Goal: Information Seeking & Learning: Learn about a topic

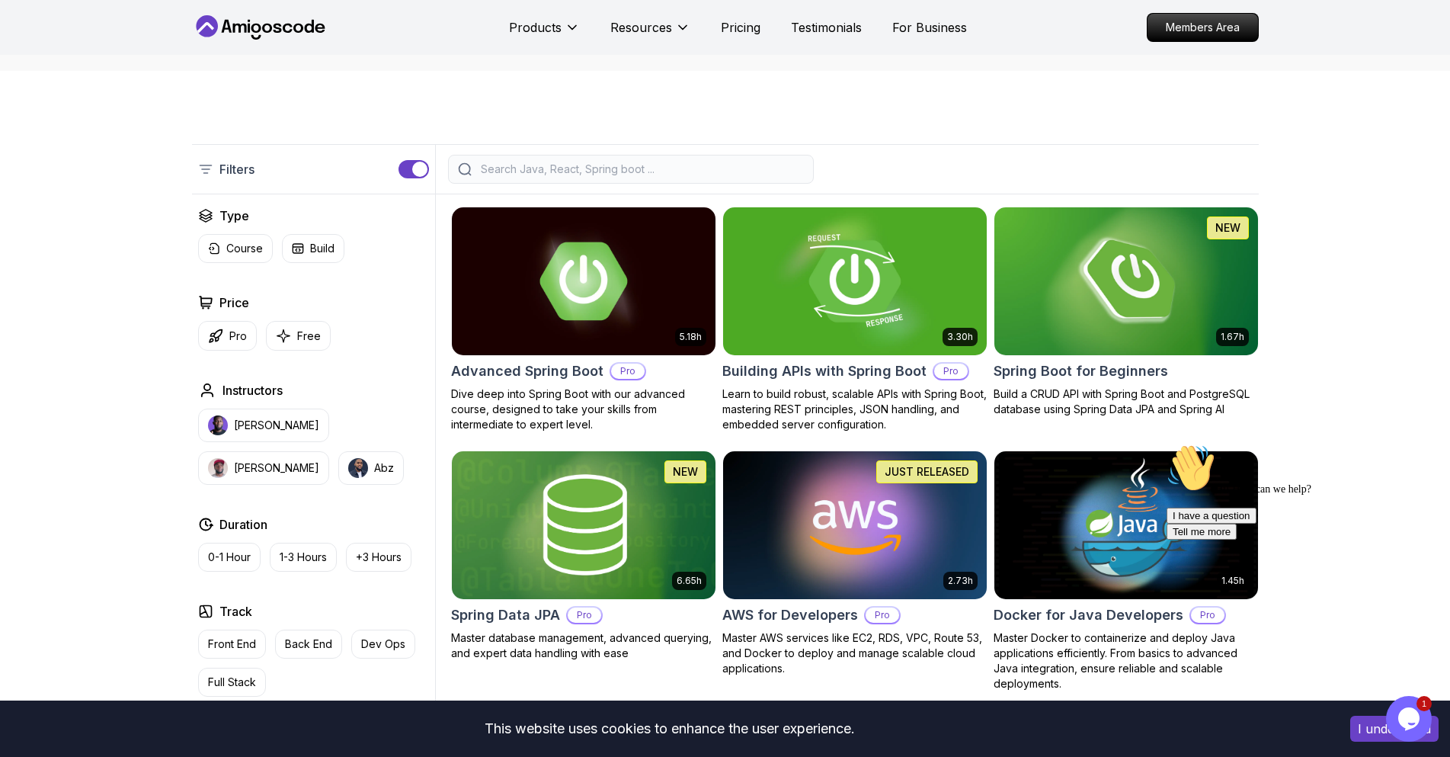
scroll to position [229, 0]
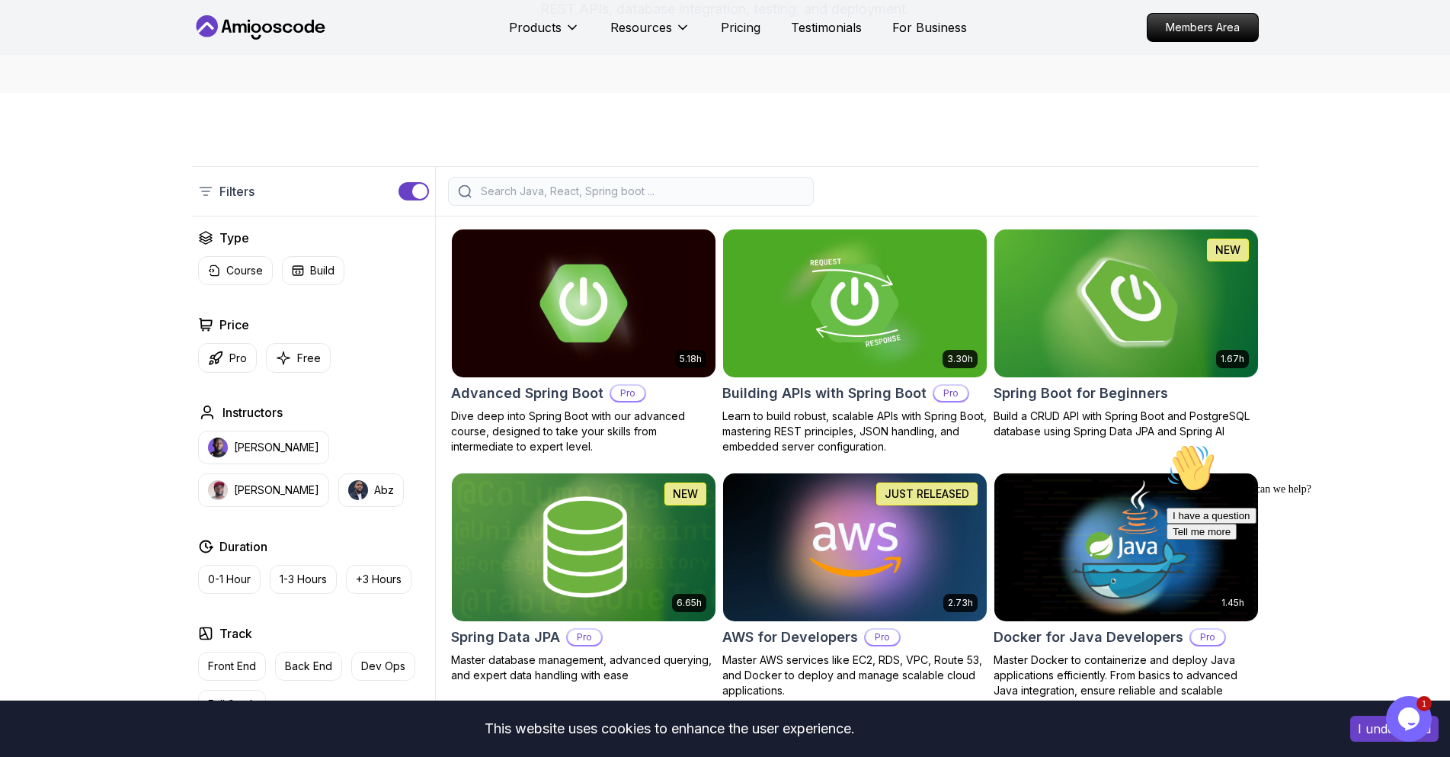
click at [1089, 320] on img at bounding box center [1126, 303] width 277 height 155
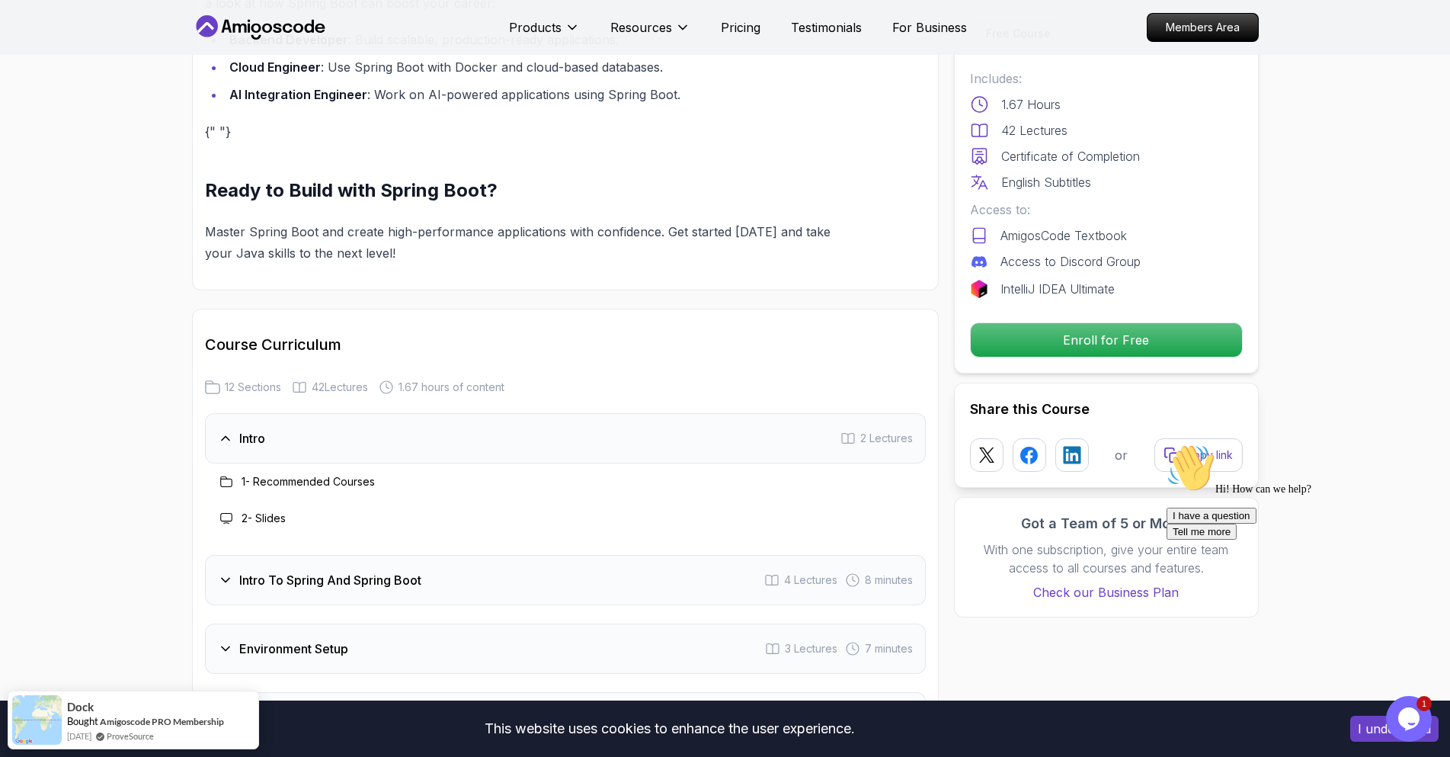
scroll to position [1829, 0]
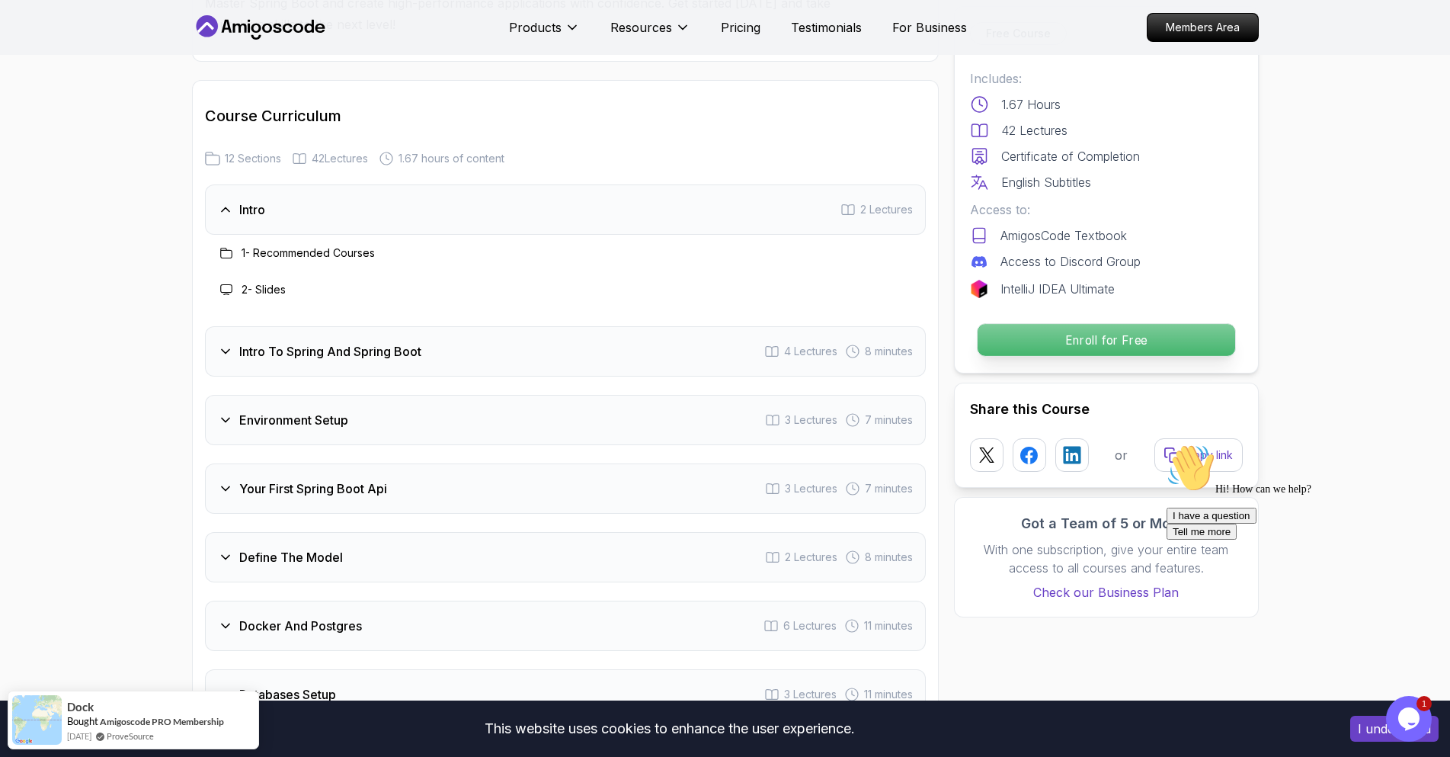
click at [1086, 337] on p "Enroll for Free" at bounding box center [1106, 340] width 258 height 32
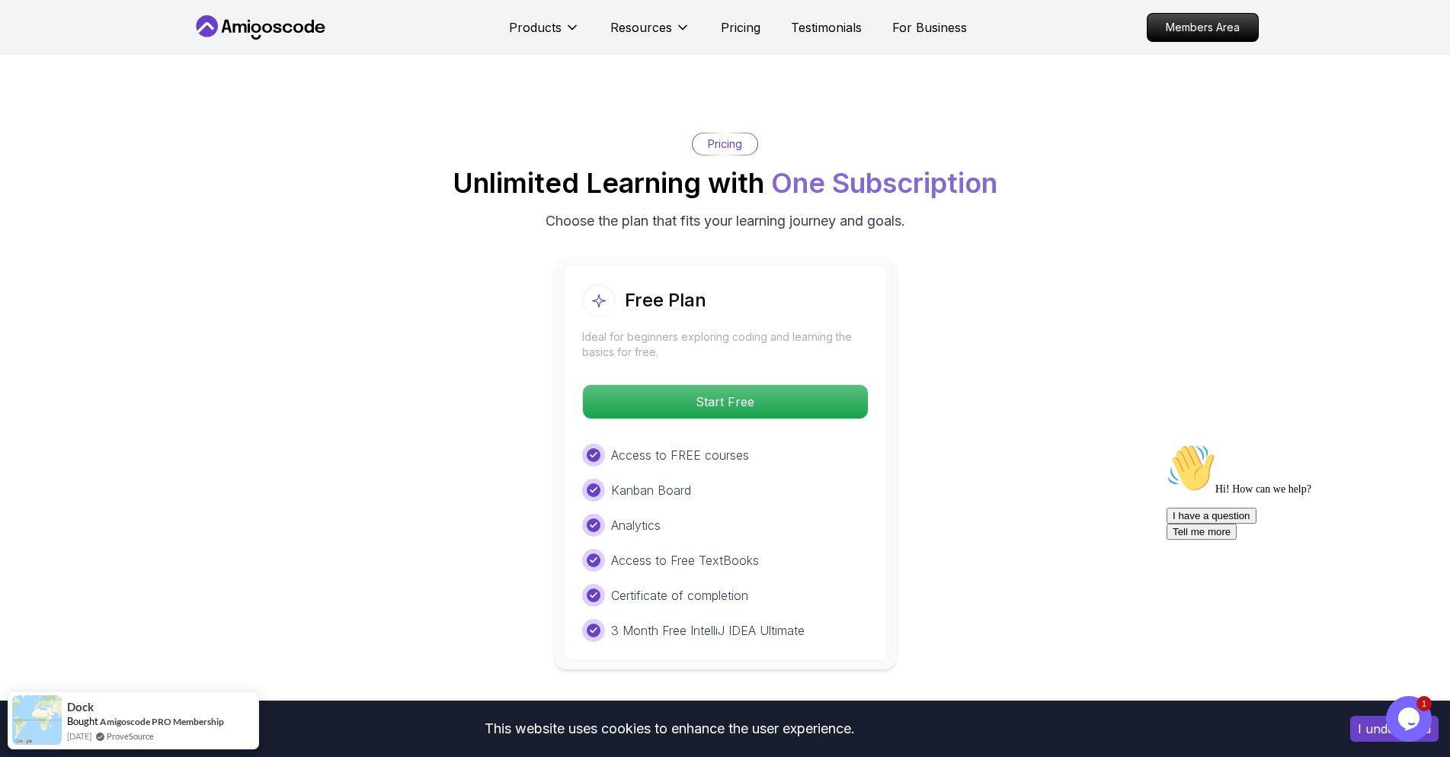
scroll to position [2992, 0]
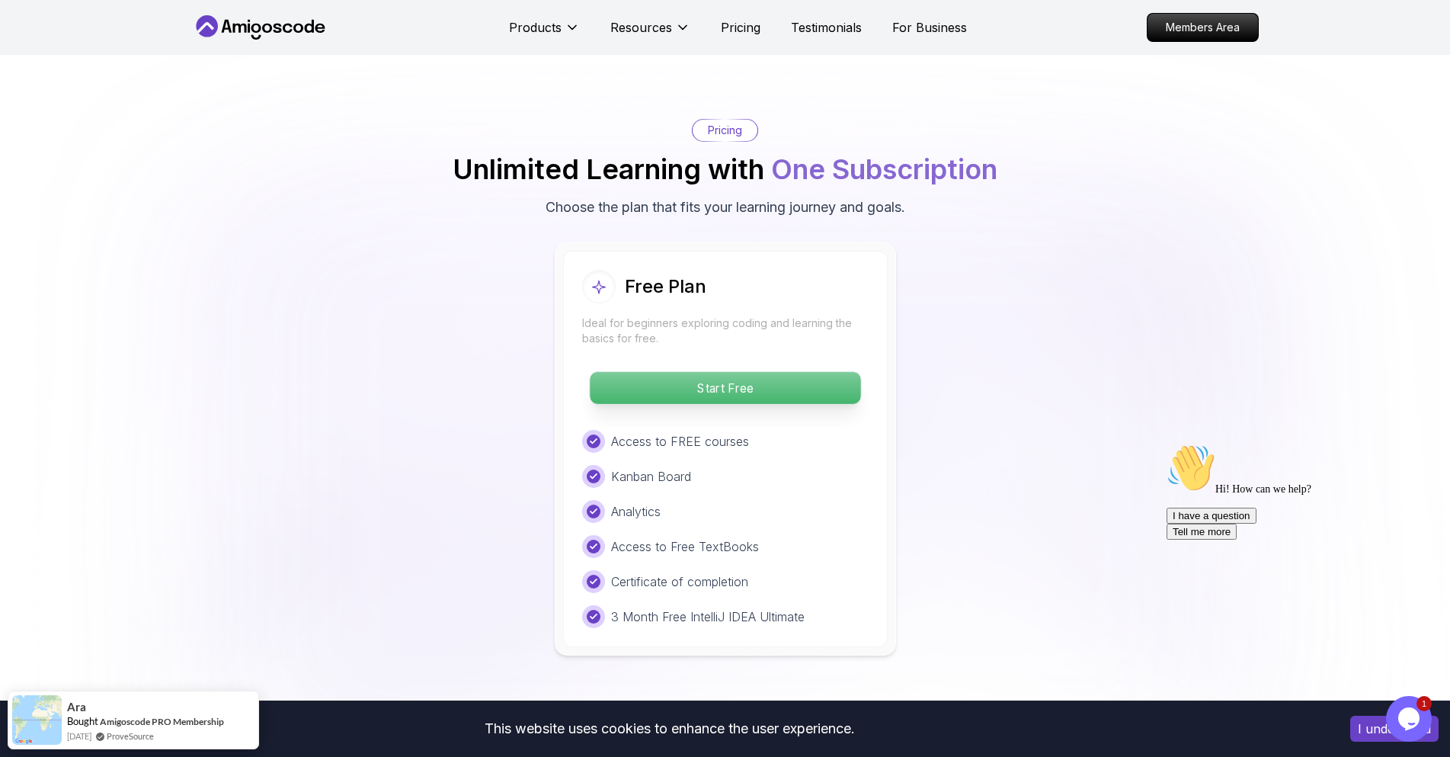
click at [803, 372] on p "Start Free" at bounding box center [725, 388] width 271 height 32
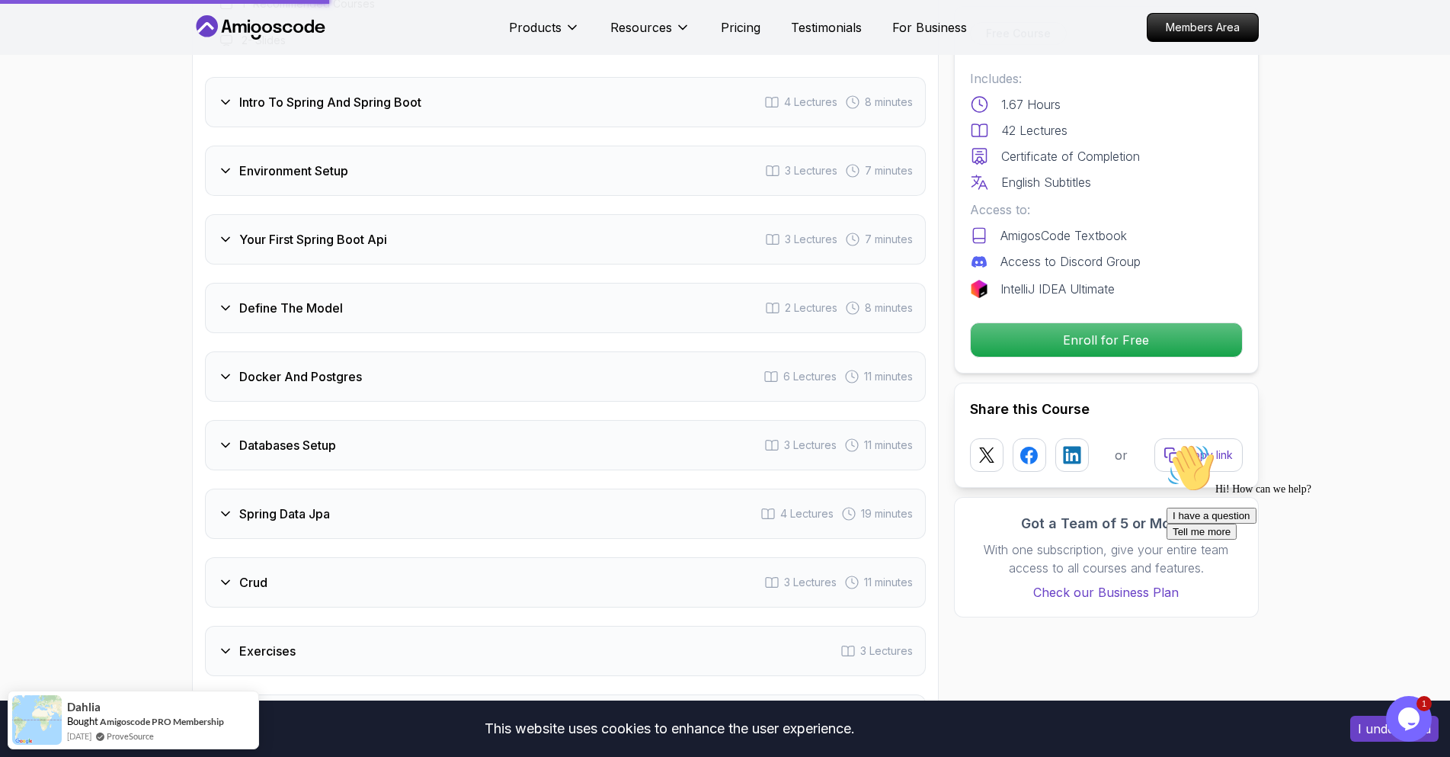
scroll to position [1849, 0]
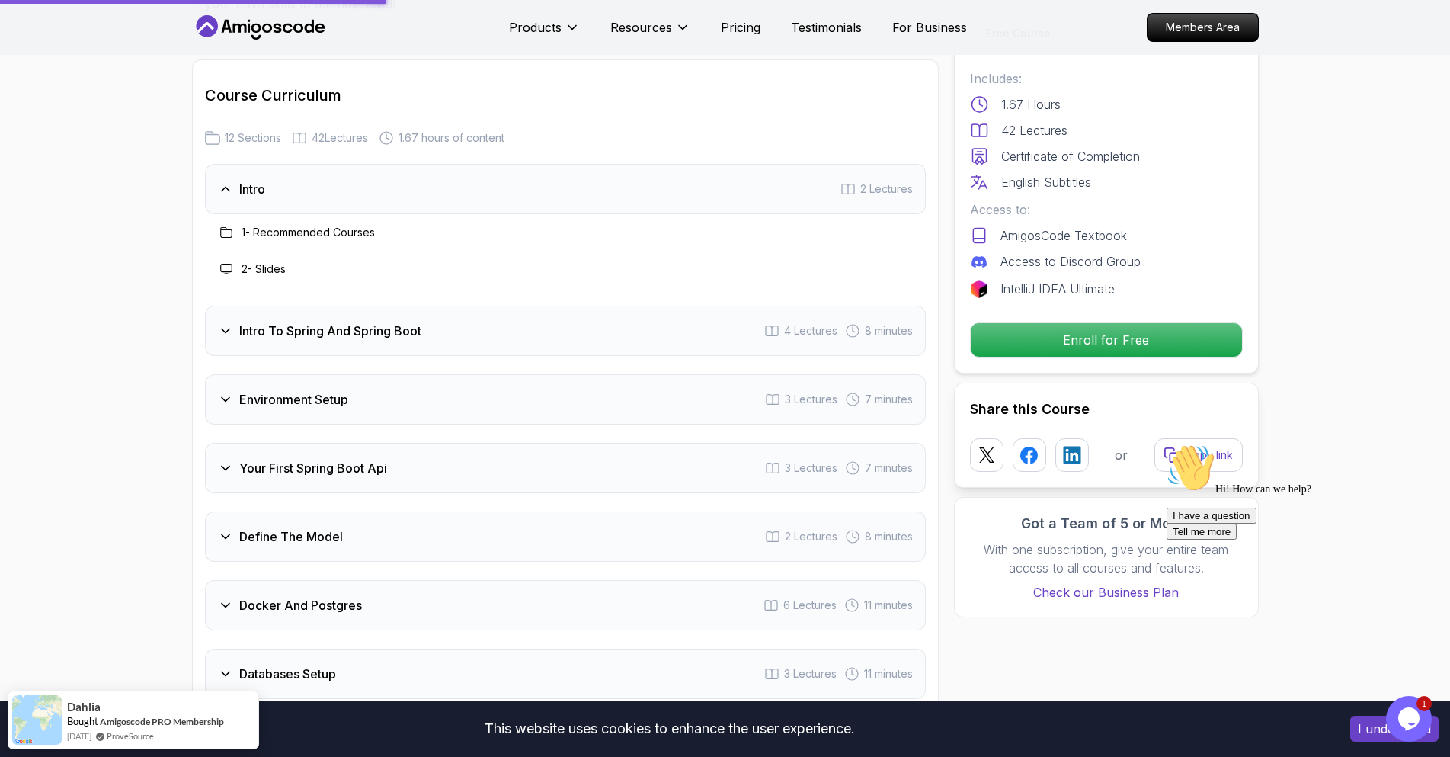
click at [219, 323] on icon at bounding box center [225, 330] width 15 height 15
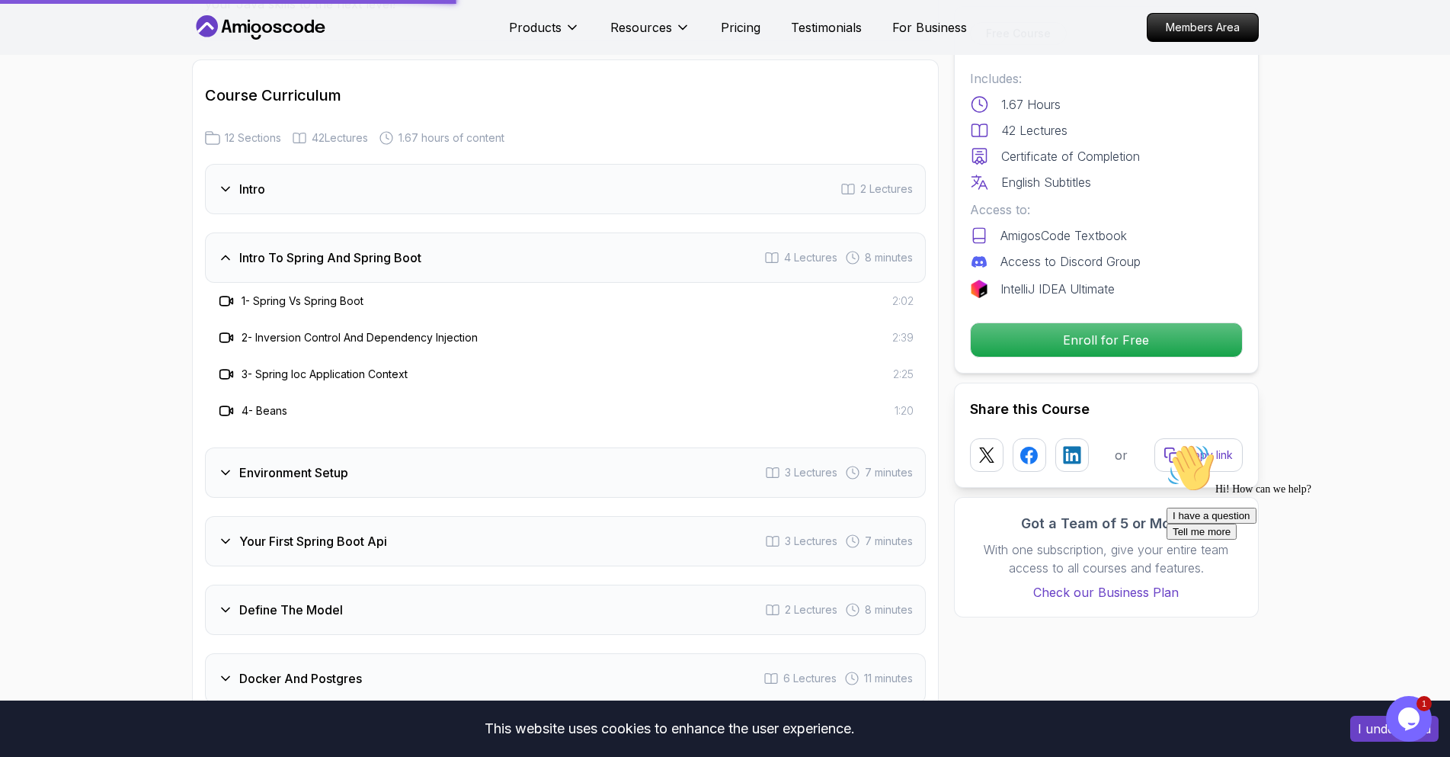
click at [227, 465] on icon at bounding box center [225, 472] width 15 height 15
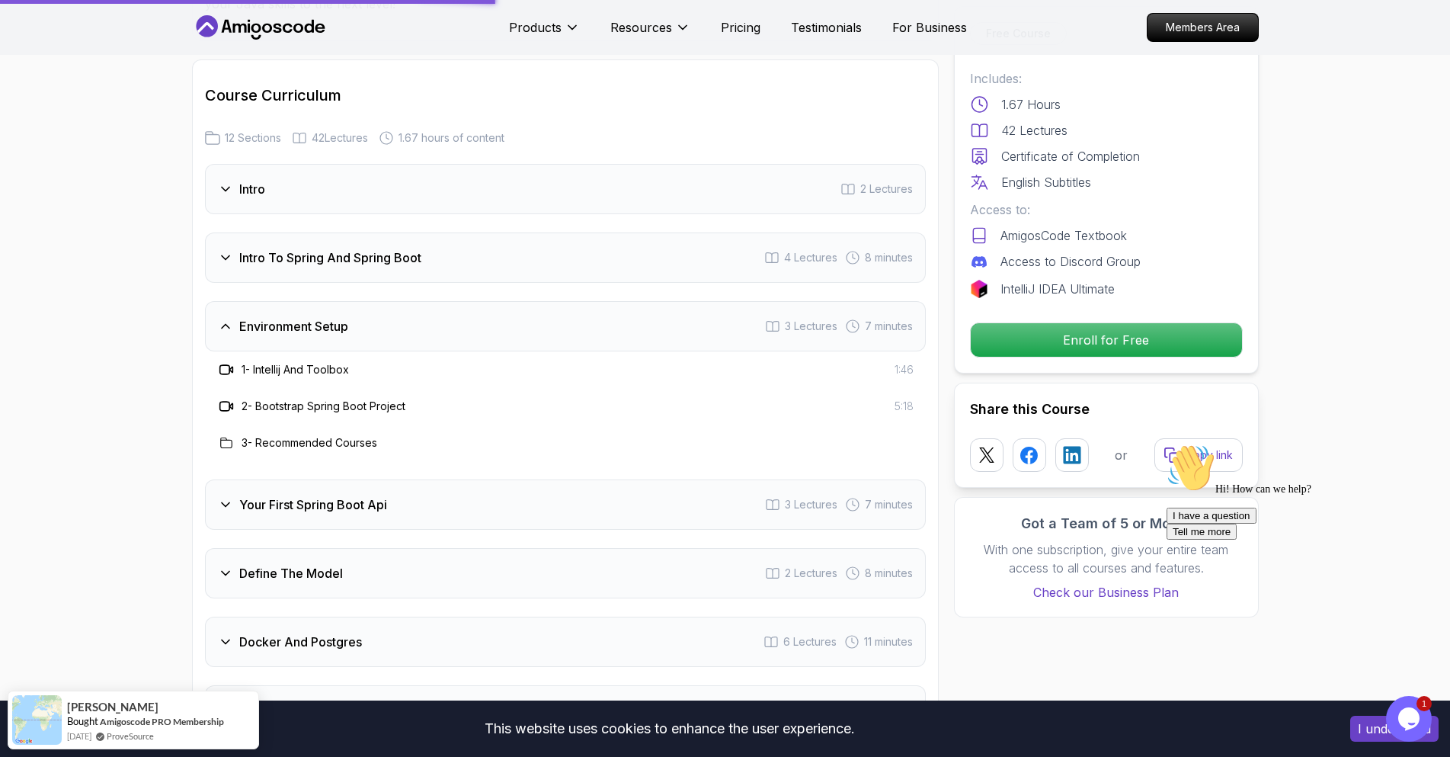
click at [224, 497] on icon at bounding box center [225, 504] width 15 height 15
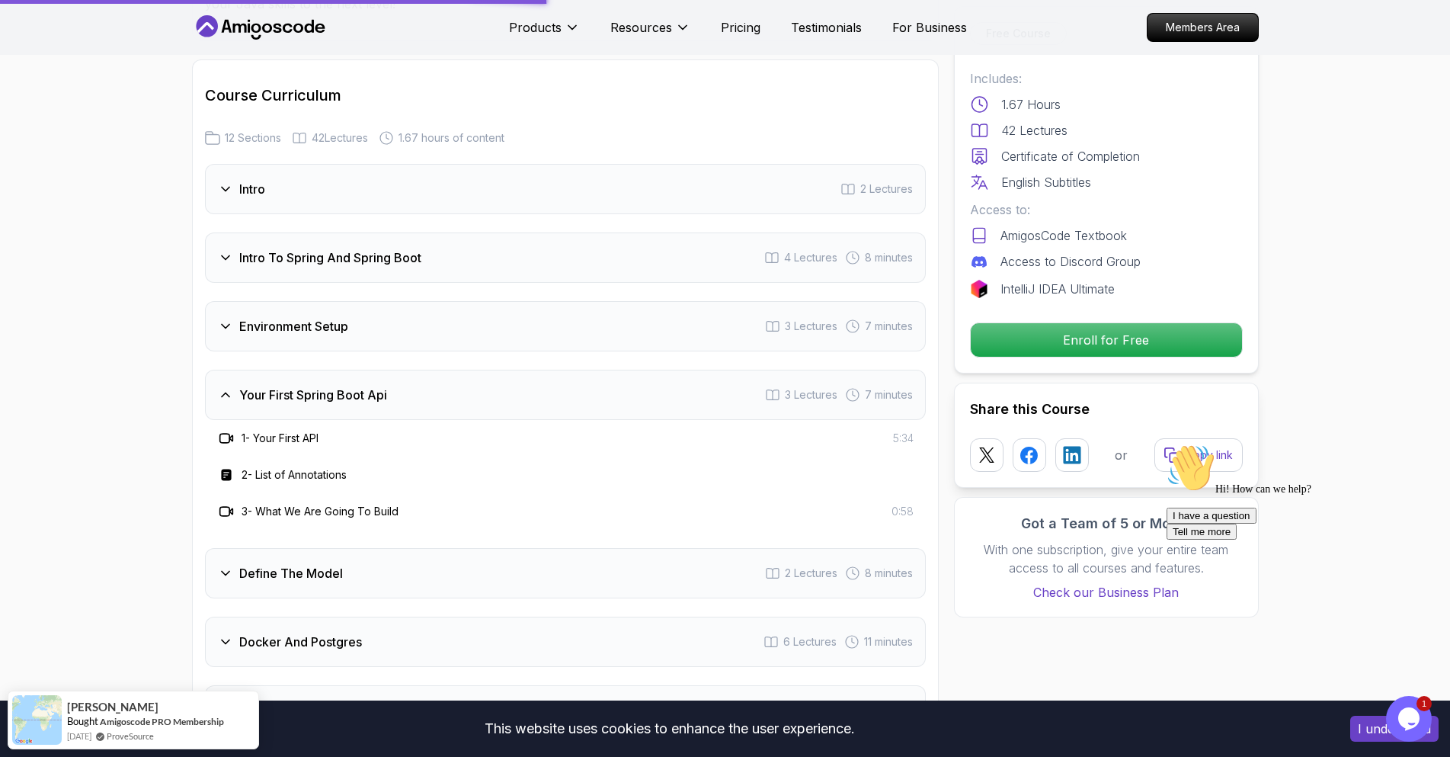
click at [226, 565] on icon at bounding box center [225, 572] width 15 height 15
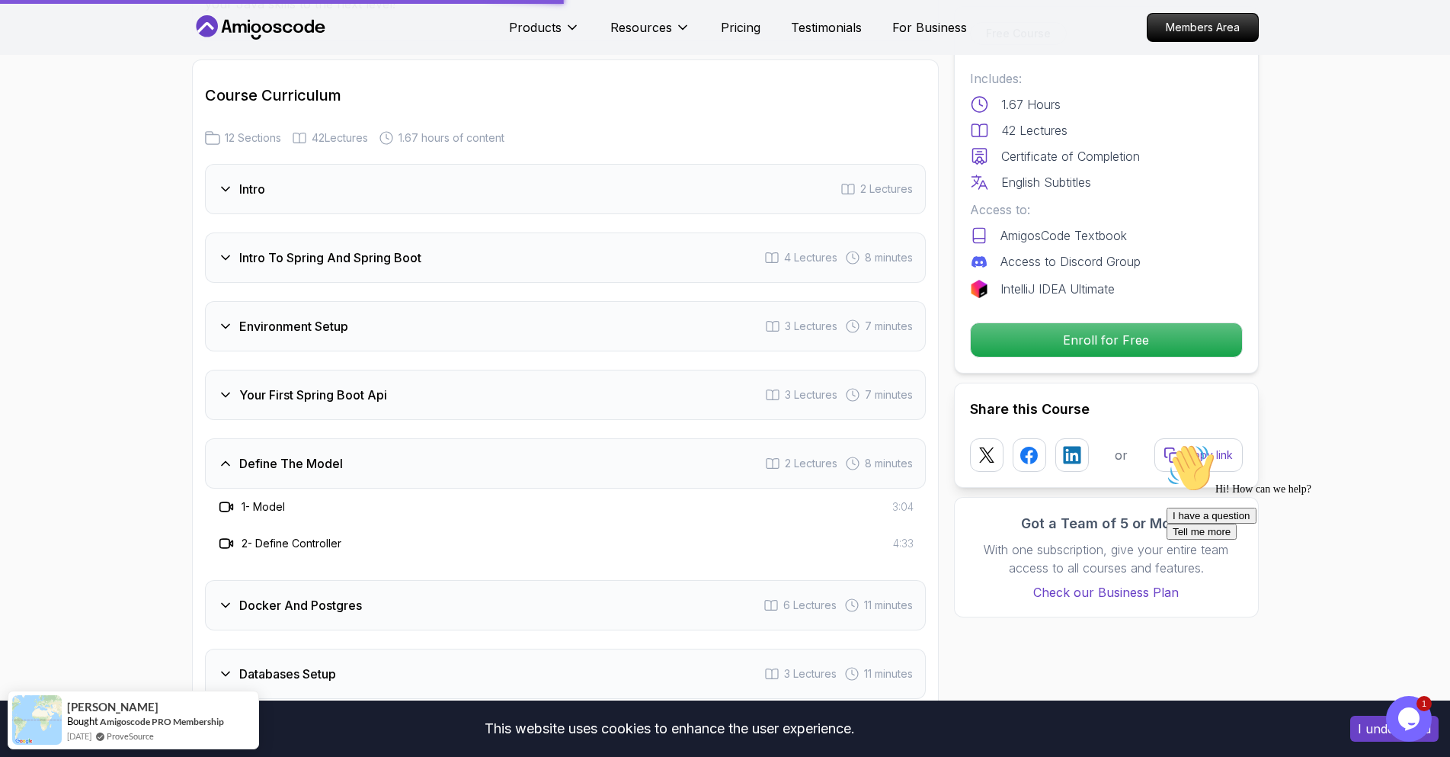
scroll to position [2078, 0]
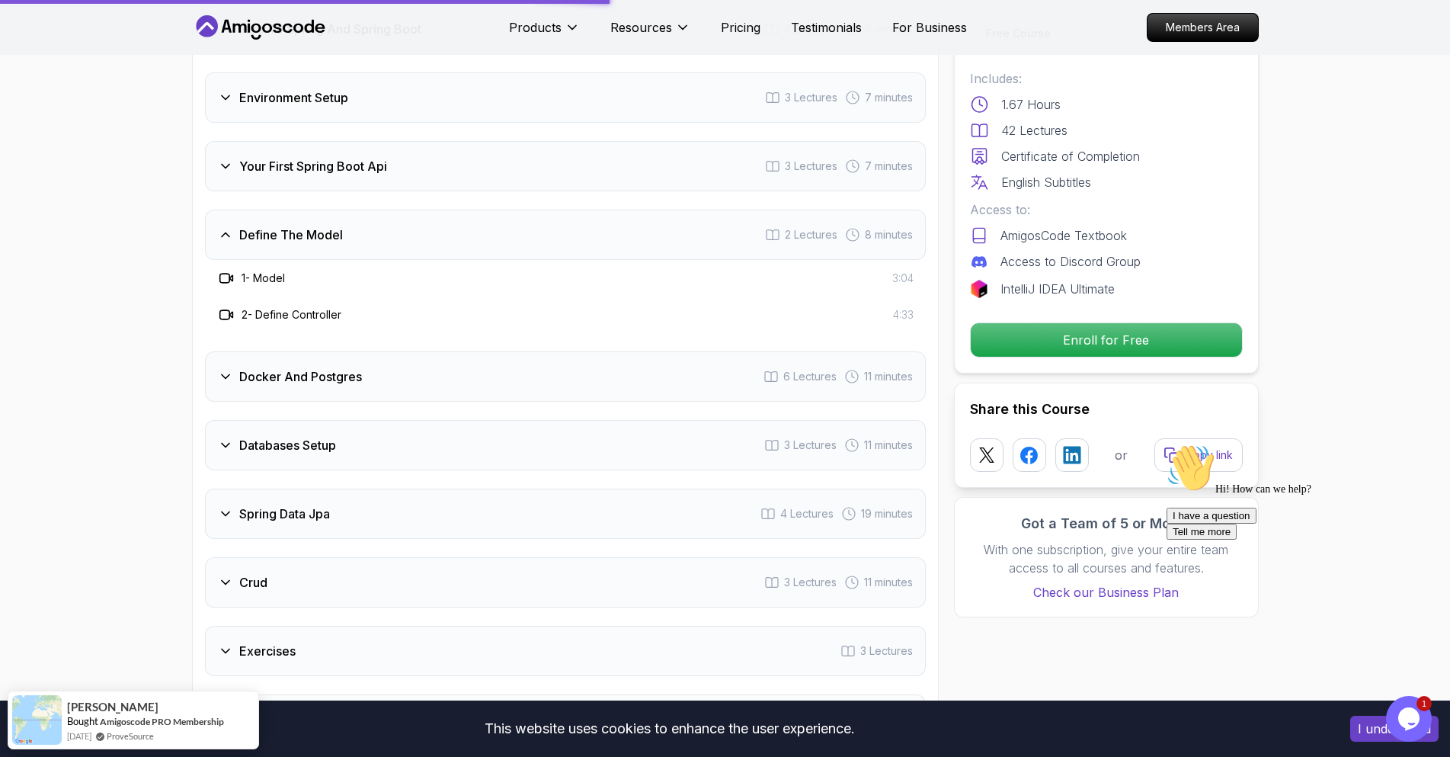
click at [219, 437] on icon at bounding box center [225, 444] width 15 height 15
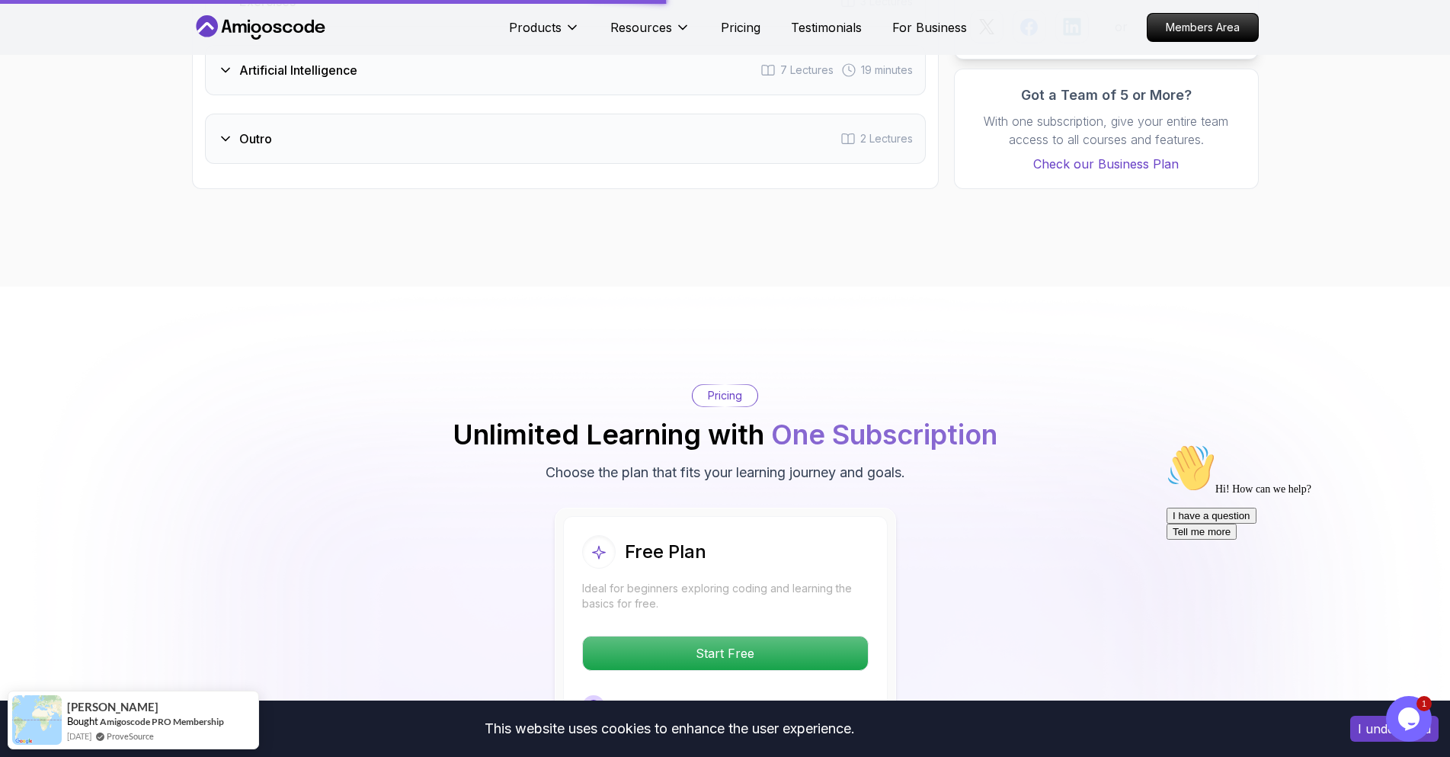
scroll to position [3221, 0]
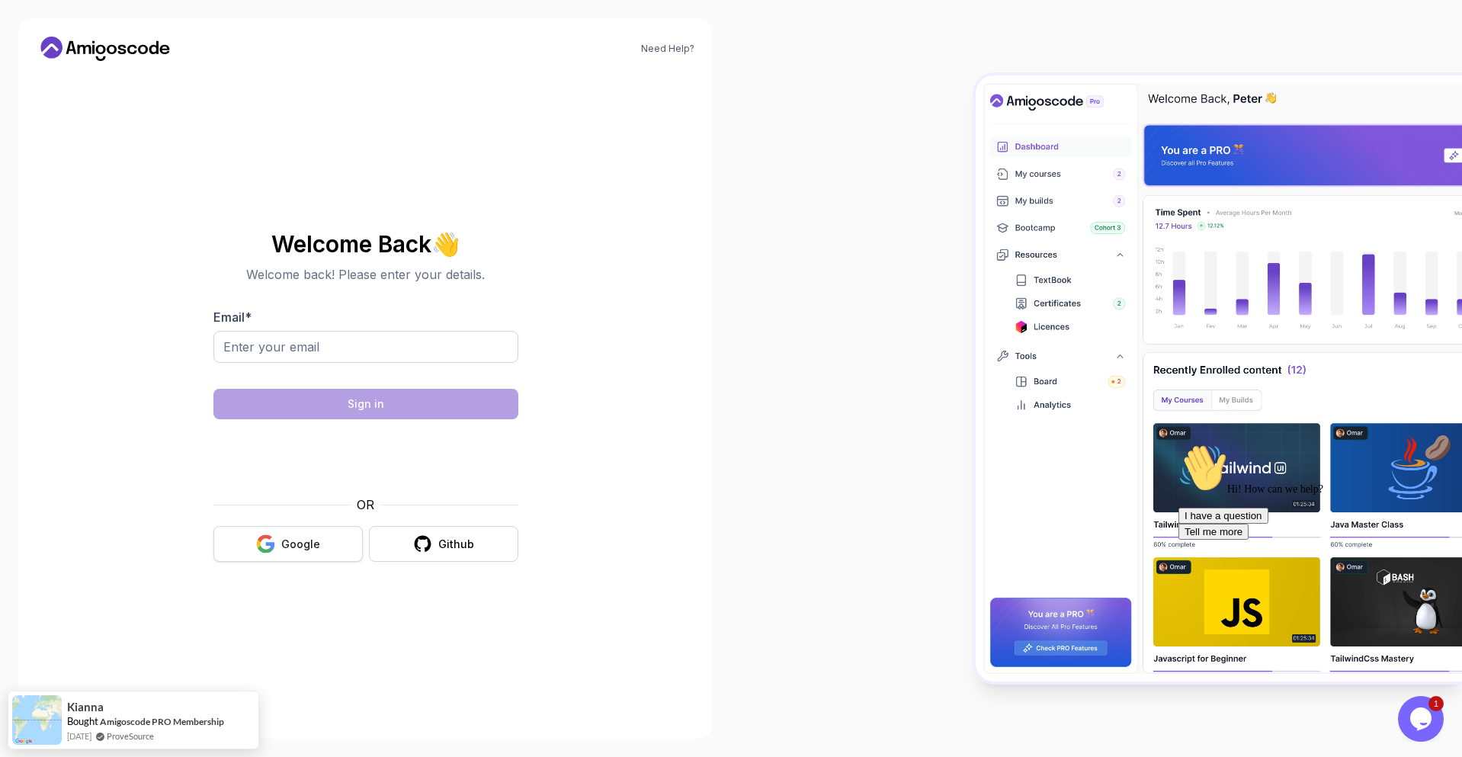
click at [309, 546] on div "Google" at bounding box center [300, 543] width 39 height 15
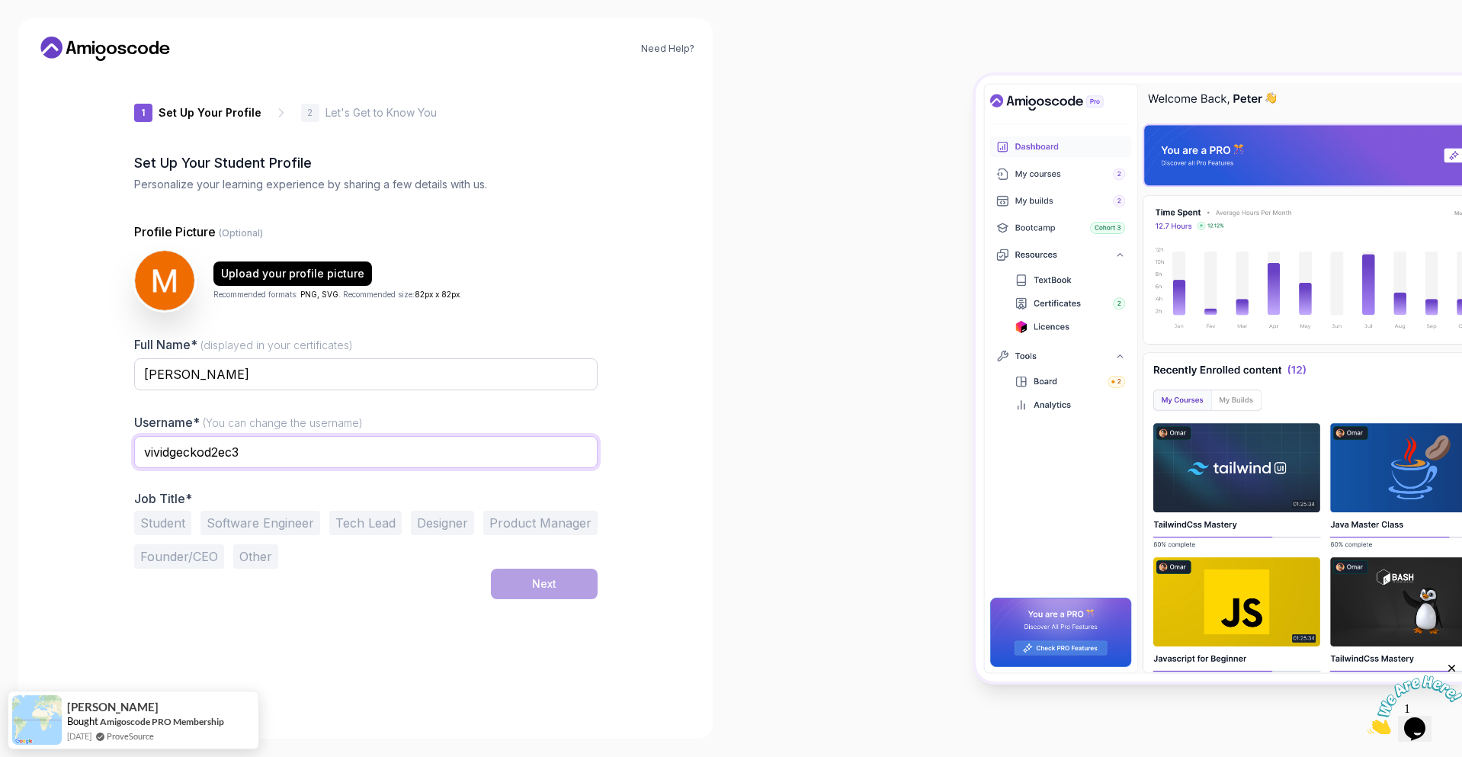
drag, startPoint x: 255, startPoint y: 453, endPoint x: 136, endPoint y: 459, distance: 118.3
click at [136, 459] on input "vividgeckod2ec3" at bounding box center [365, 452] width 463 height 32
click at [178, 528] on button "Student" at bounding box center [162, 523] width 57 height 24
click at [249, 453] on input "amine_bsd99" at bounding box center [365, 452] width 463 height 32
type input "amine_bsd"
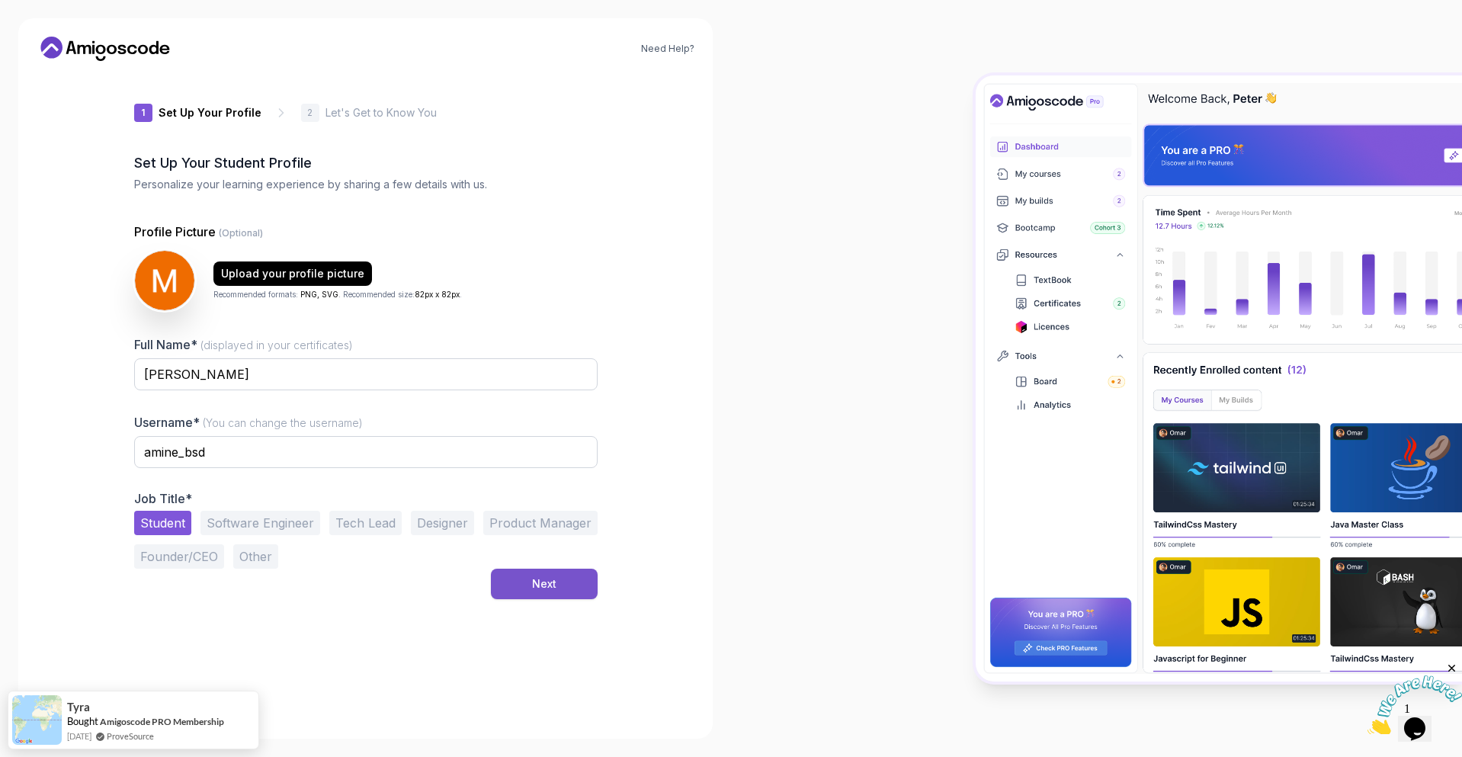
click at [539, 582] on div "Next" at bounding box center [544, 583] width 24 height 15
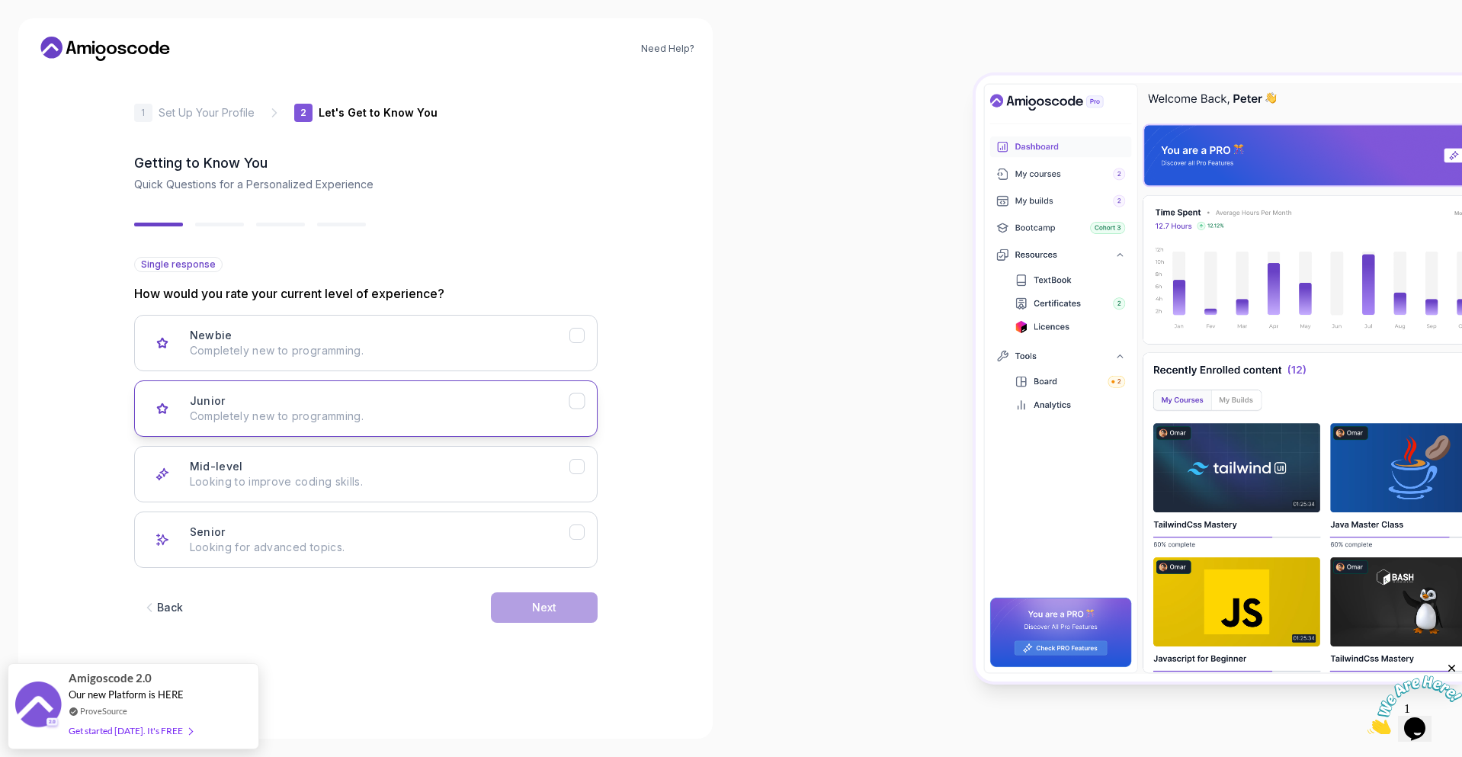
click at [443, 410] on p "Completely new to programming." at bounding box center [379, 415] width 379 height 15
click at [579, 616] on button "Next" at bounding box center [544, 607] width 107 height 30
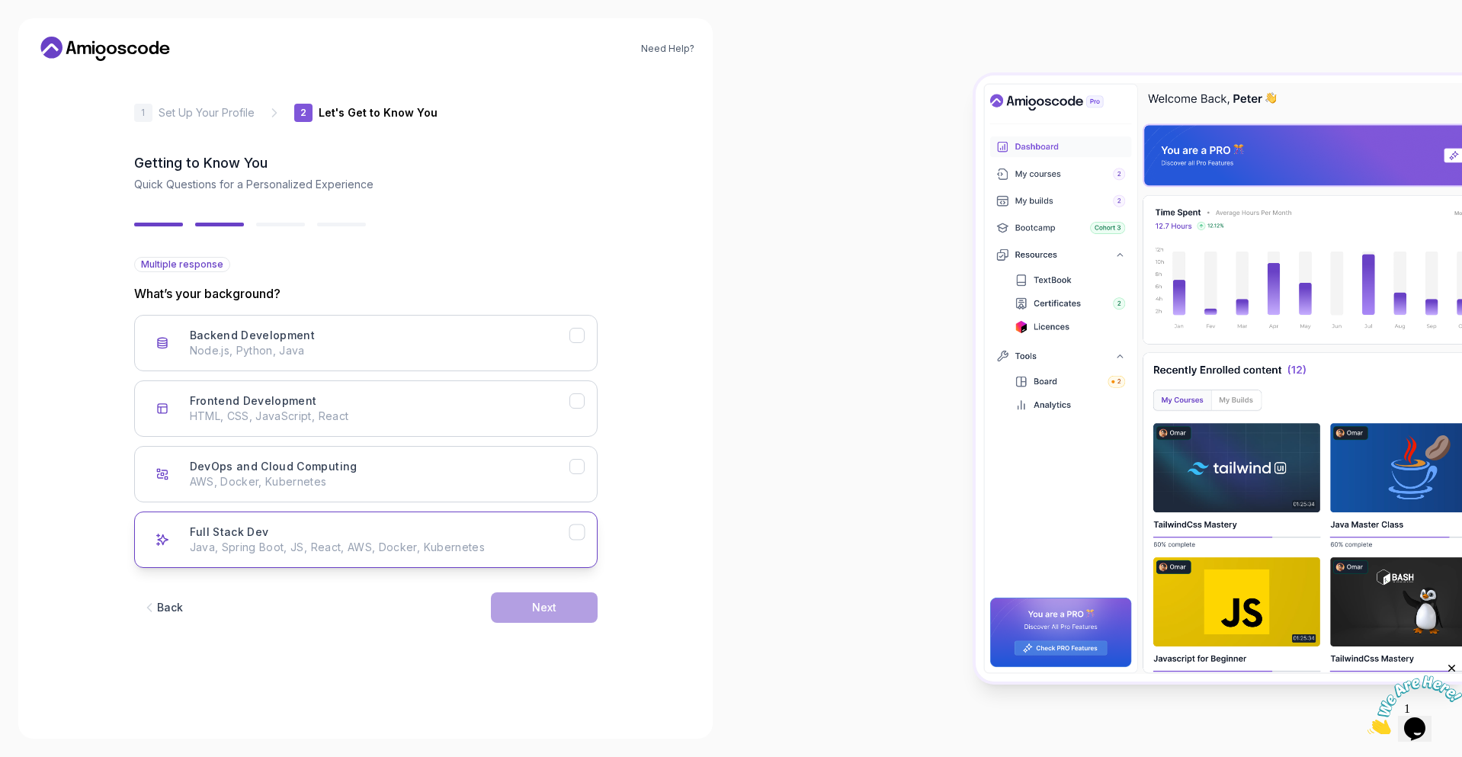
click at [581, 535] on icon "Full Stack Dev" at bounding box center [576, 532] width 14 height 14
click at [557, 604] on button "Next" at bounding box center [544, 607] width 107 height 30
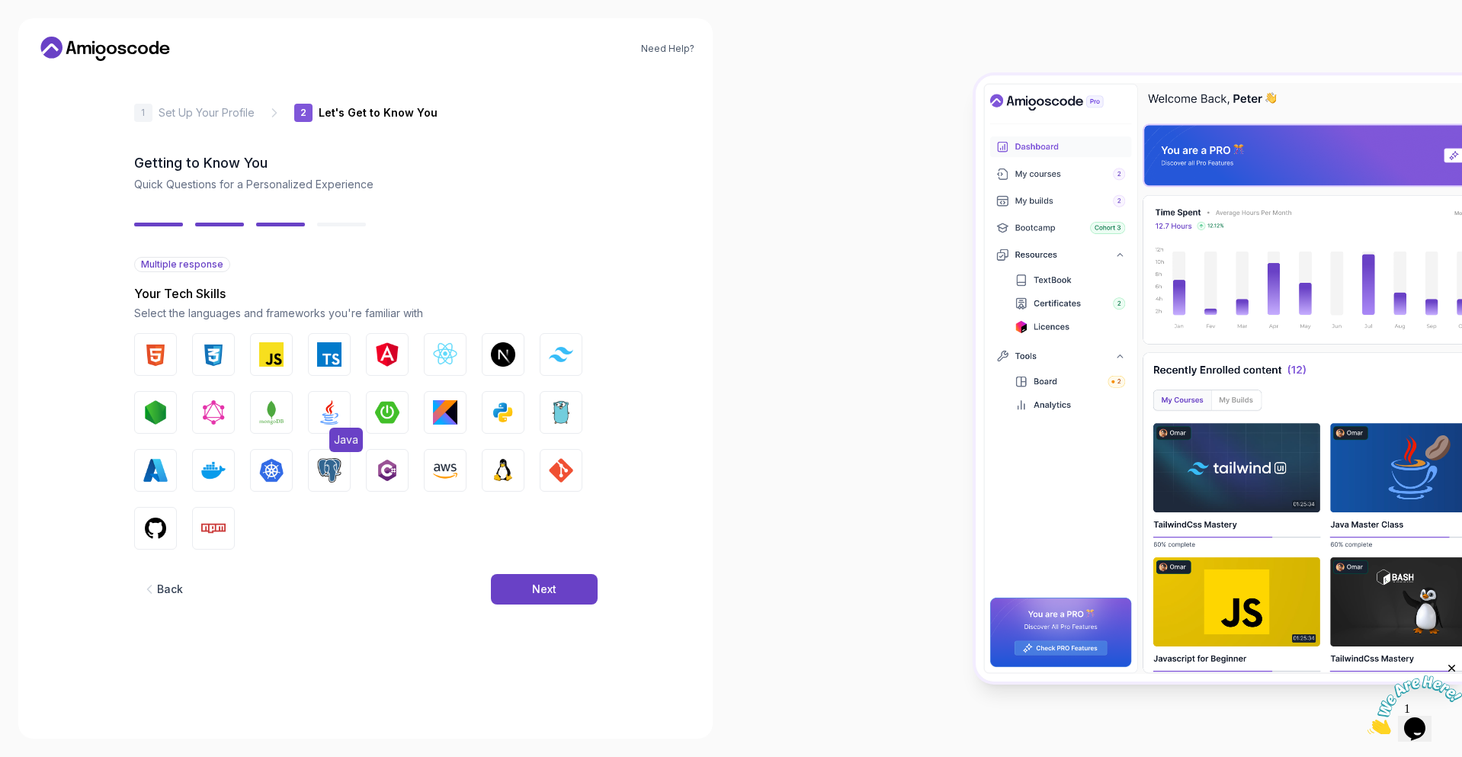
click at [328, 410] on img "button" at bounding box center [329, 412] width 24 height 24
click at [501, 415] on img "button" at bounding box center [503, 412] width 24 height 24
drag, startPoint x: 163, startPoint y: 462, endPoint x: 171, endPoint y: 466, distance: 9.2
click at [164, 463] on img "button" at bounding box center [155, 470] width 24 height 24
click at [201, 476] on img "button" at bounding box center [213, 470] width 24 height 24
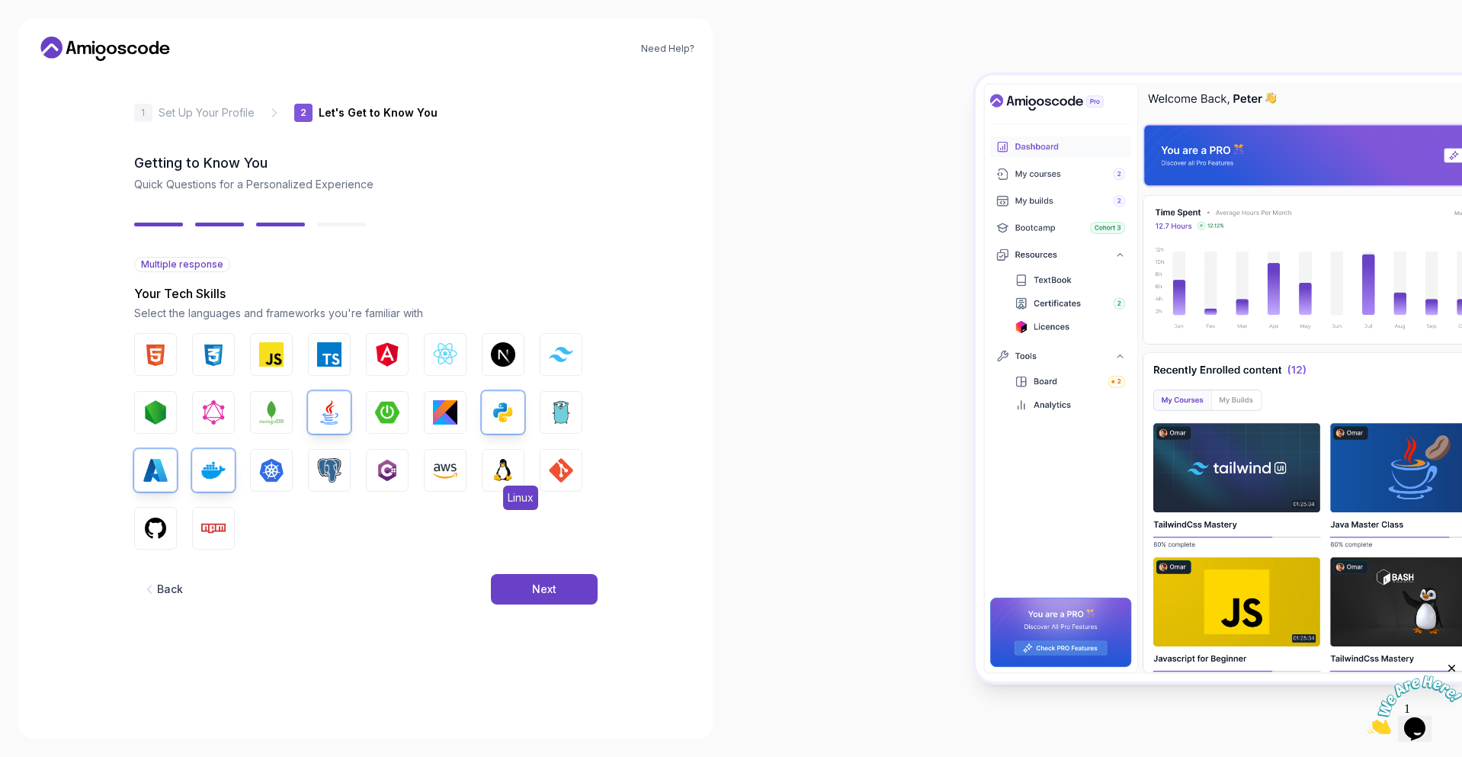
click at [499, 466] on img "button" at bounding box center [503, 470] width 24 height 24
click at [570, 469] on img "button" at bounding box center [561, 470] width 24 height 24
click at [563, 597] on button "Next" at bounding box center [544, 589] width 107 height 30
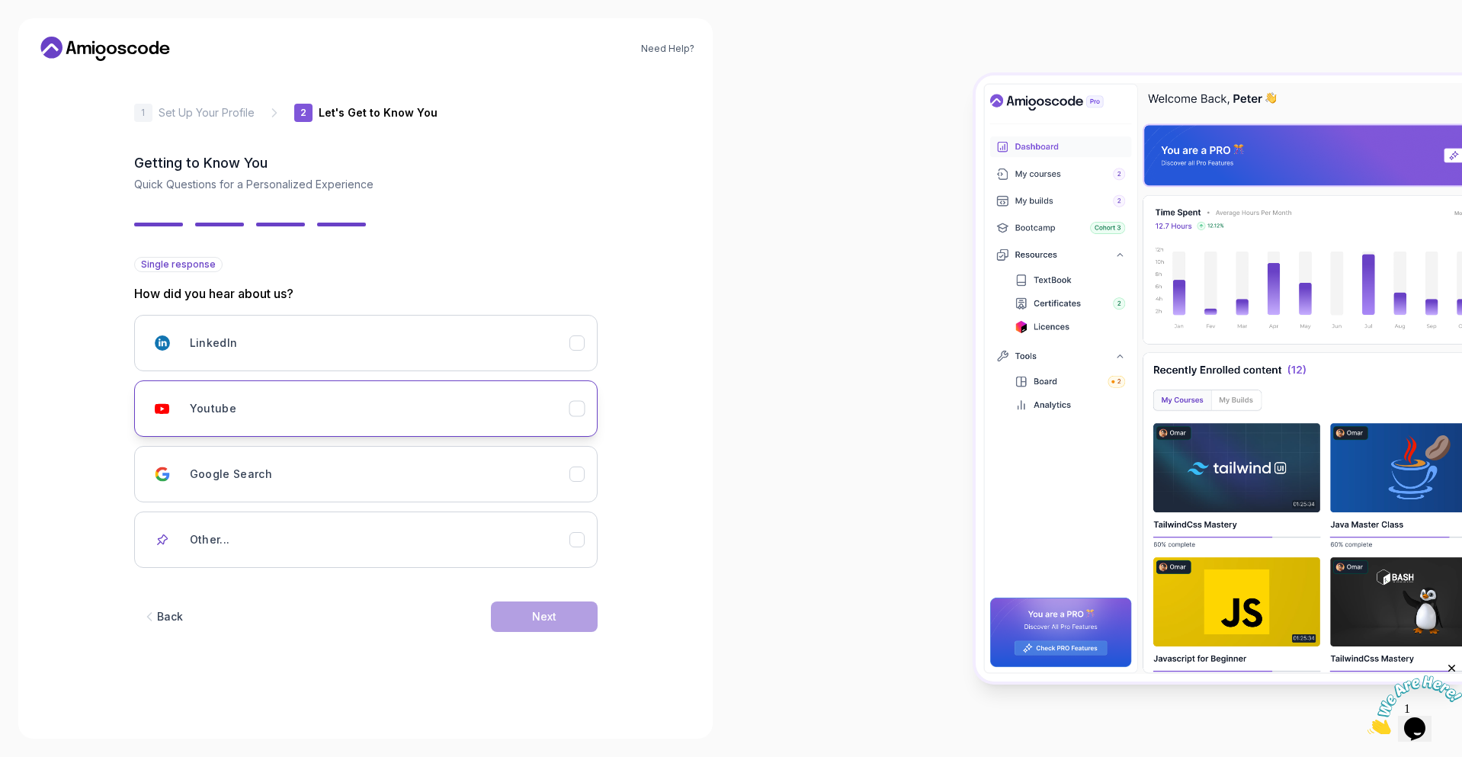
click at [274, 410] on div "Youtube" at bounding box center [379, 408] width 379 height 30
click at [575, 620] on button "Next" at bounding box center [544, 616] width 107 height 30
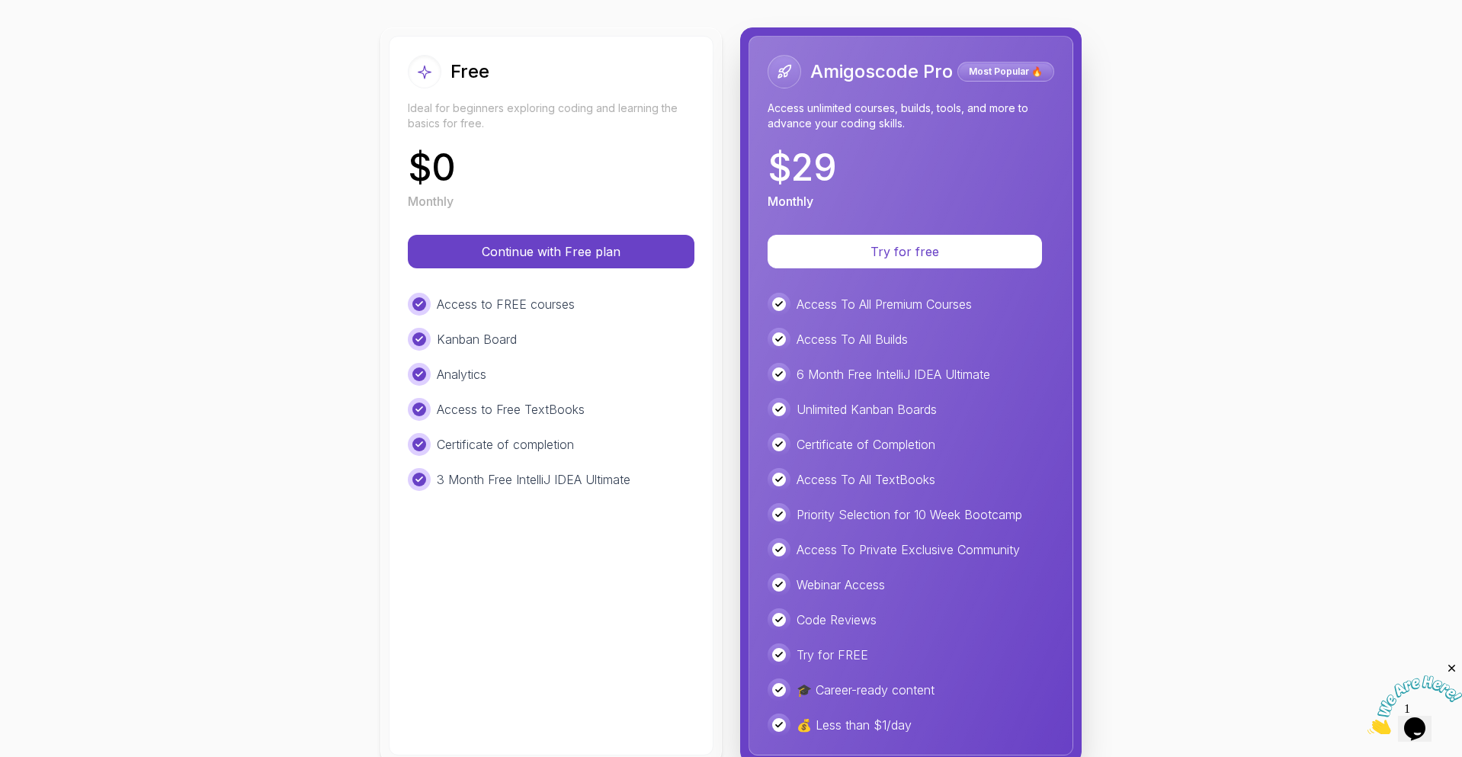
scroll to position [193, 0]
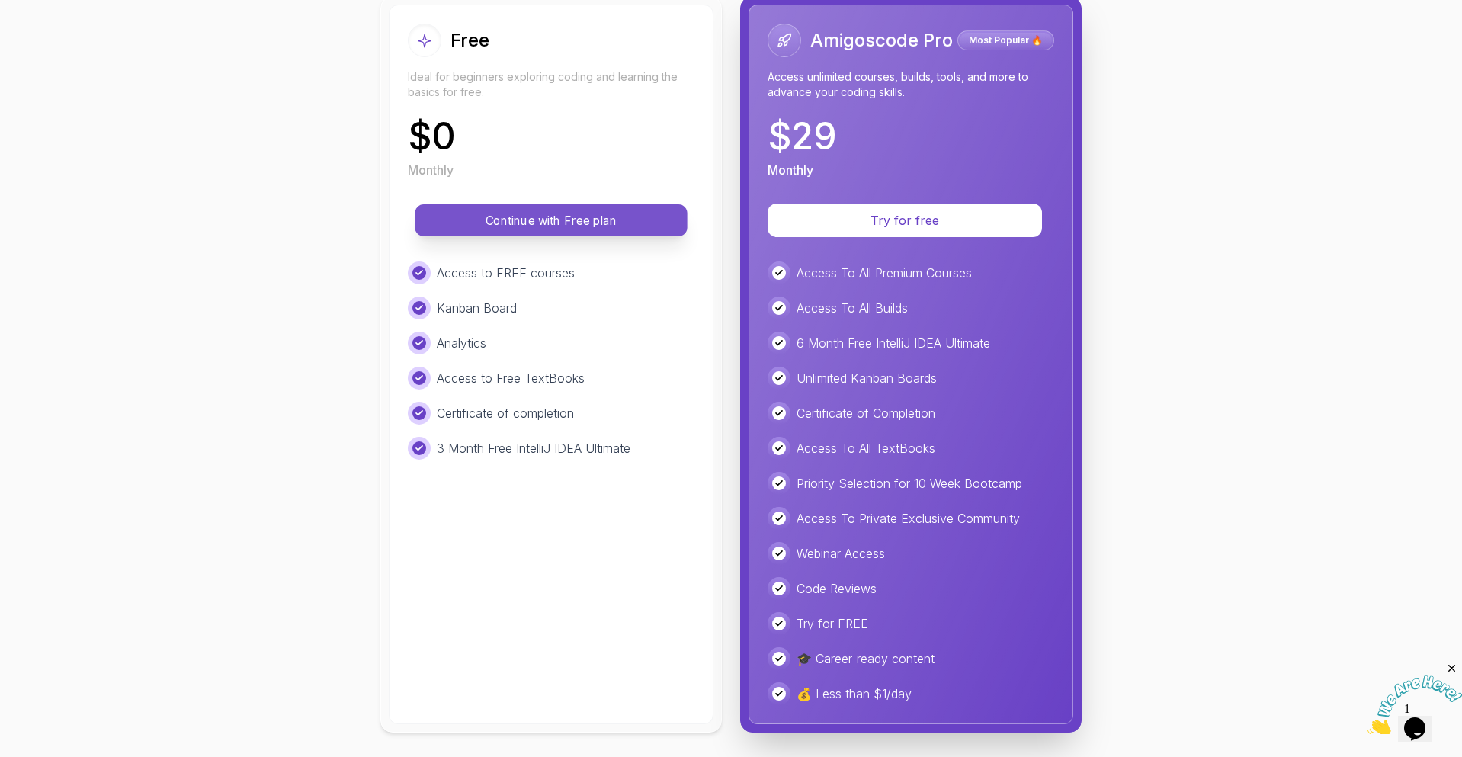
click at [534, 218] on p "Continue with Free plan" at bounding box center [551, 221] width 238 height 18
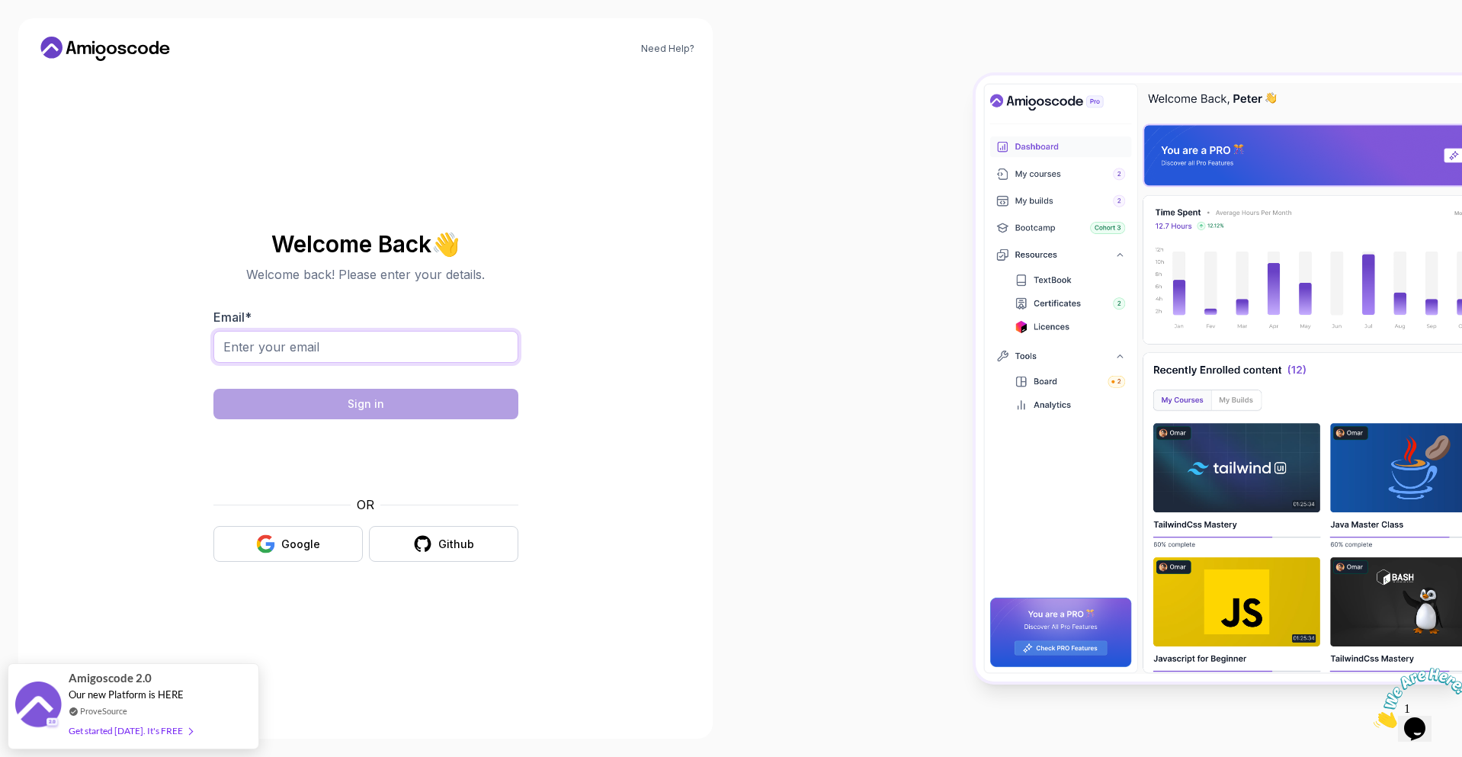
click at [382, 347] on input "Email *" at bounding box center [365, 347] width 305 height 32
click at [322, 540] on button "Google" at bounding box center [287, 544] width 149 height 36
click at [279, 544] on button "Google" at bounding box center [287, 544] width 149 height 36
click at [353, 354] on input "Email *" at bounding box center [365, 347] width 305 height 32
click at [286, 545] on div "Google" at bounding box center [300, 543] width 39 height 15
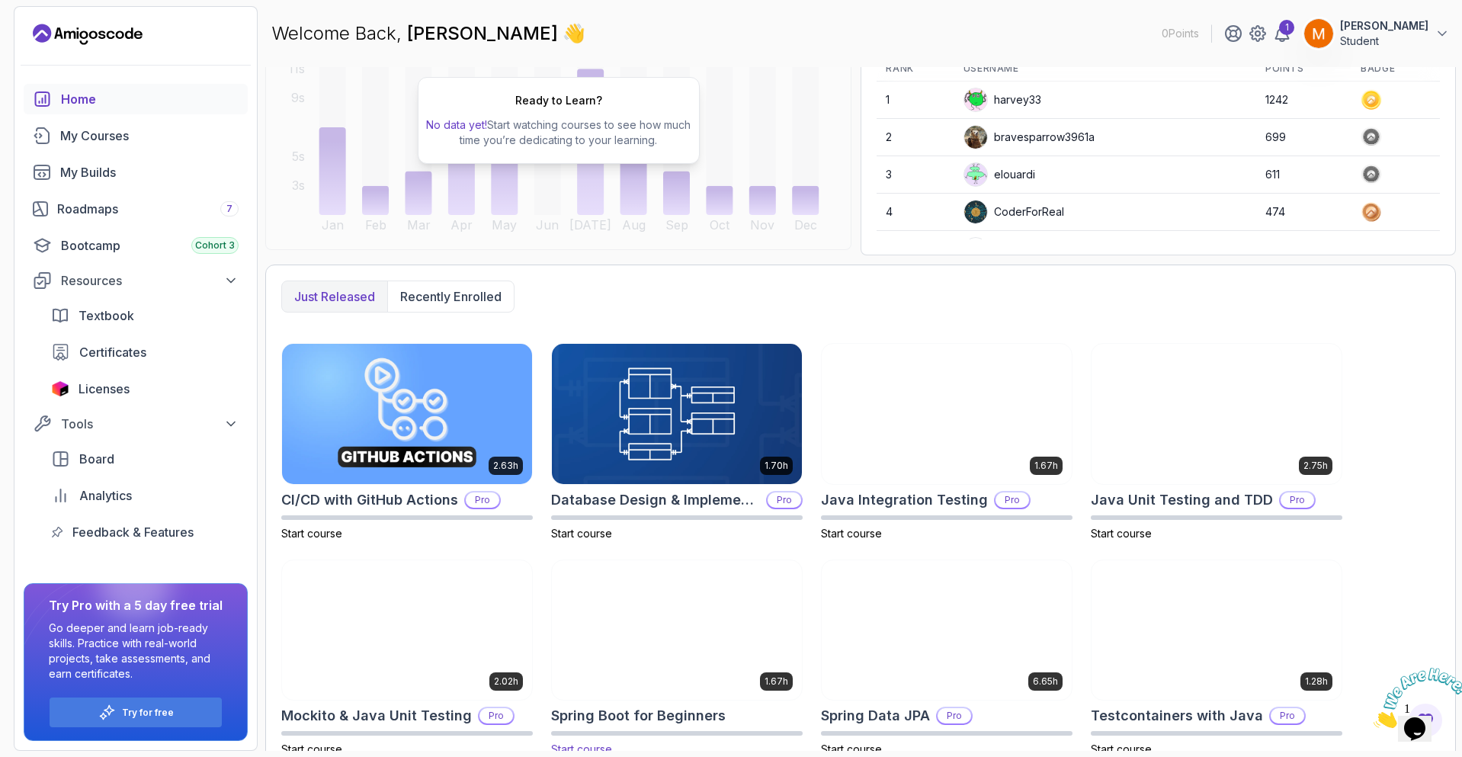
scroll to position [220, 0]
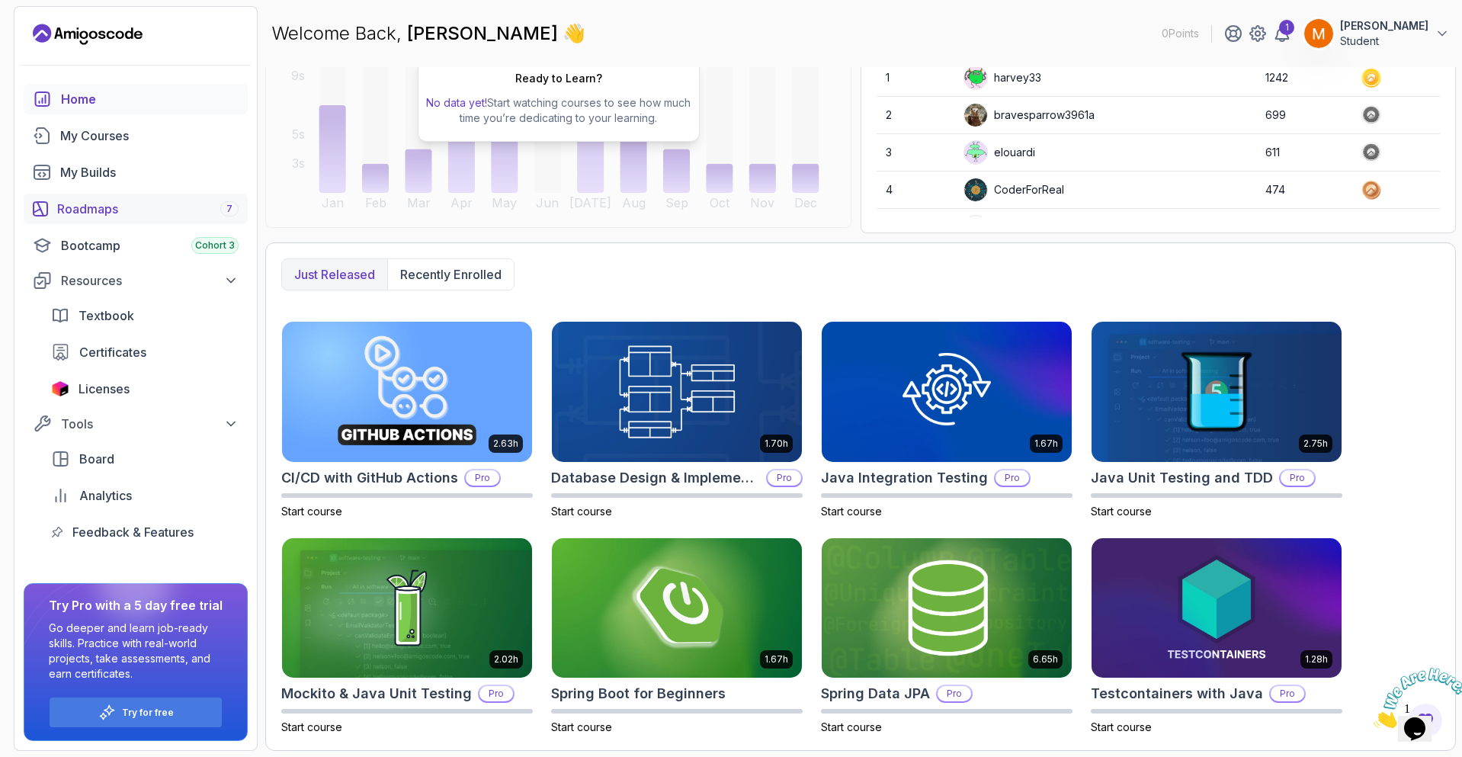
click at [93, 201] on div "Roadmaps 7" at bounding box center [147, 209] width 181 height 18
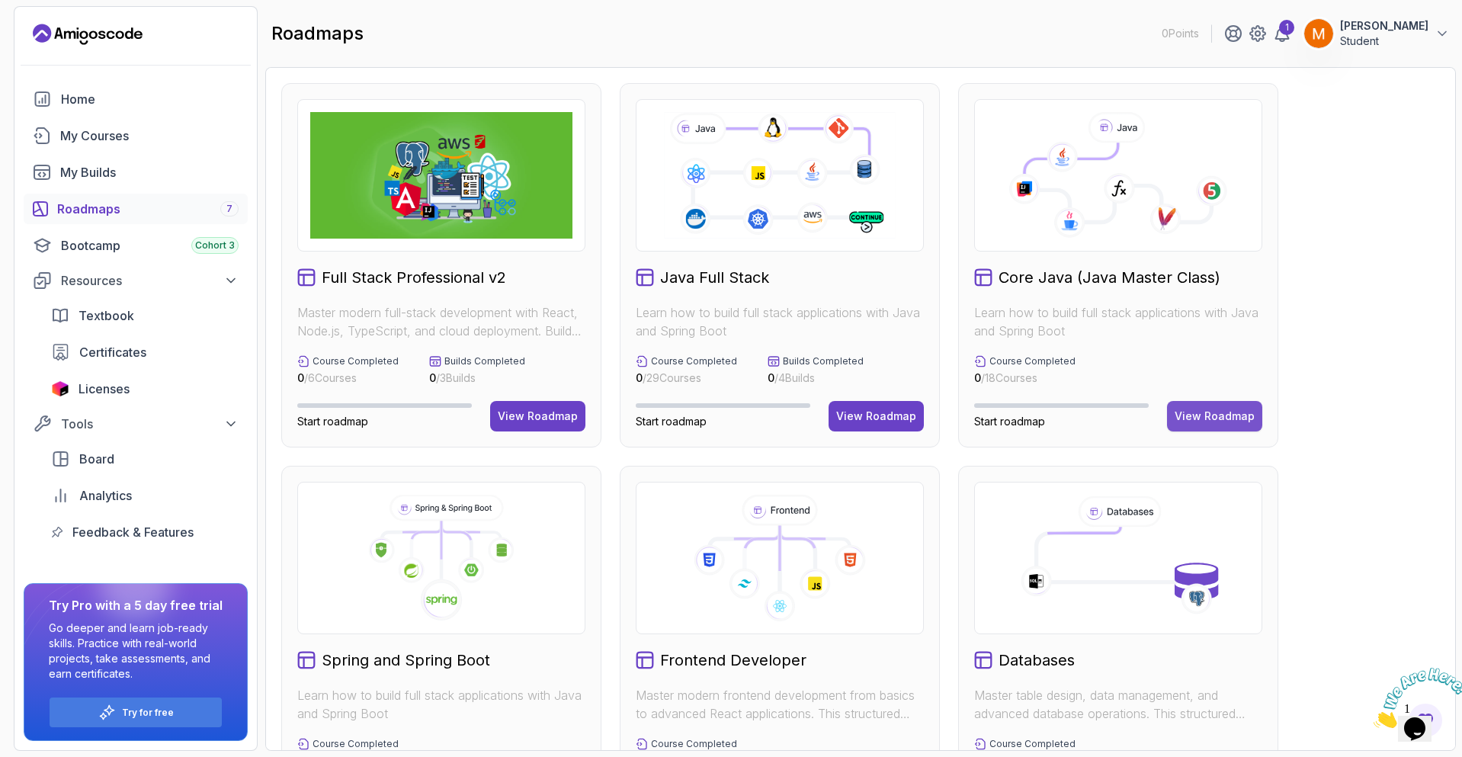
click at [1215, 422] on div "View Roadmap" at bounding box center [1214, 415] width 80 height 15
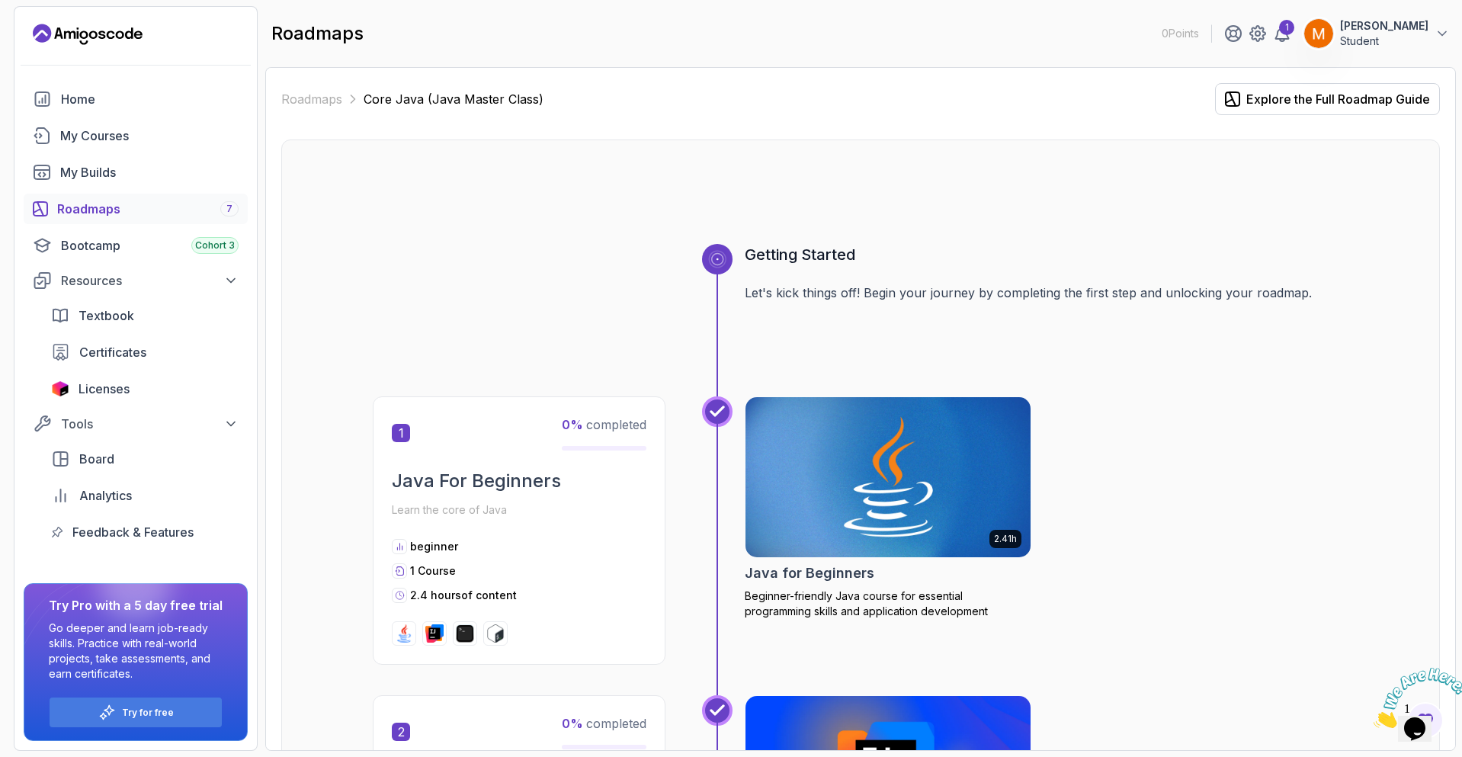
click at [819, 453] on img at bounding box center [887, 477] width 299 height 168
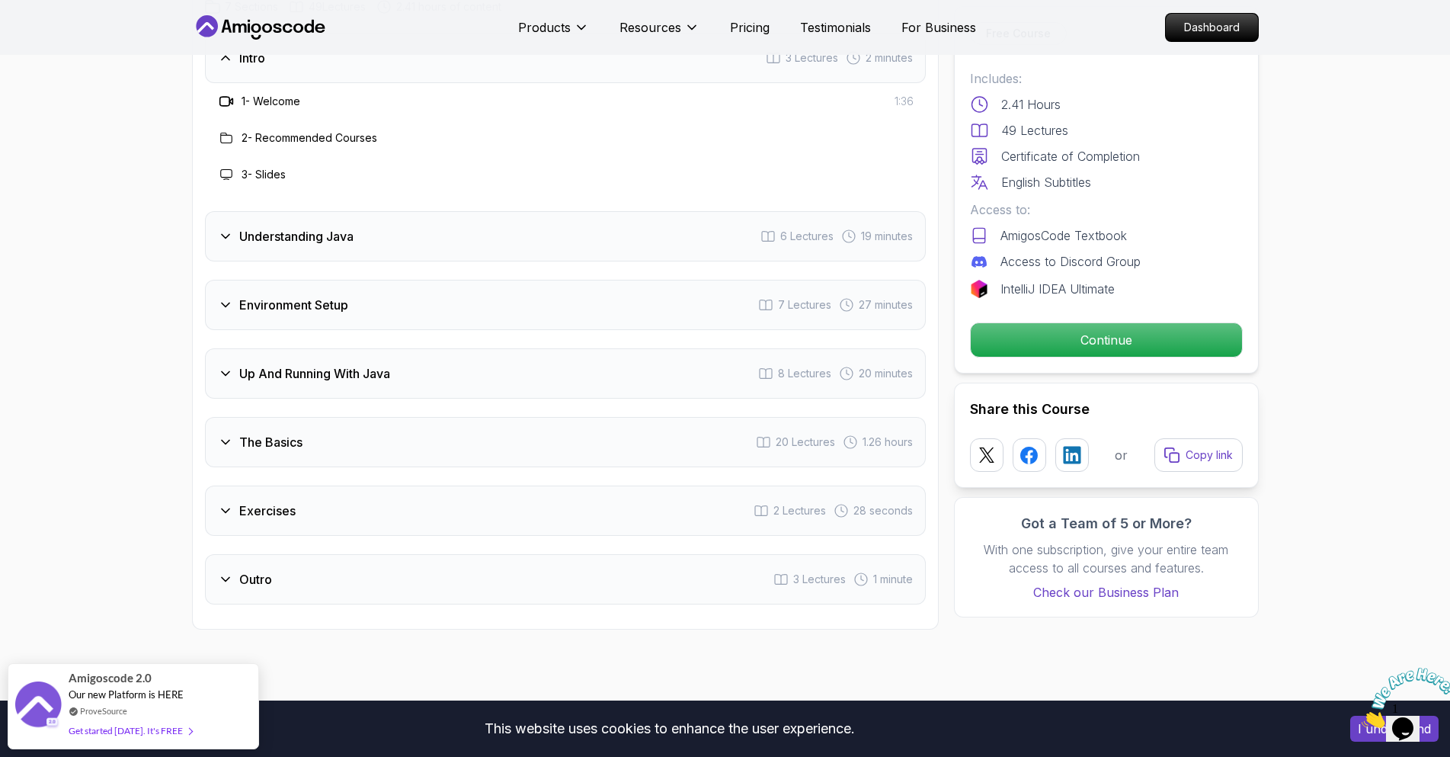
scroll to position [2286, 0]
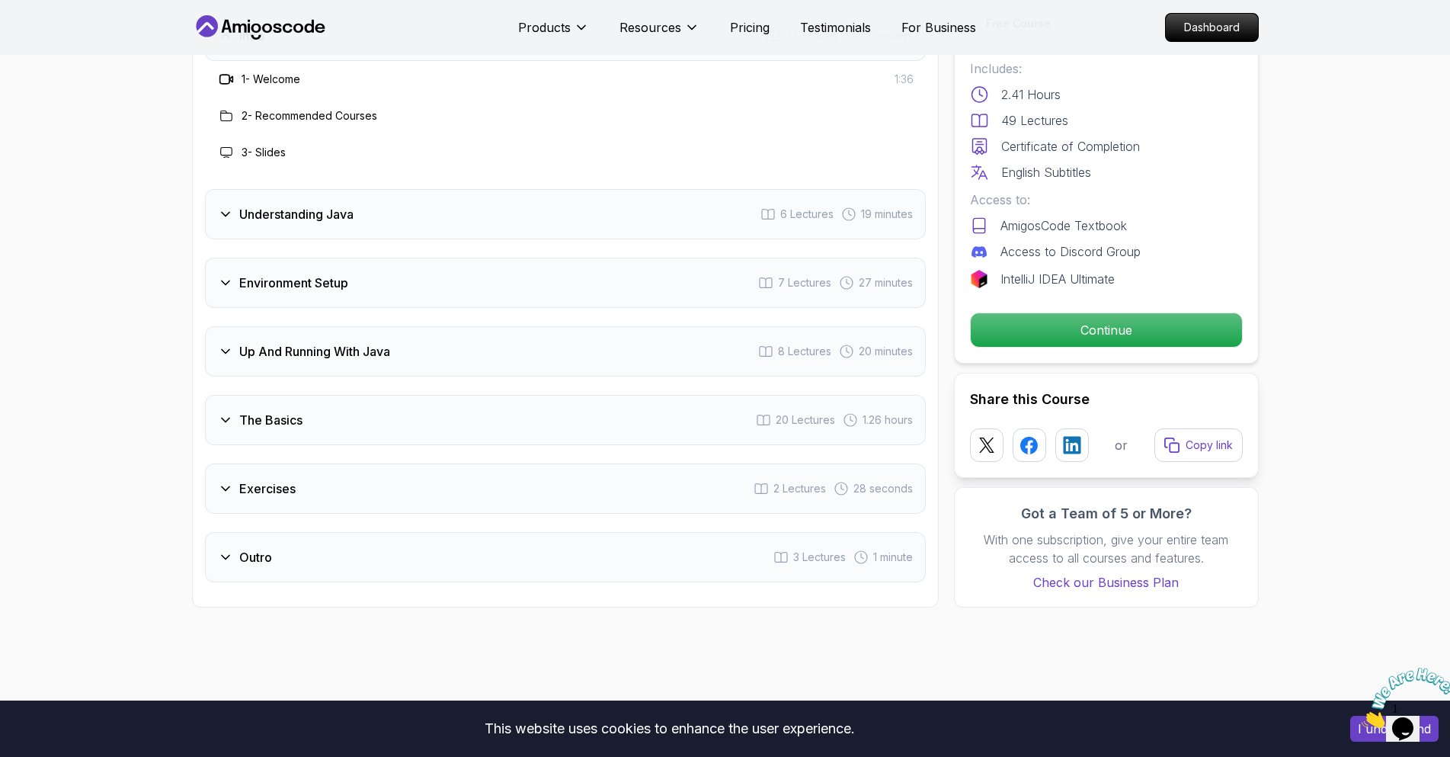
click at [223, 412] on icon at bounding box center [225, 419] width 15 height 15
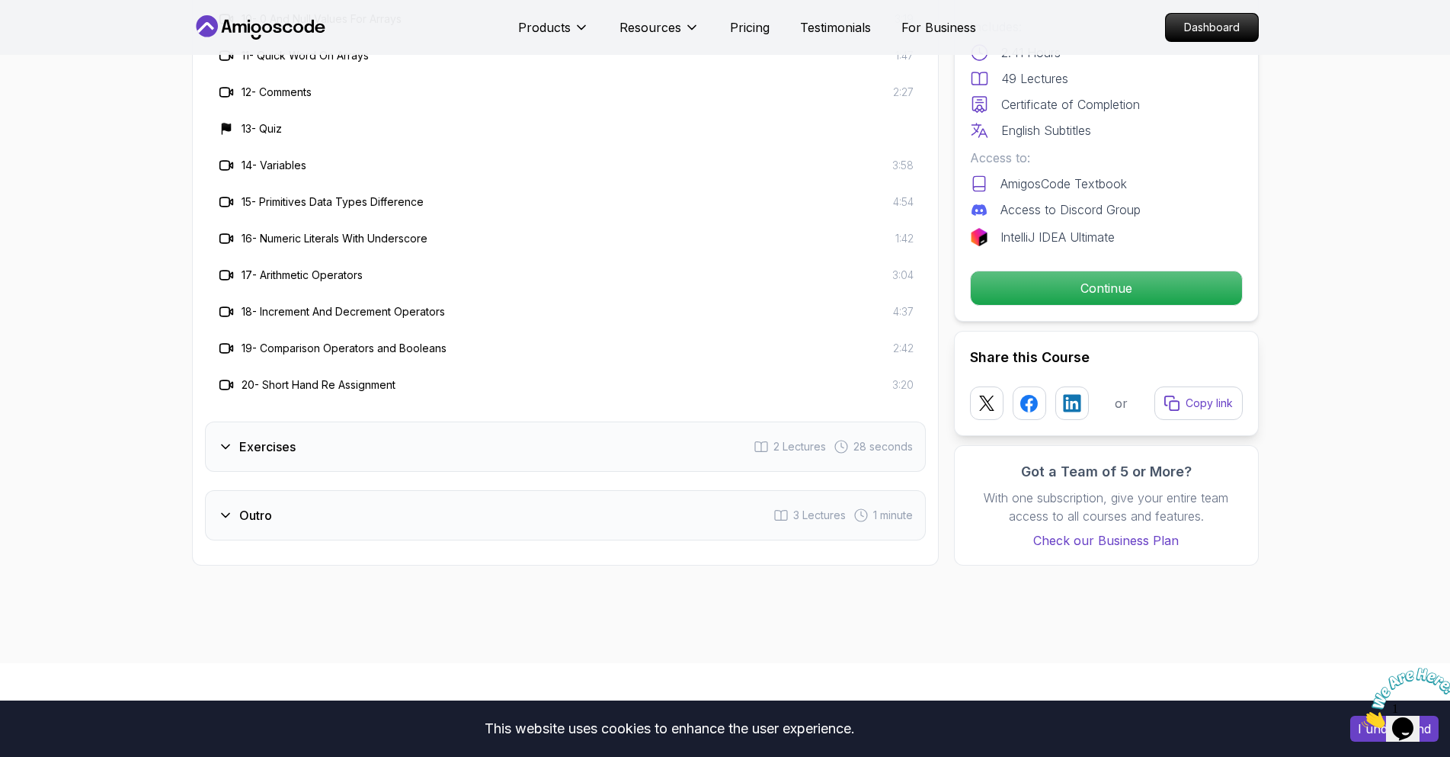
scroll to position [2972, 0]
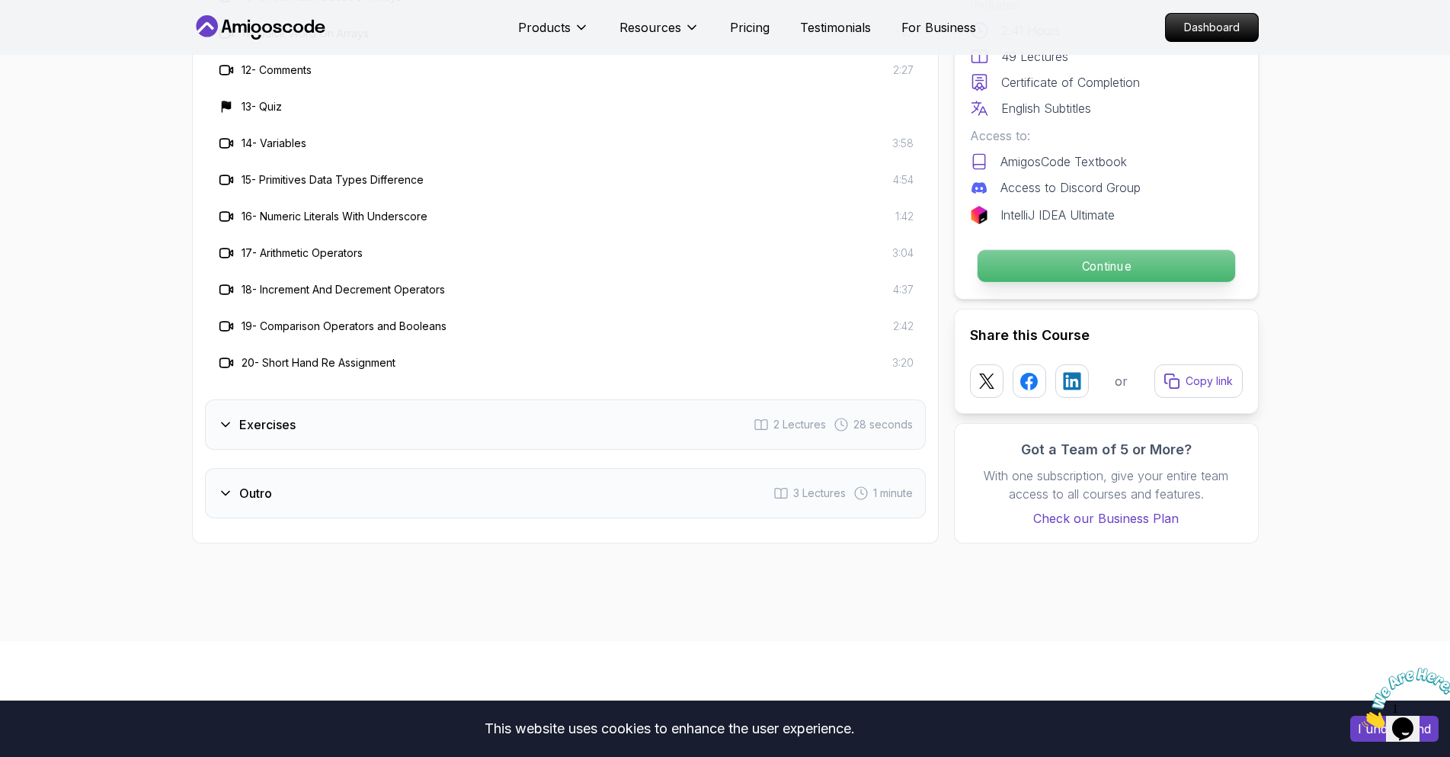
click at [1077, 250] on p "Continue" at bounding box center [1106, 266] width 258 height 32
click at [1084, 250] on p "Continue" at bounding box center [1106, 266] width 258 height 32
click at [1092, 250] on p "Continue" at bounding box center [1106, 266] width 258 height 32
click at [1096, 250] on p "Continue" at bounding box center [1106, 266] width 258 height 32
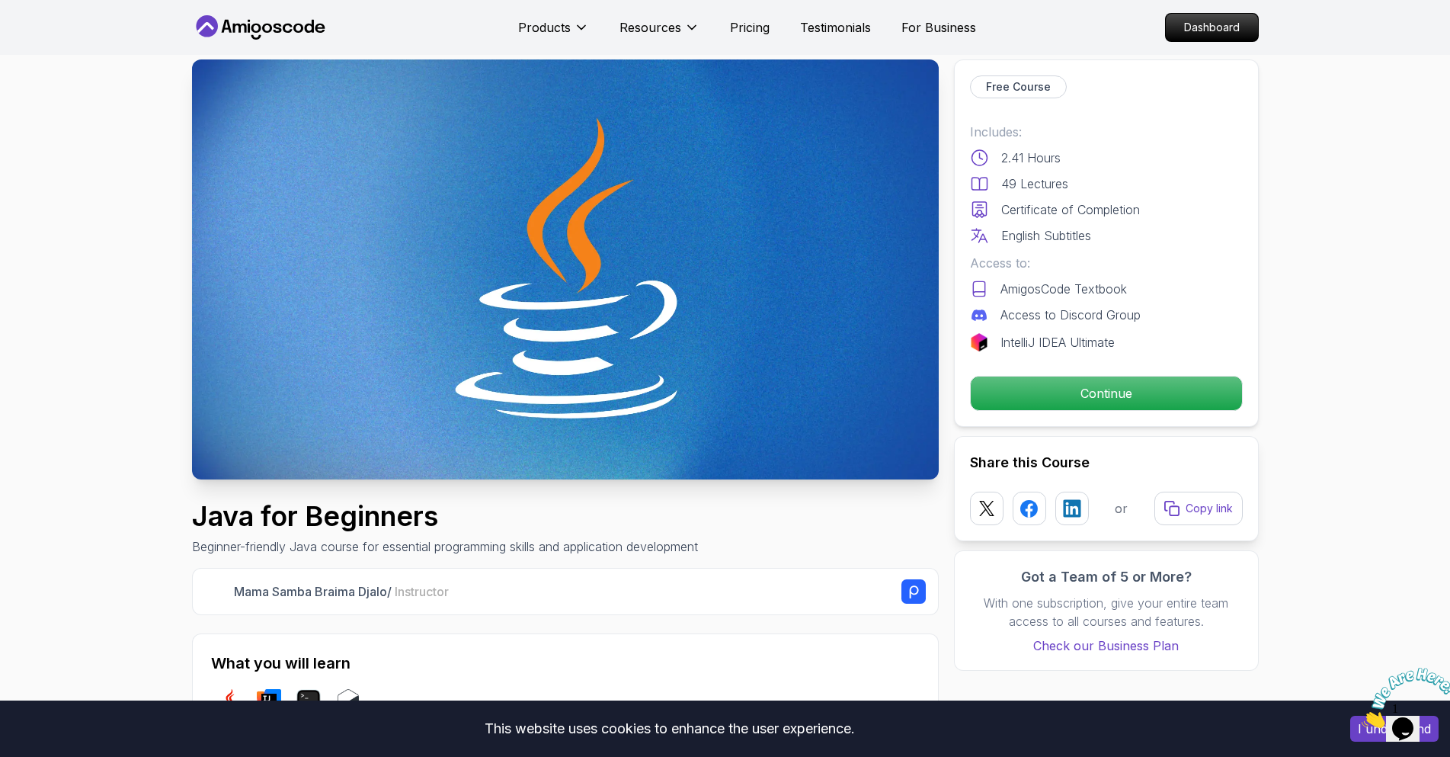
scroll to position [0, 0]
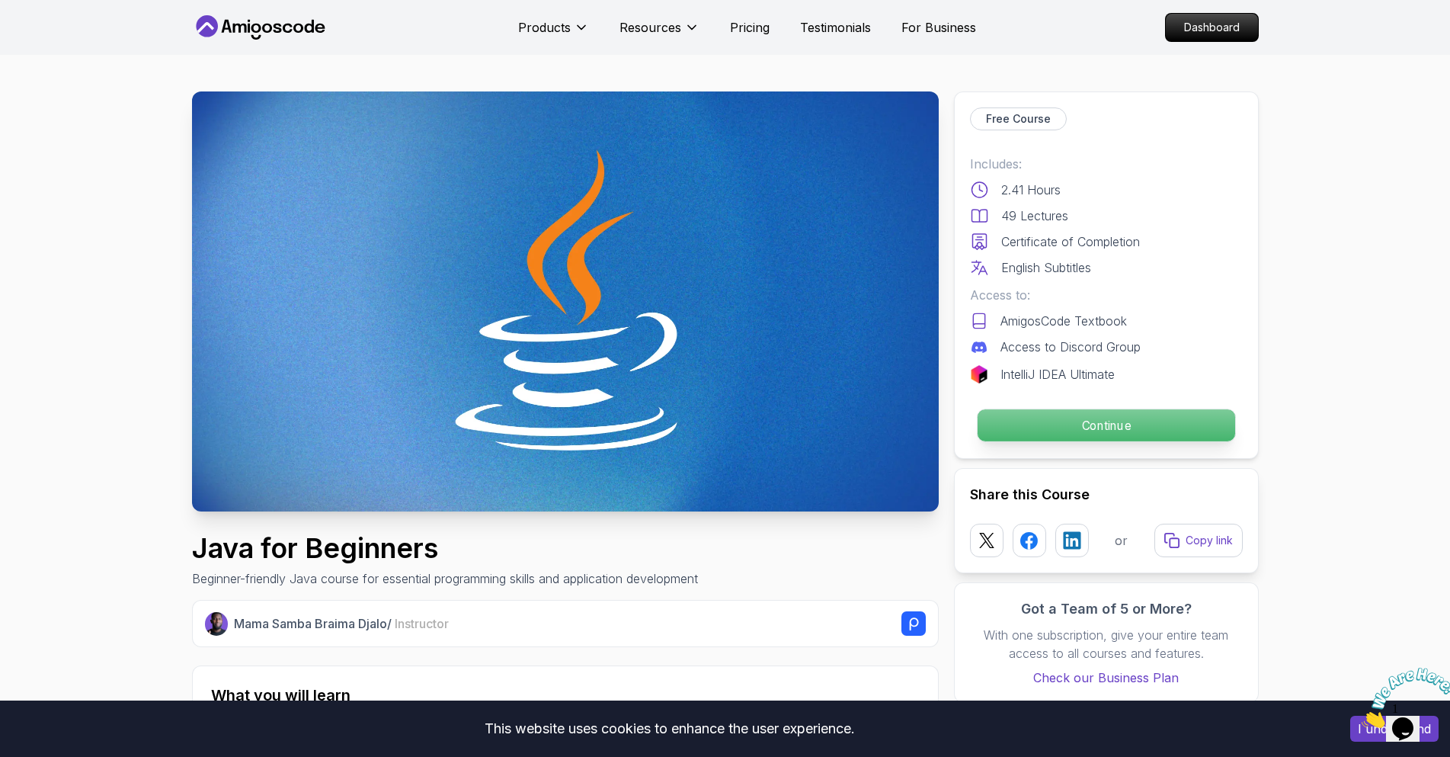
click at [1120, 423] on p "Continue" at bounding box center [1106, 425] width 258 height 32
click at [1103, 436] on p "Continue" at bounding box center [1106, 425] width 258 height 32
click at [1097, 428] on p "Continue" at bounding box center [1106, 425] width 258 height 32
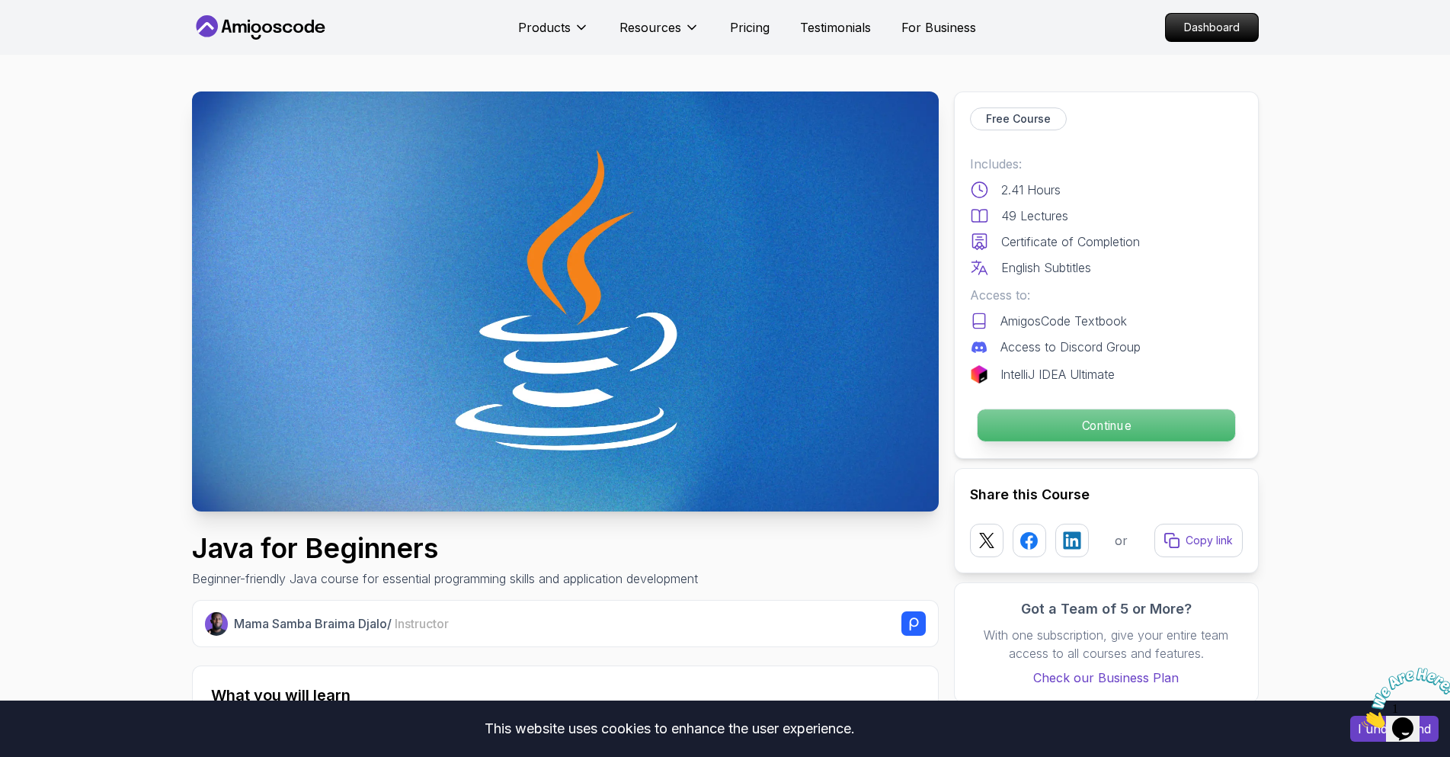
click at [1097, 428] on p "Continue" at bounding box center [1106, 425] width 258 height 32
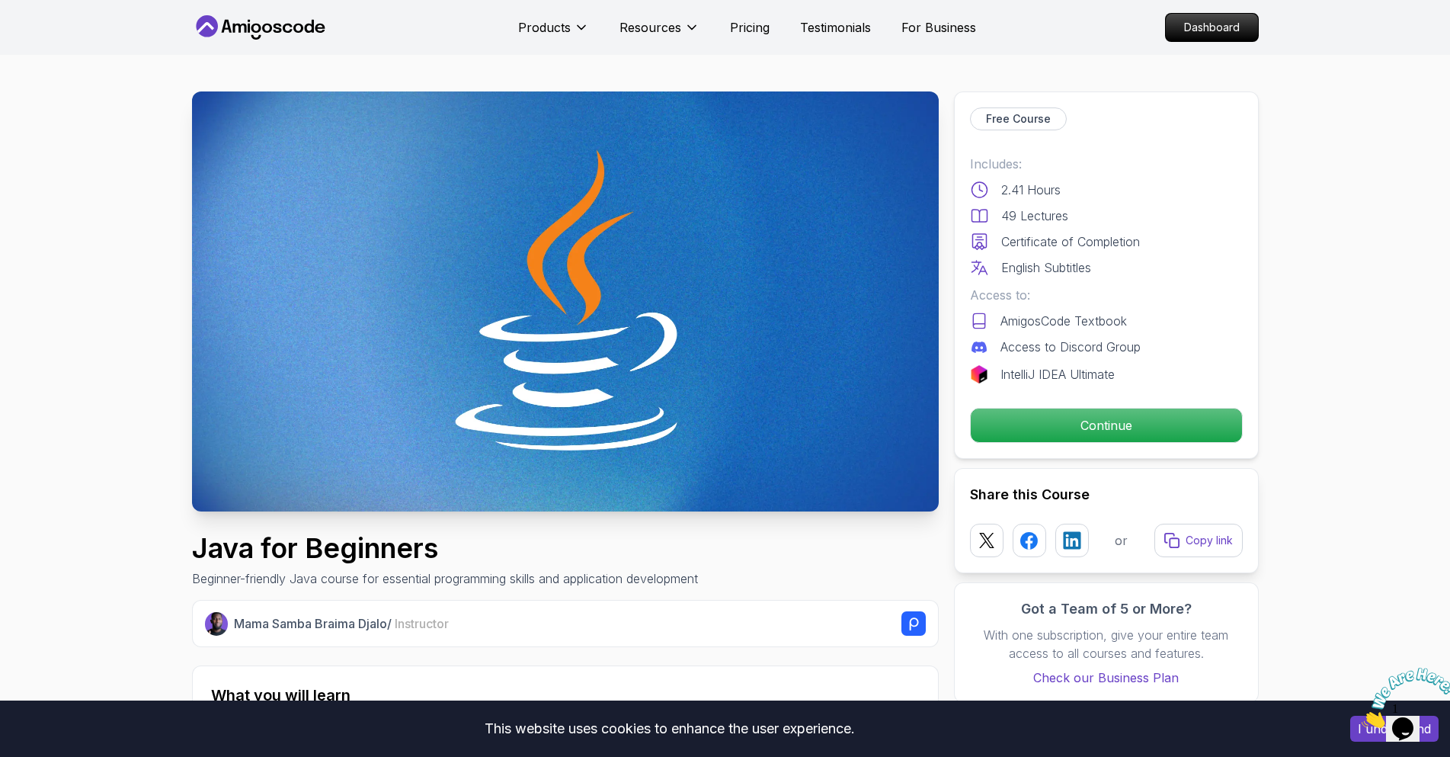
click at [501, 319] on img at bounding box center [565, 301] width 747 height 420
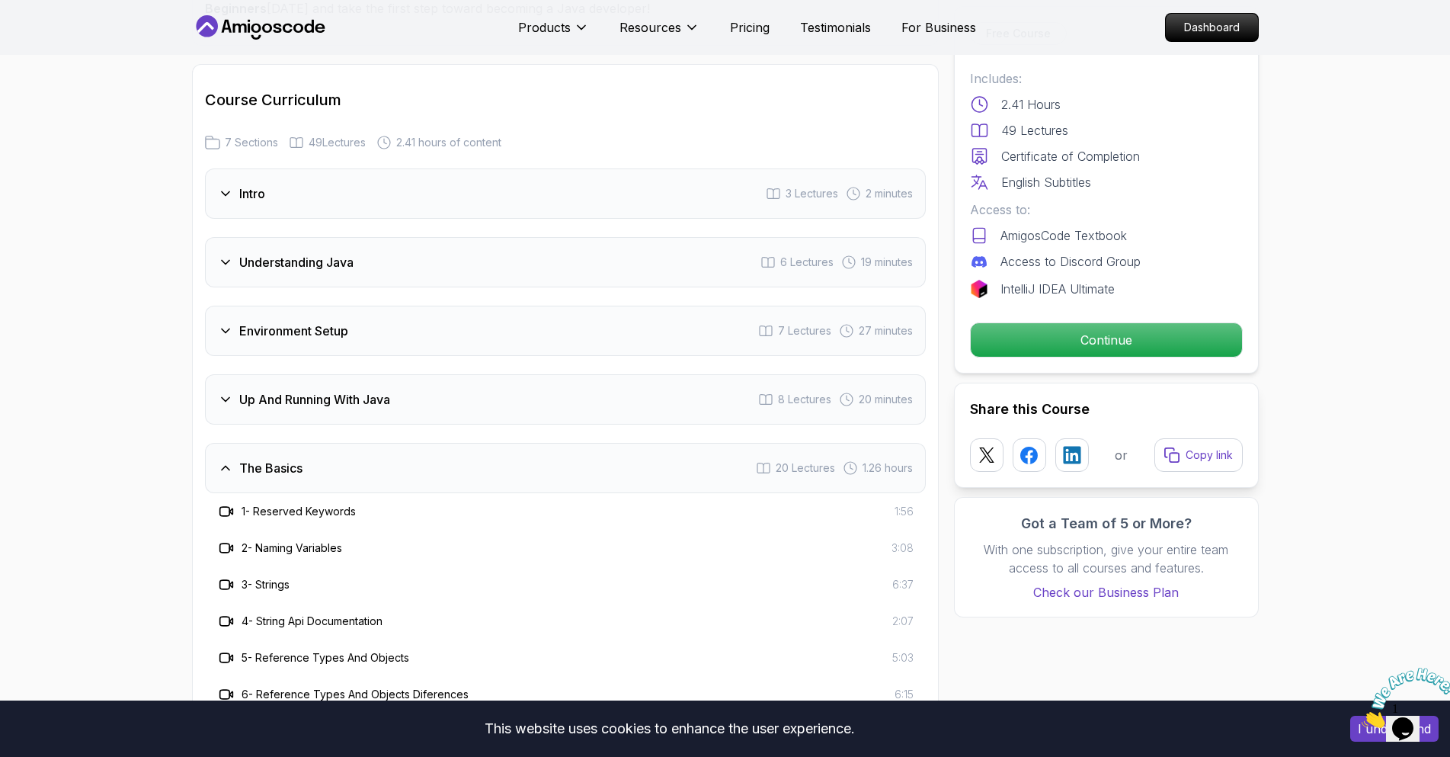
scroll to position [2057, 0]
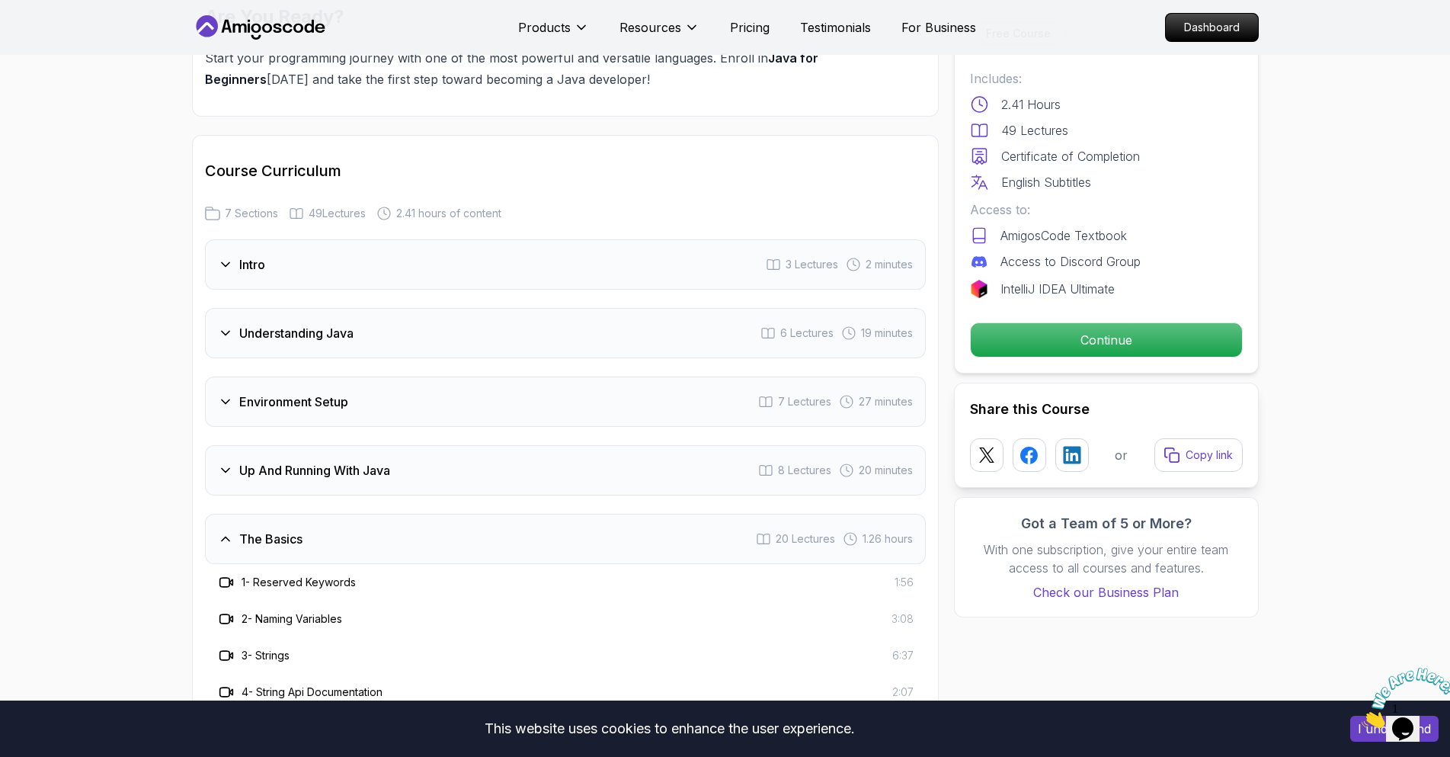
click at [297, 514] on div "The Basics 20 Lectures 1.26 hours" at bounding box center [565, 539] width 721 height 50
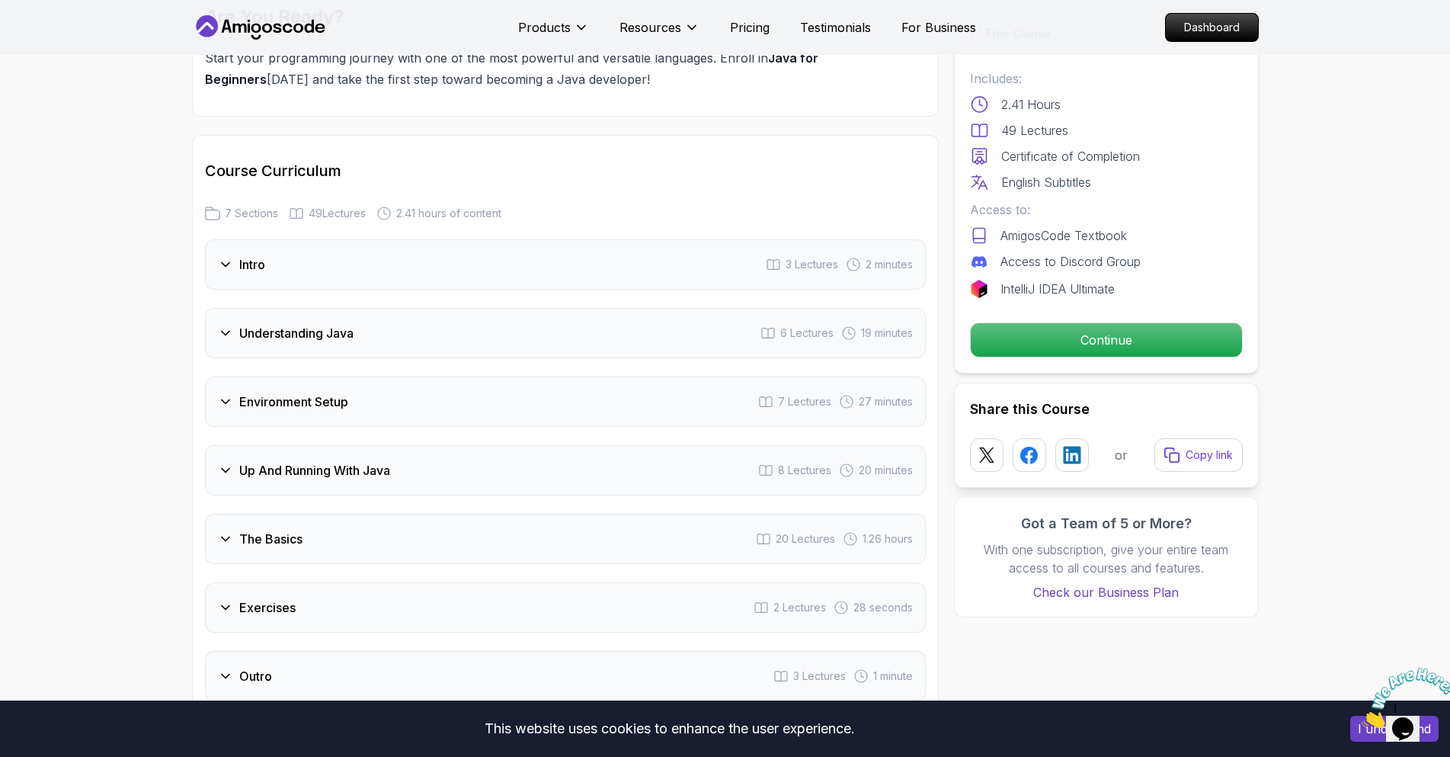
click at [262, 239] on div "Intro 3 Lectures 2 minutes" at bounding box center [565, 264] width 721 height 50
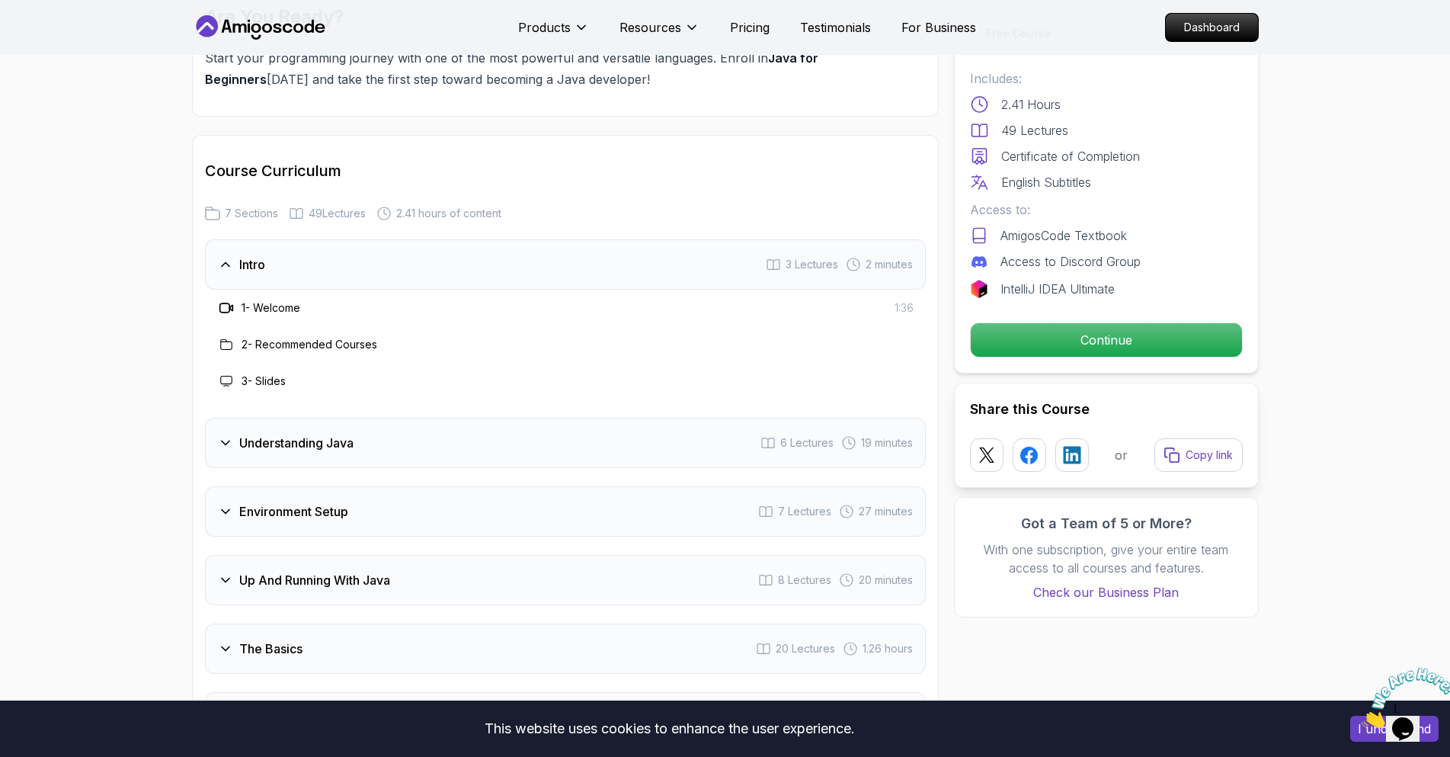
click at [260, 255] on h3 "Intro" at bounding box center [252, 264] width 26 height 18
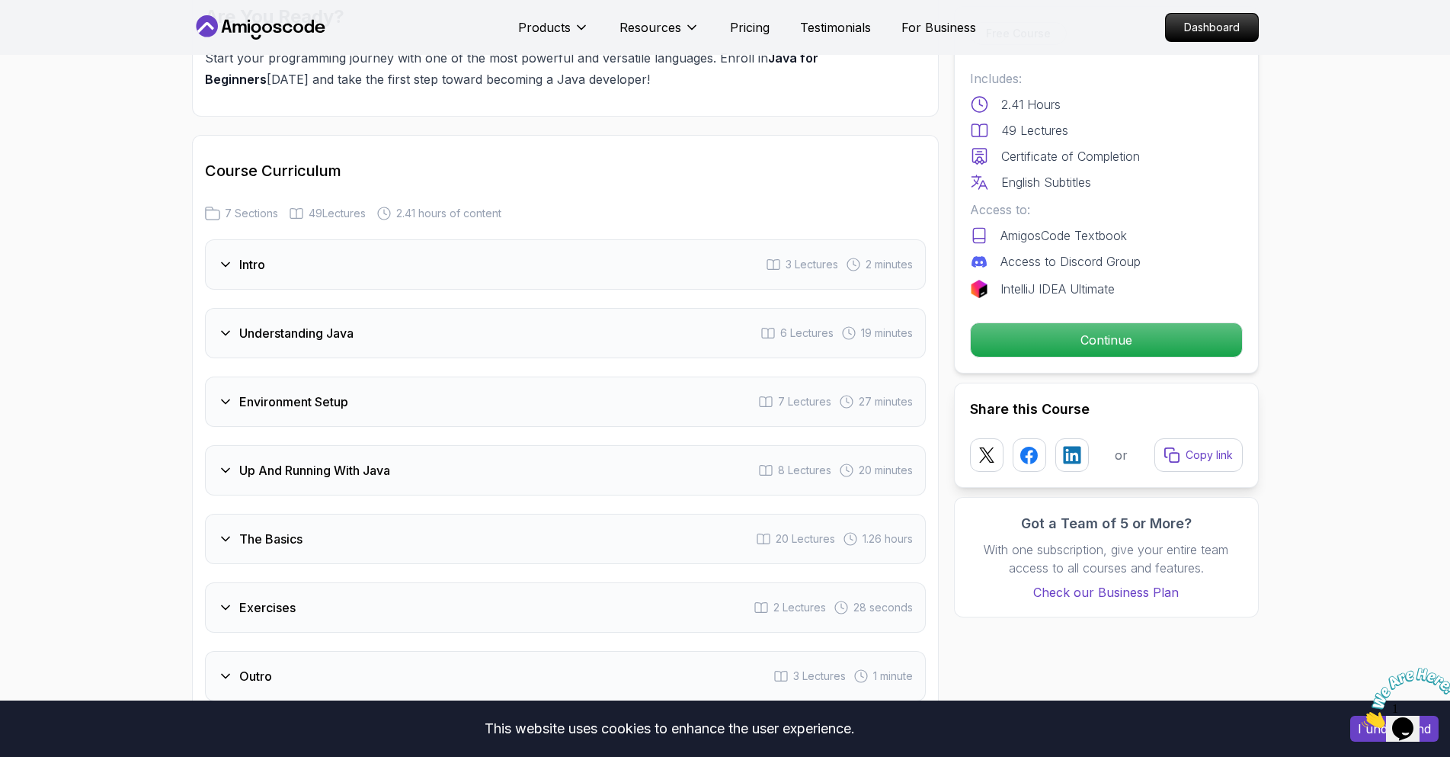
click at [315, 324] on h3 "Understanding Java" at bounding box center [296, 333] width 114 height 18
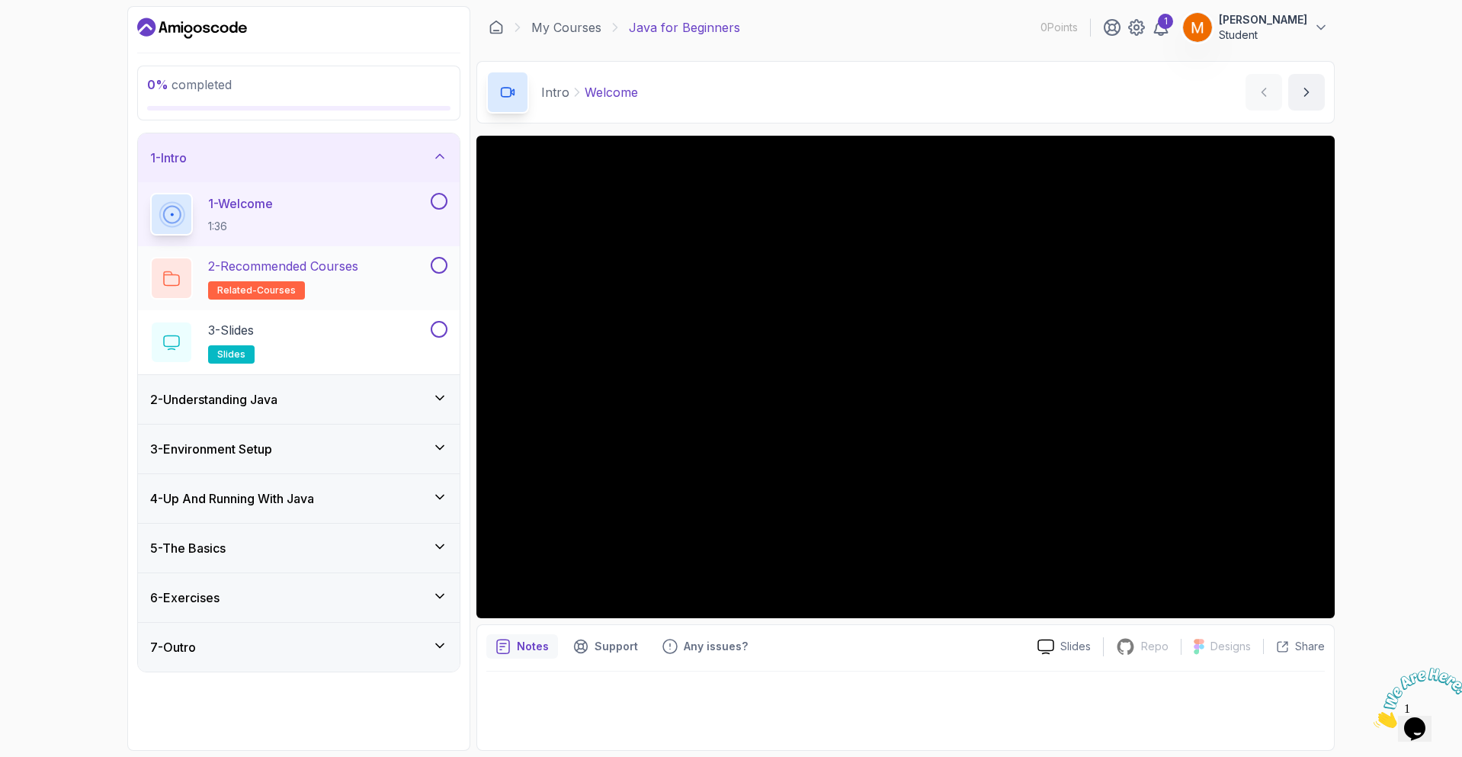
click at [358, 267] on p "2 - Recommended Courses" at bounding box center [283, 266] width 150 height 18
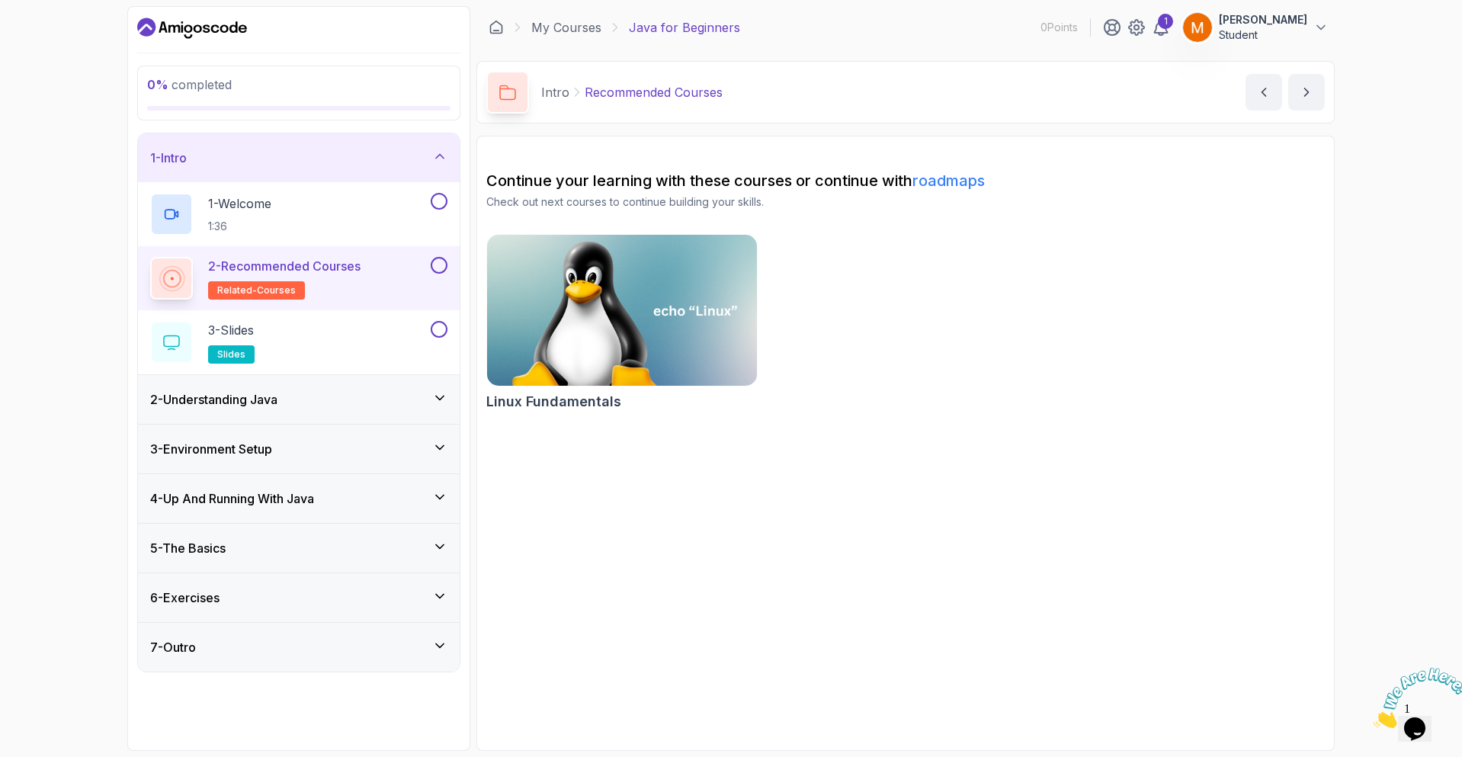
click at [440, 391] on icon at bounding box center [439, 397] width 15 height 15
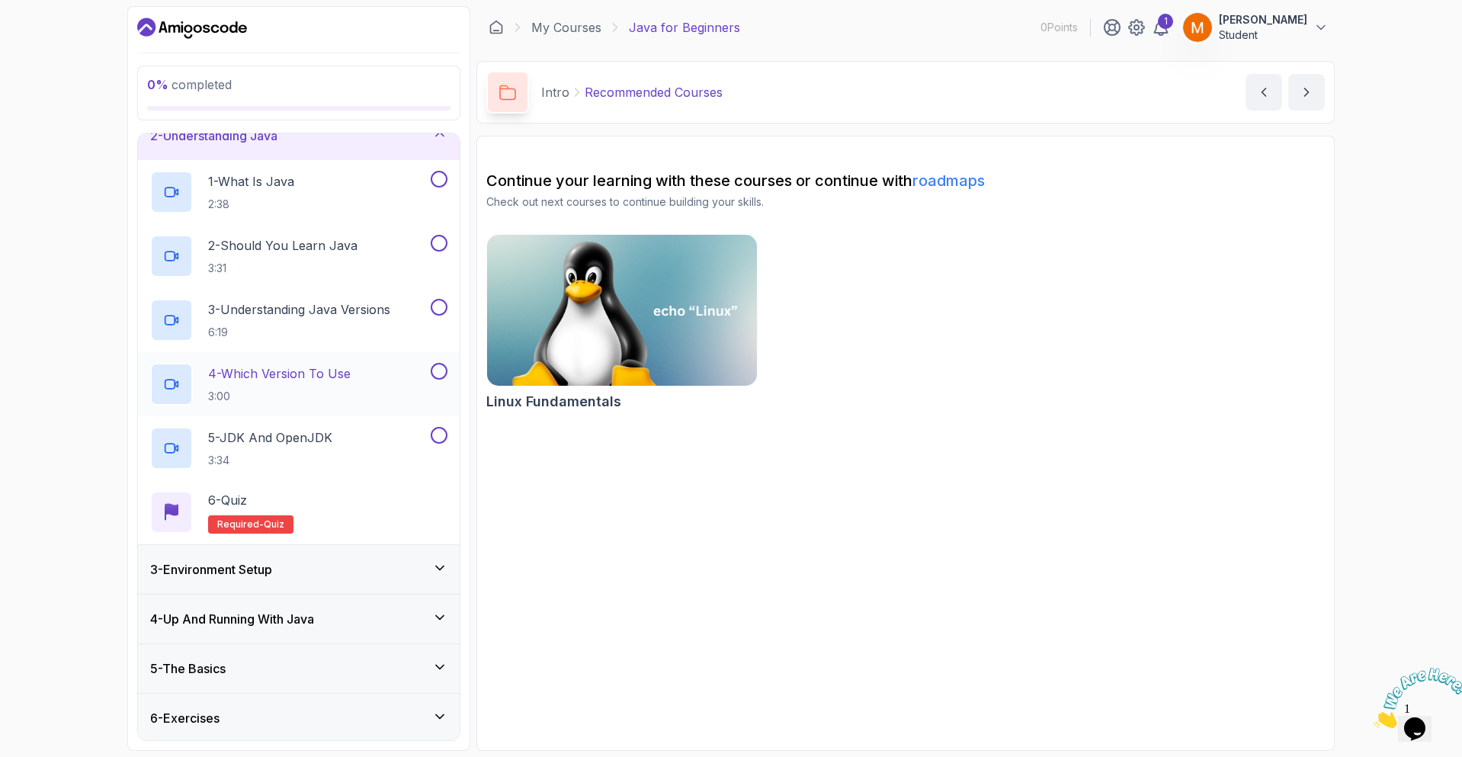
scroll to position [123, 0]
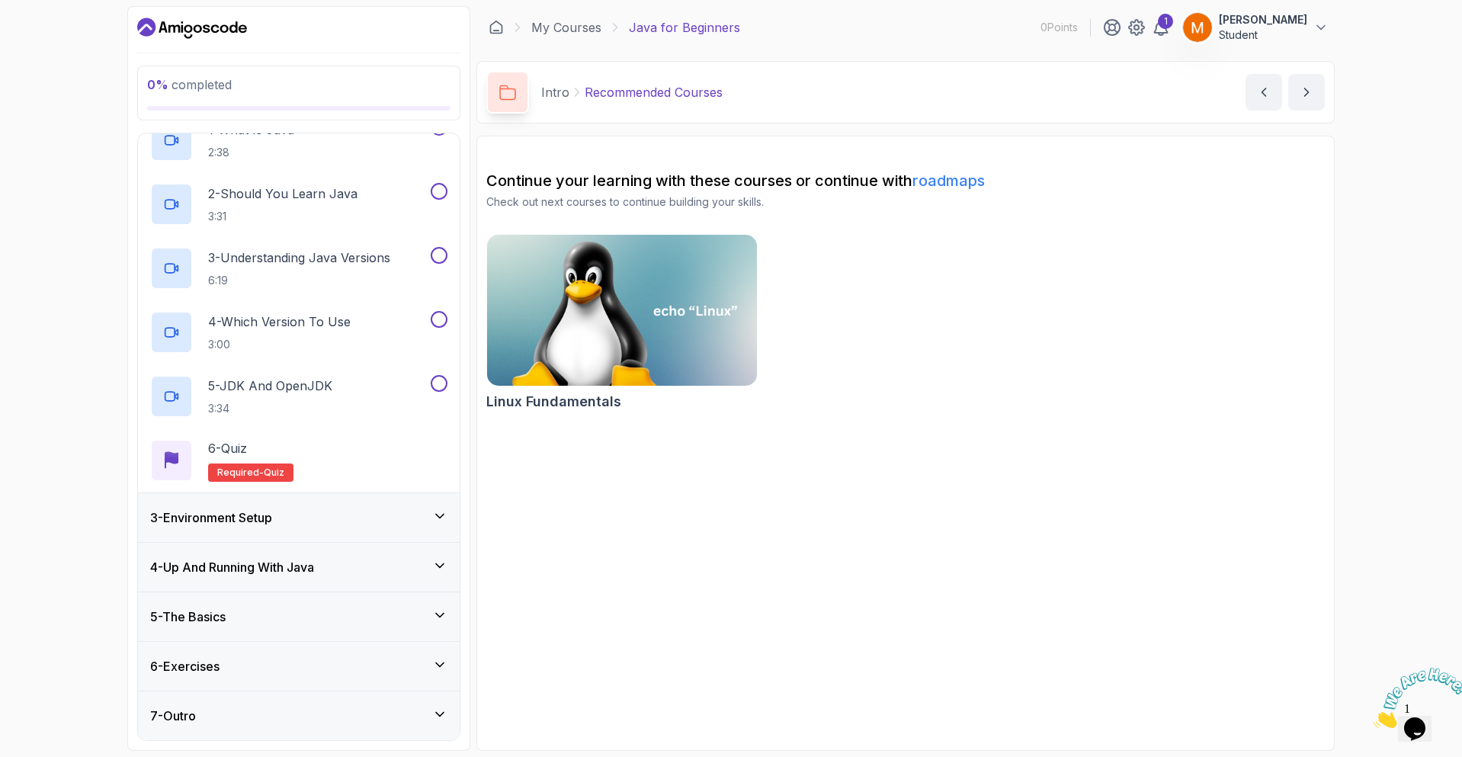
click at [350, 504] on div "3 - Environment Setup" at bounding box center [299, 517] width 322 height 49
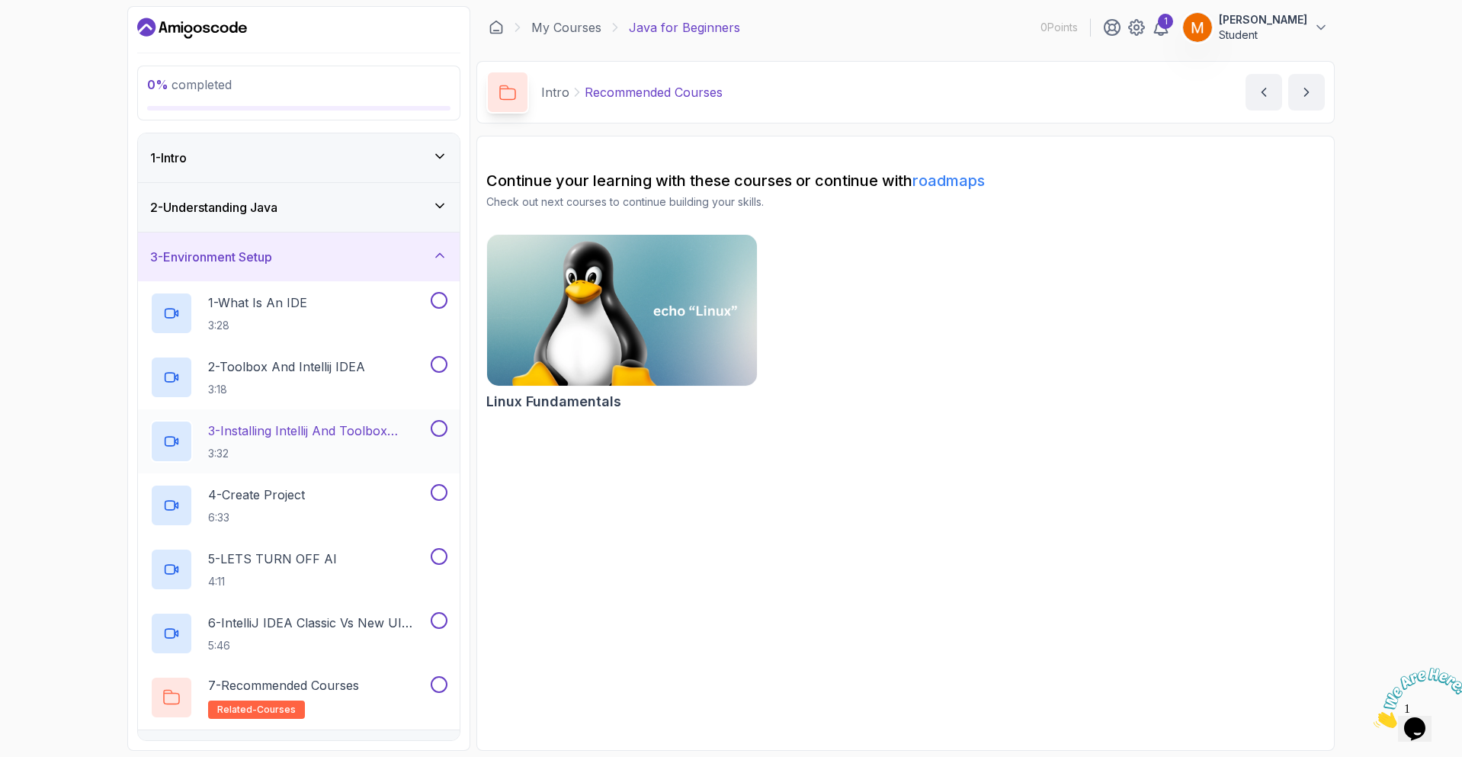
scroll to position [187, 0]
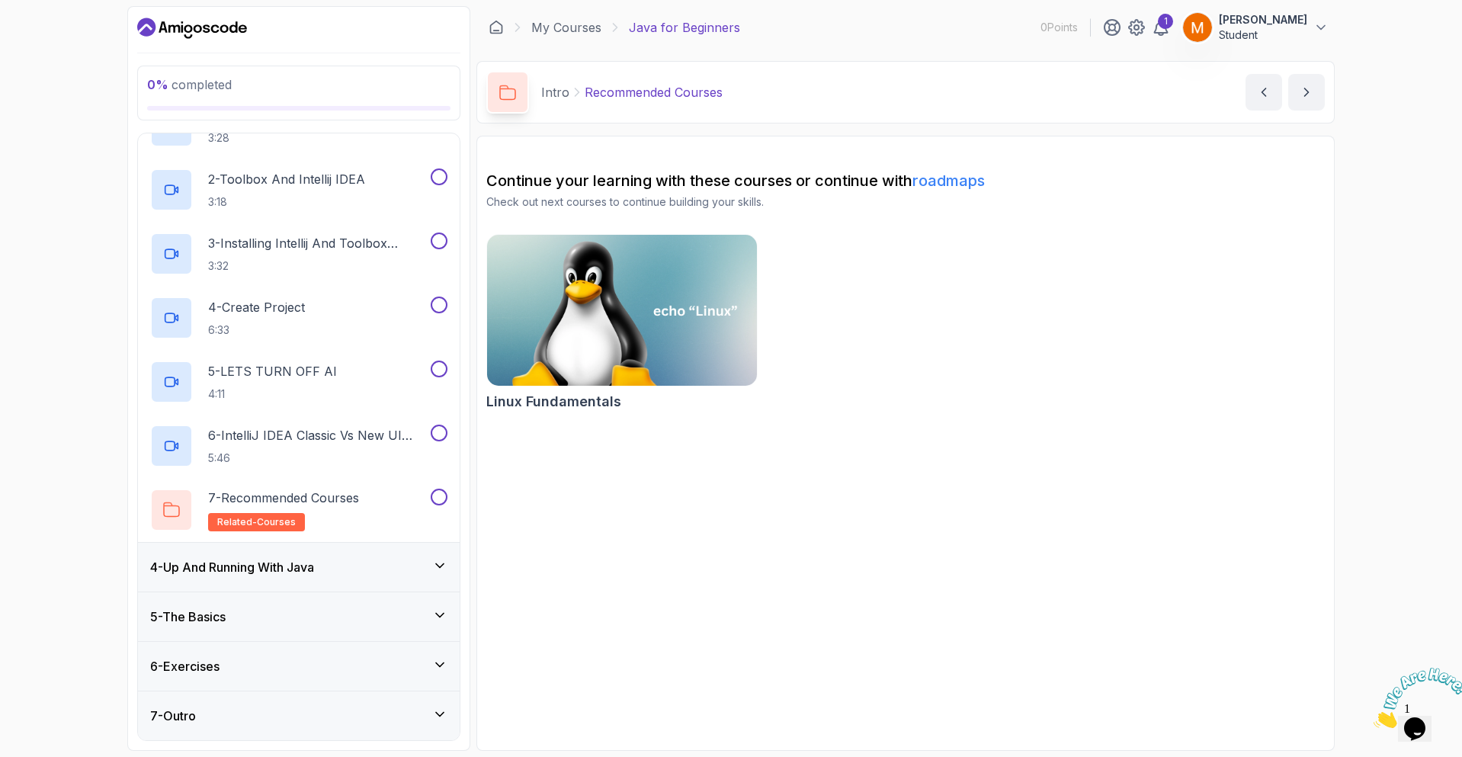
click at [394, 556] on div "4 - Up And Running With Java" at bounding box center [299, 567] width 322 height 49
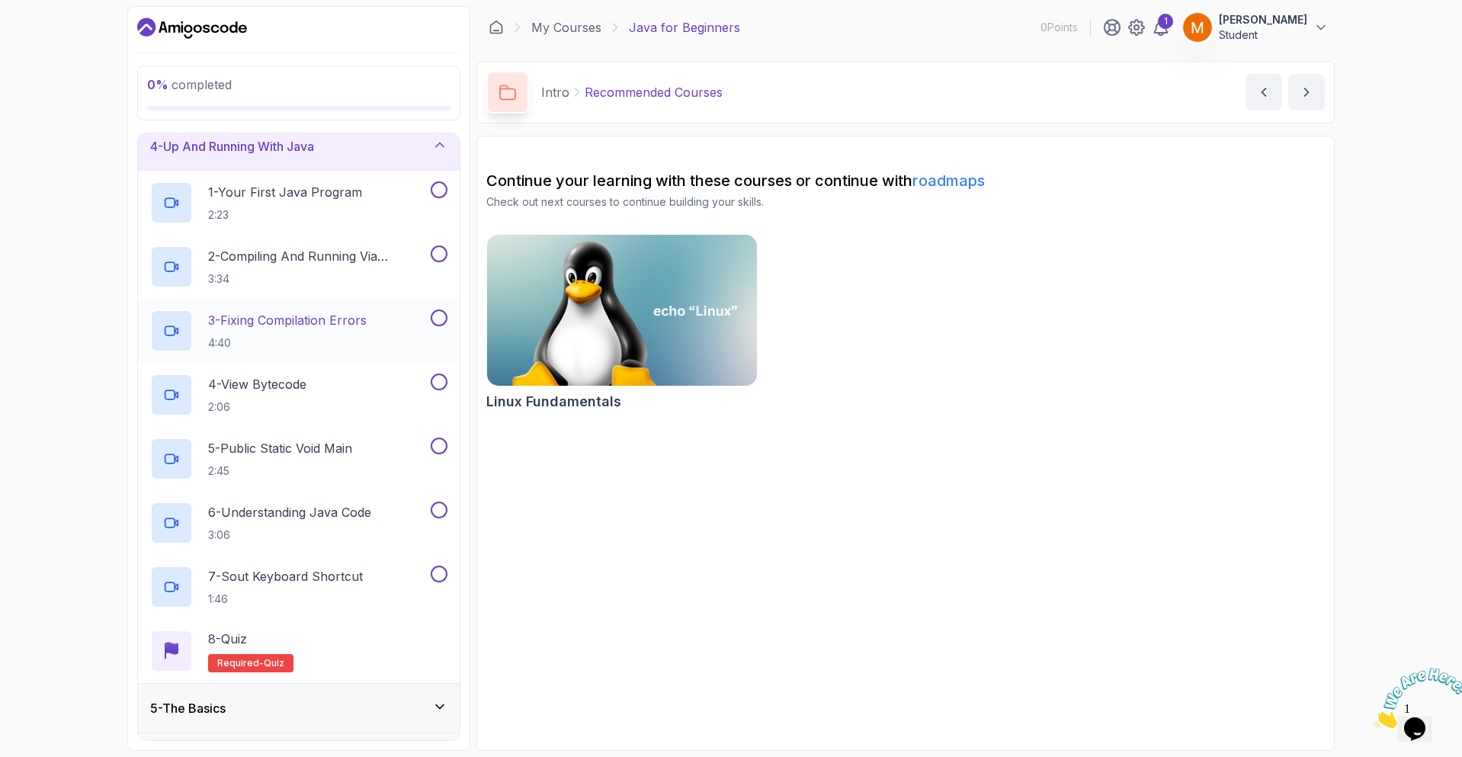
scroll to position [251, 0]
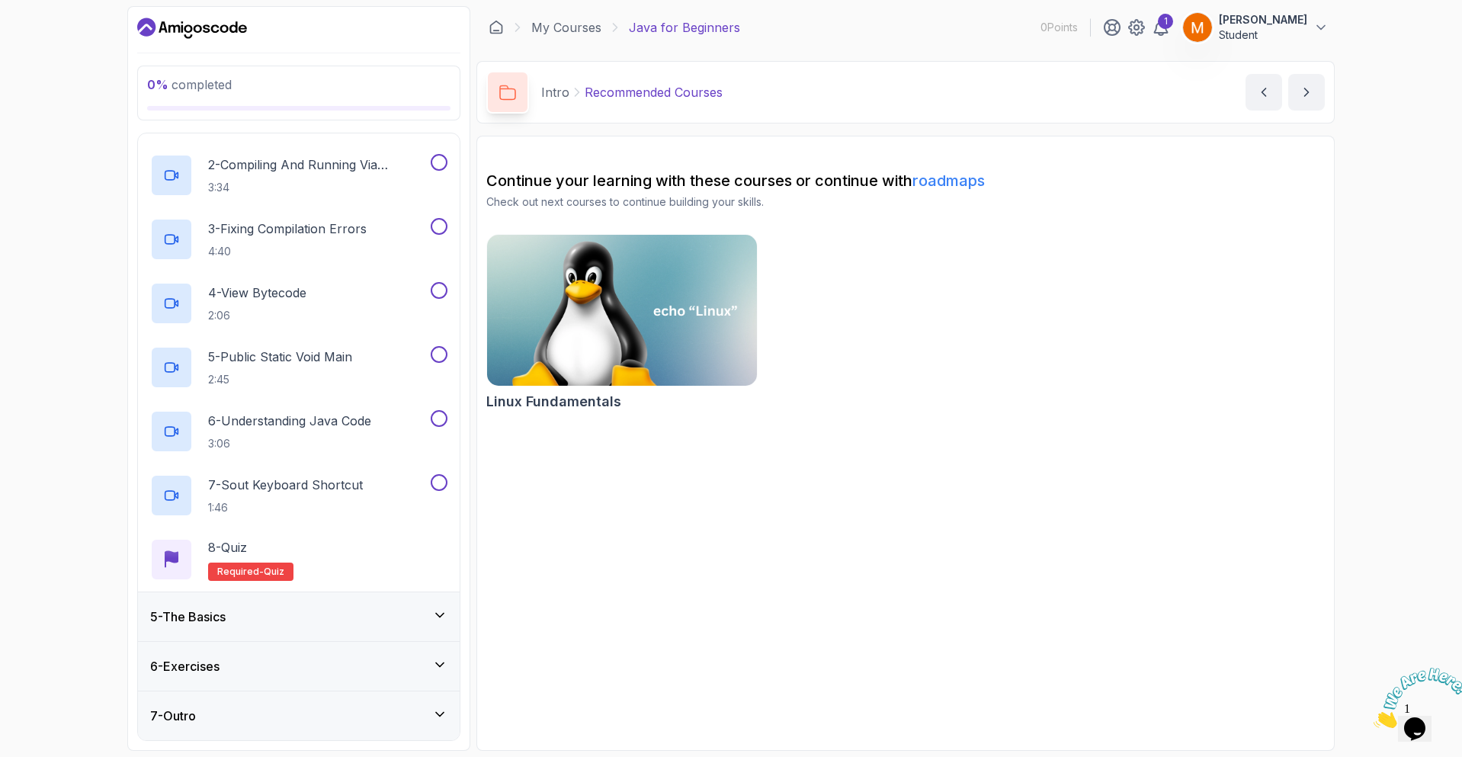
click at [287, 618] on div "5 - The Basics" at bounding box center [298, 616] width 297 height 18
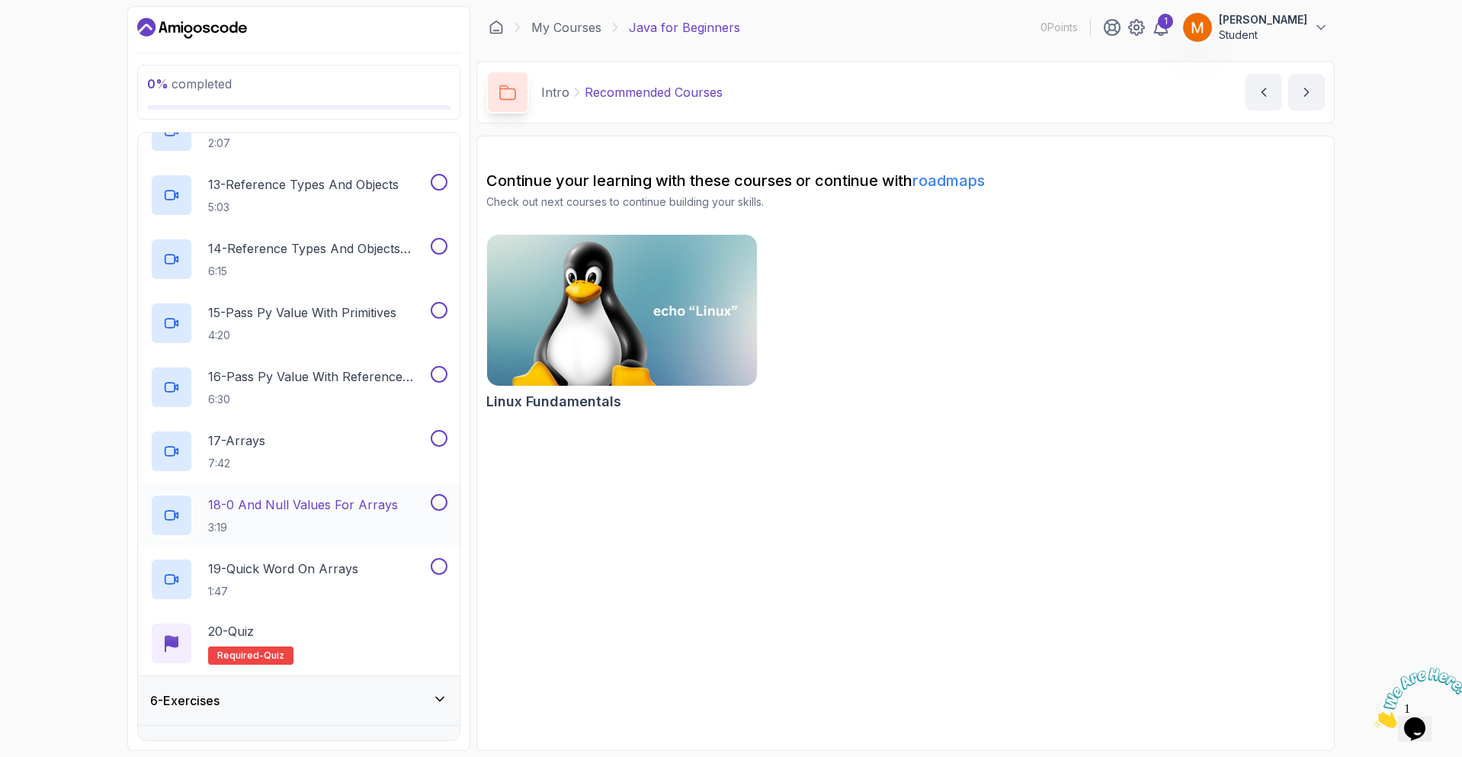
scroll to position [1019, 0]
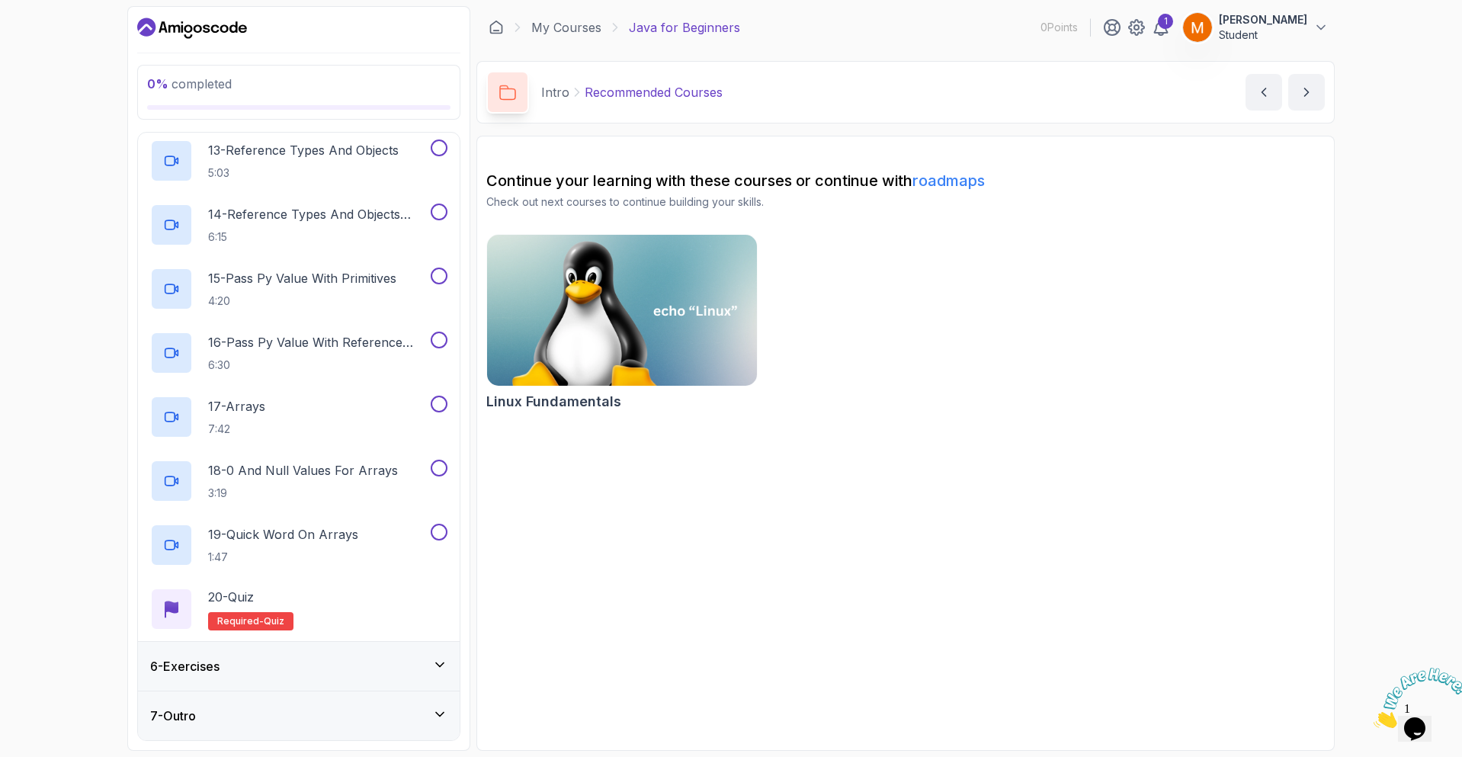
click at [290, 668] on div "6 - Exercises" at bounding box center [298, 666] width 297 height 18
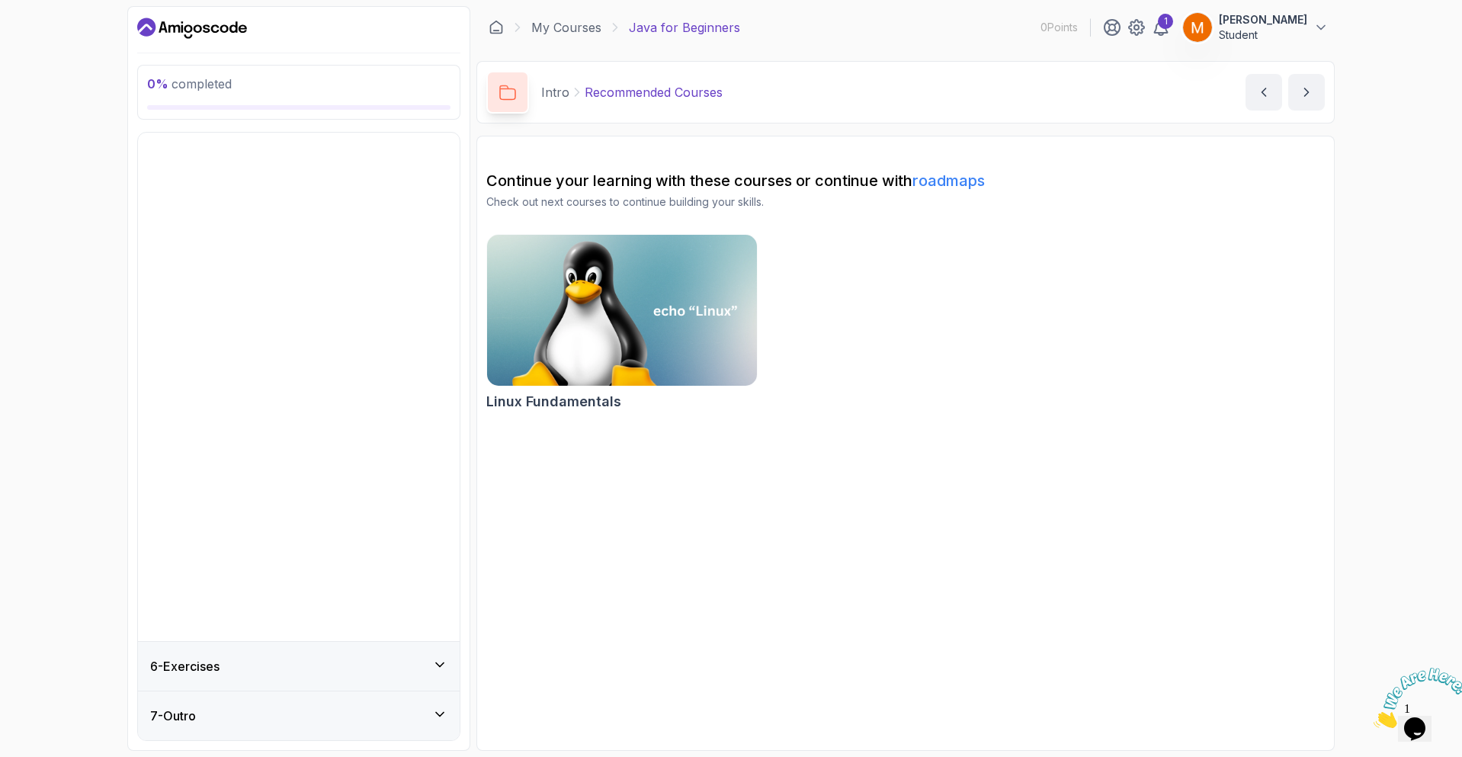
scroll to position [0, 0]
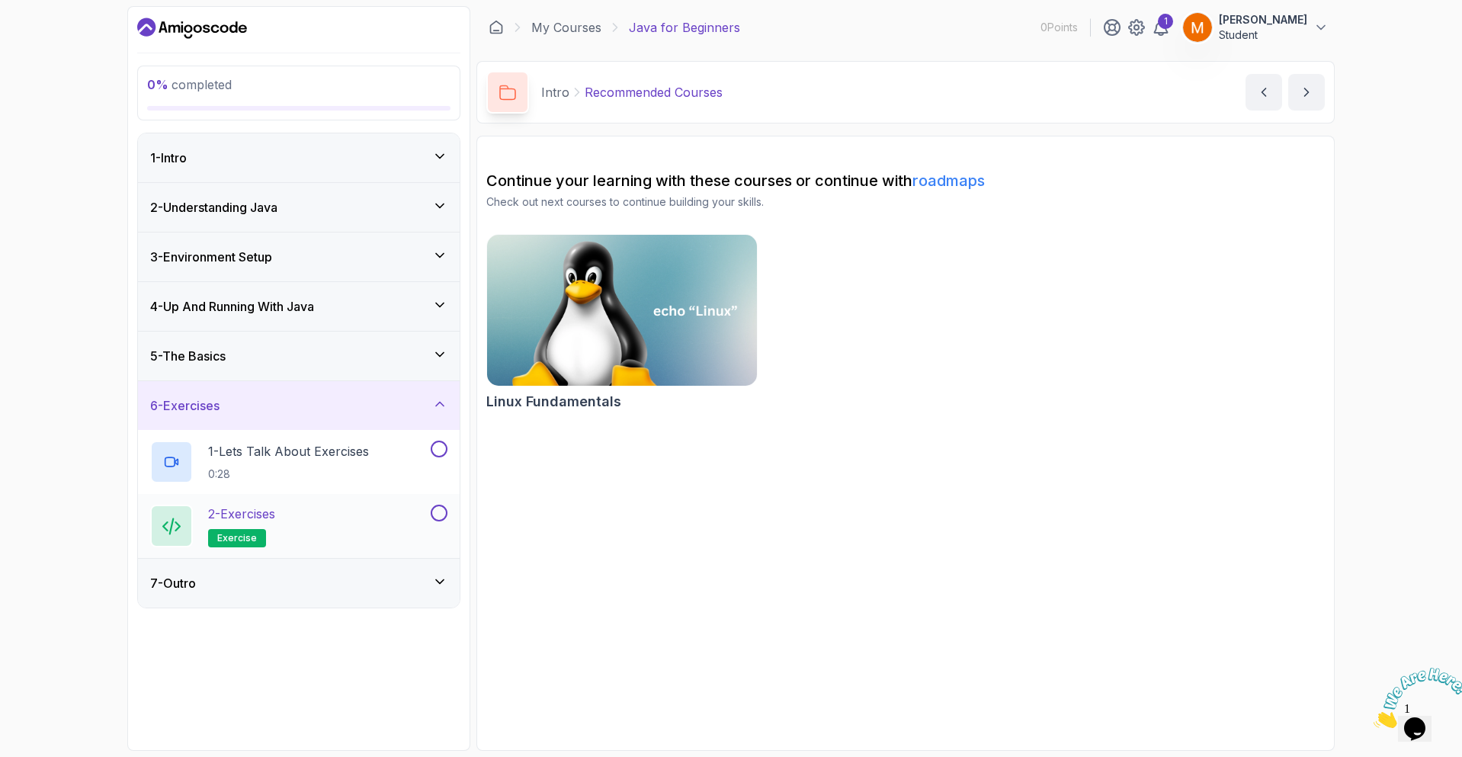
click at [287, 533] on div "2 - Exercises exercise" at bounding box center [288, 525] width 277 height 43
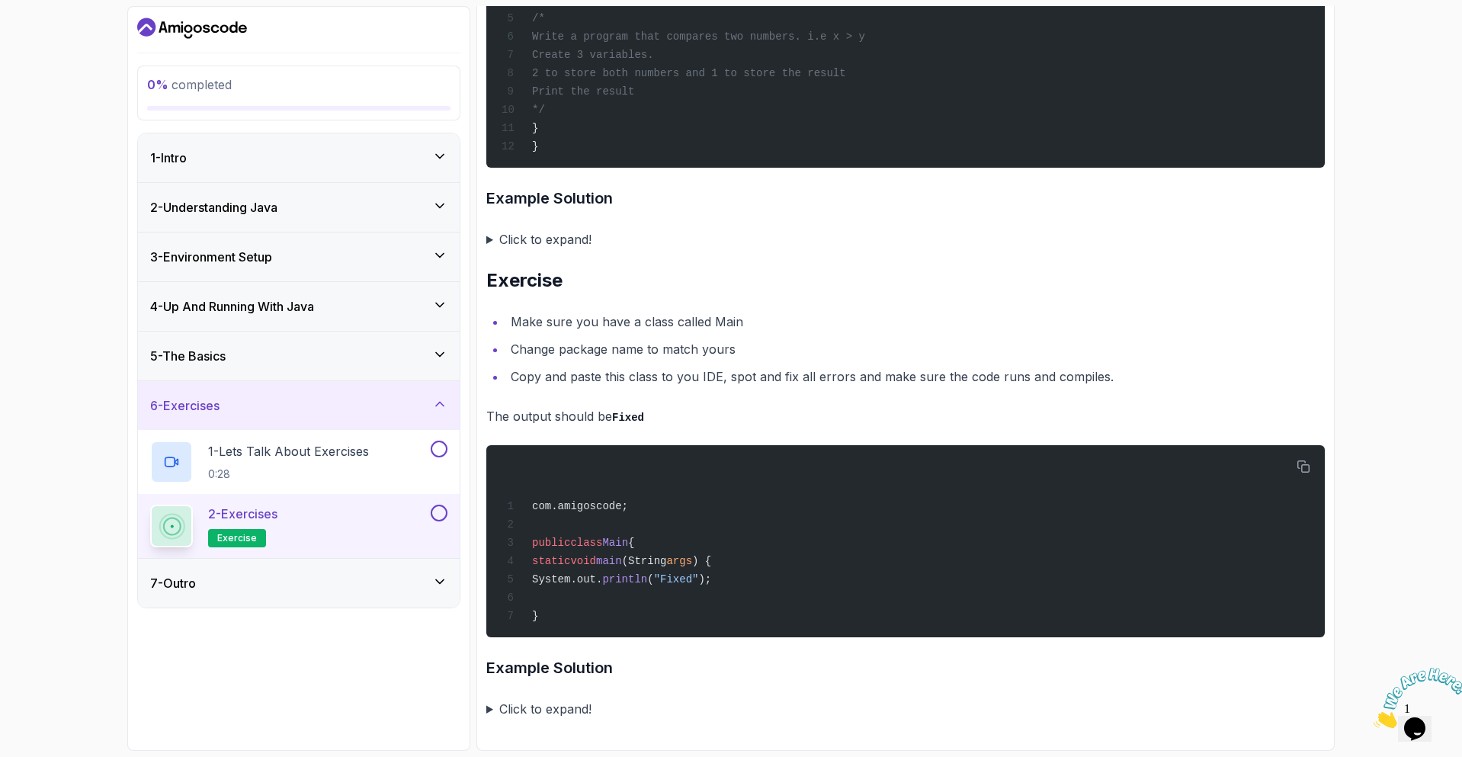
scroll to position [3011, 0]
click at [492, 707] on summary "Click to expand!" at bounding box center [905, 708] width 838 height 21
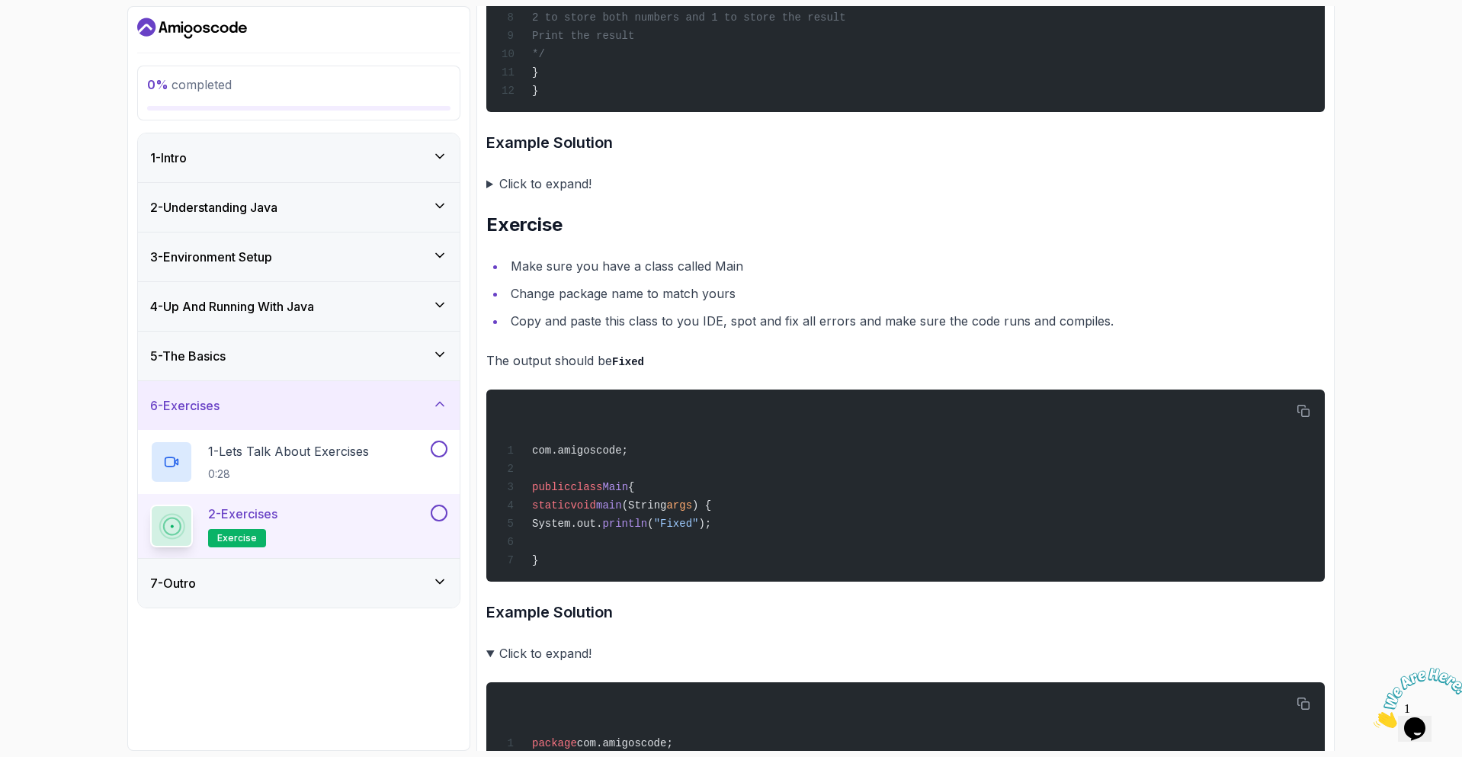
scroll to position [3239, 0]
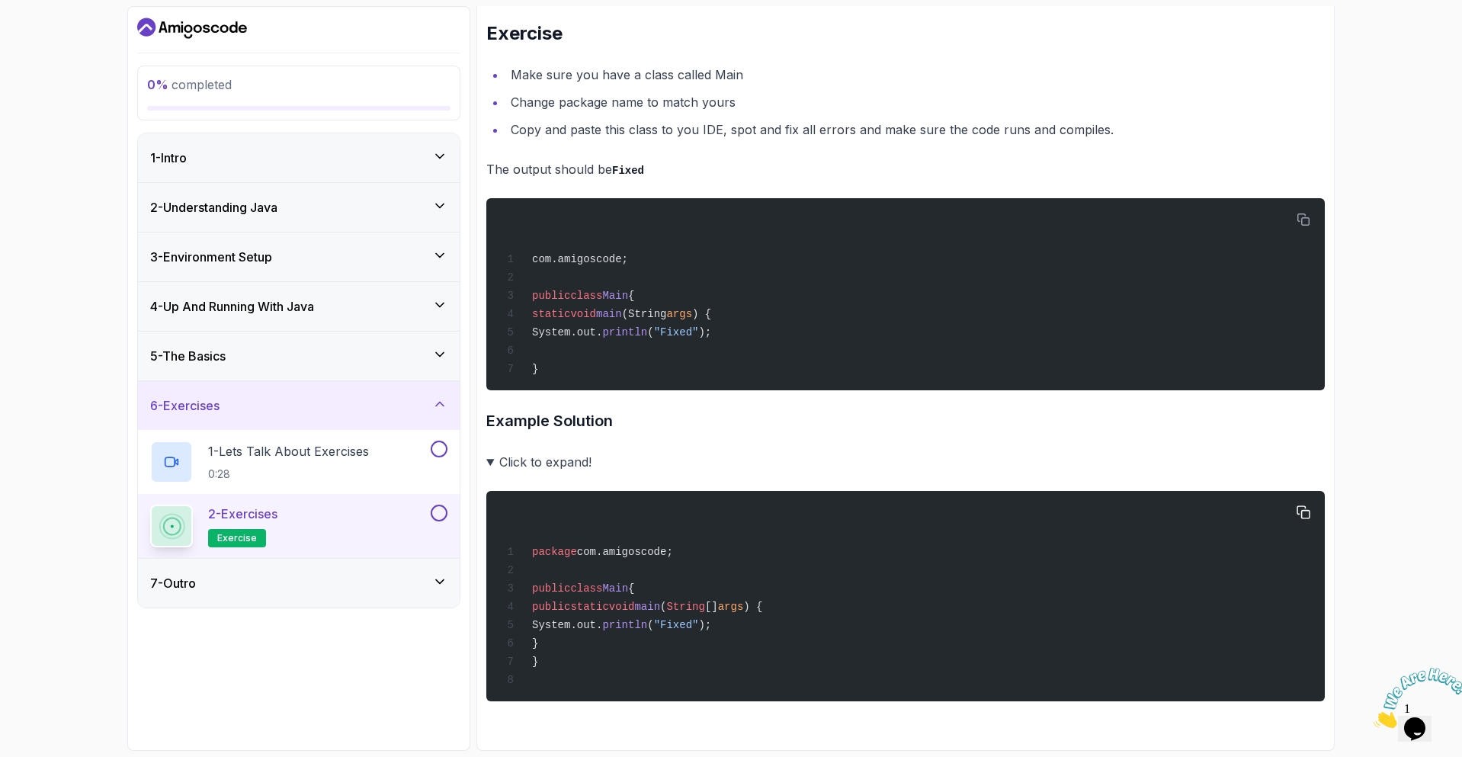
click at [556, 558] on span "package" at bounding box center [554, 552] width 45 height 12
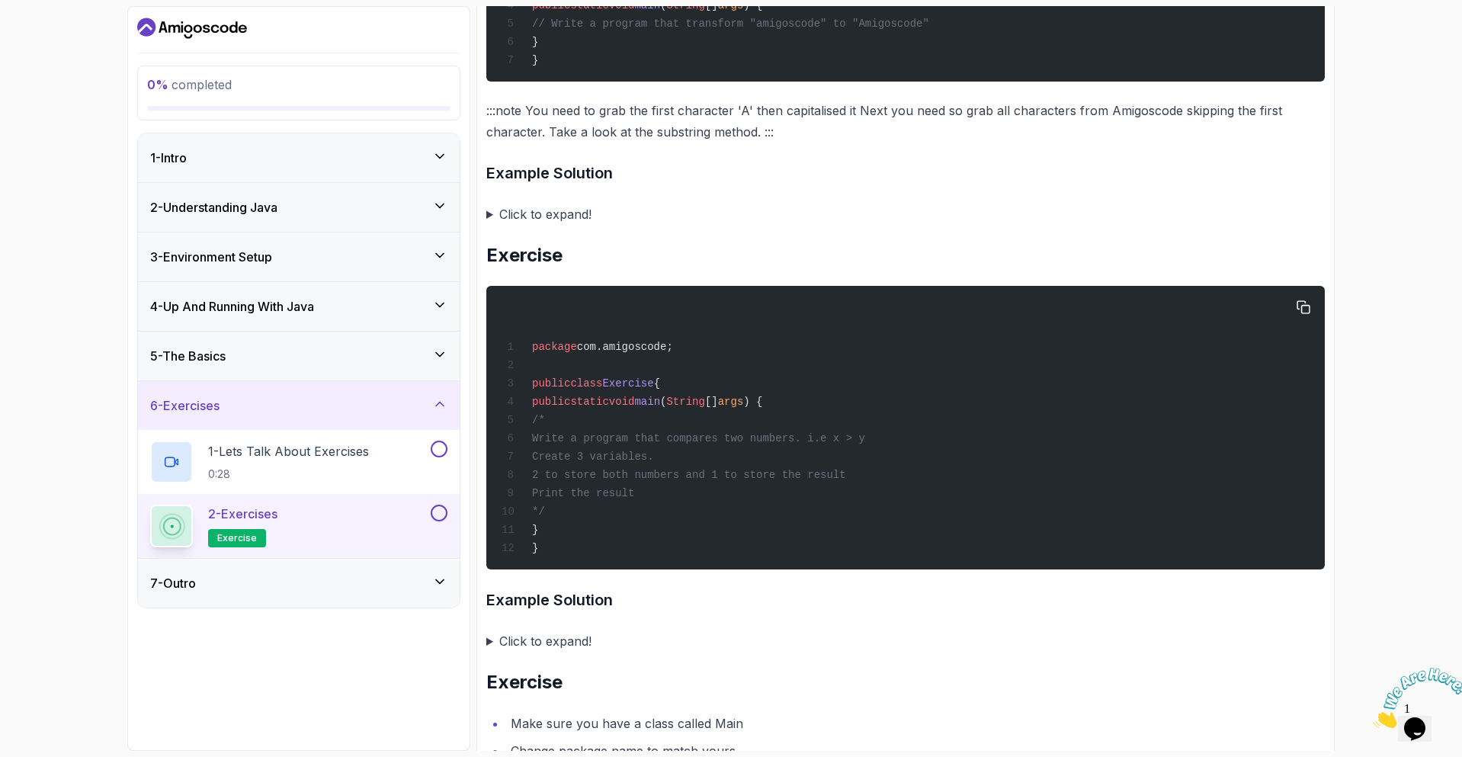
scroll to position [2325, 0]
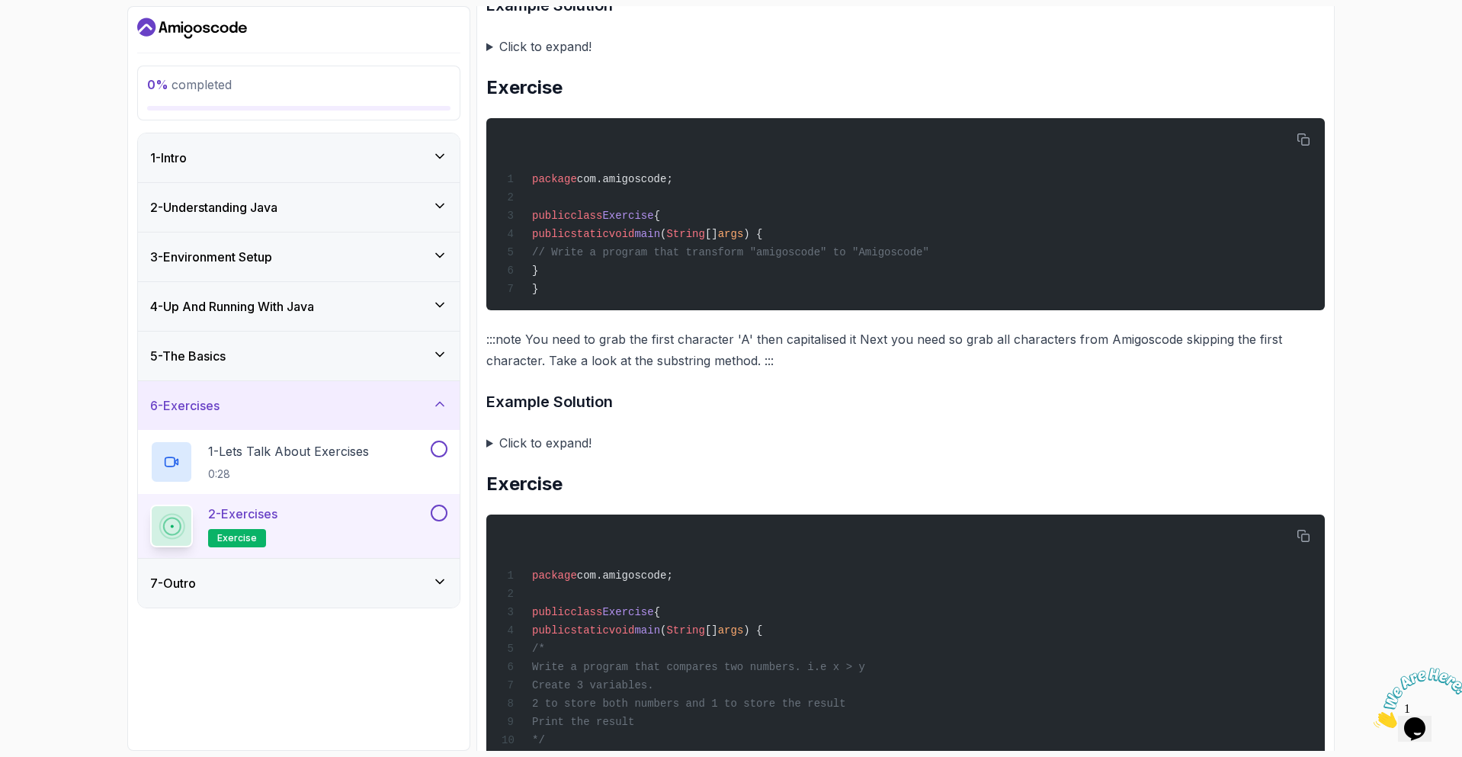
click at [487, 453] on summary "Click to expand!" at bounding box center [905, 442] width 838 height 21
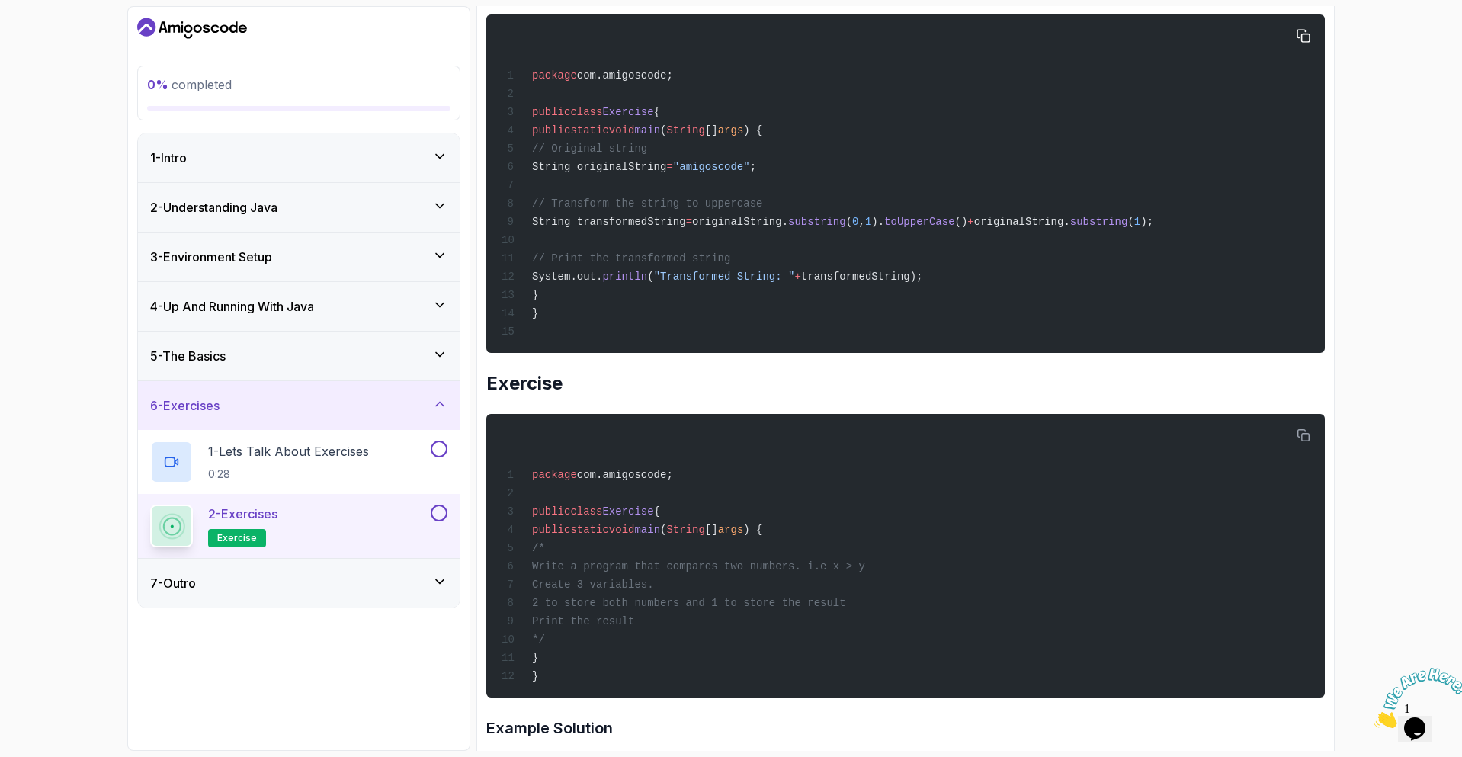
scroll to position [2554, 0]
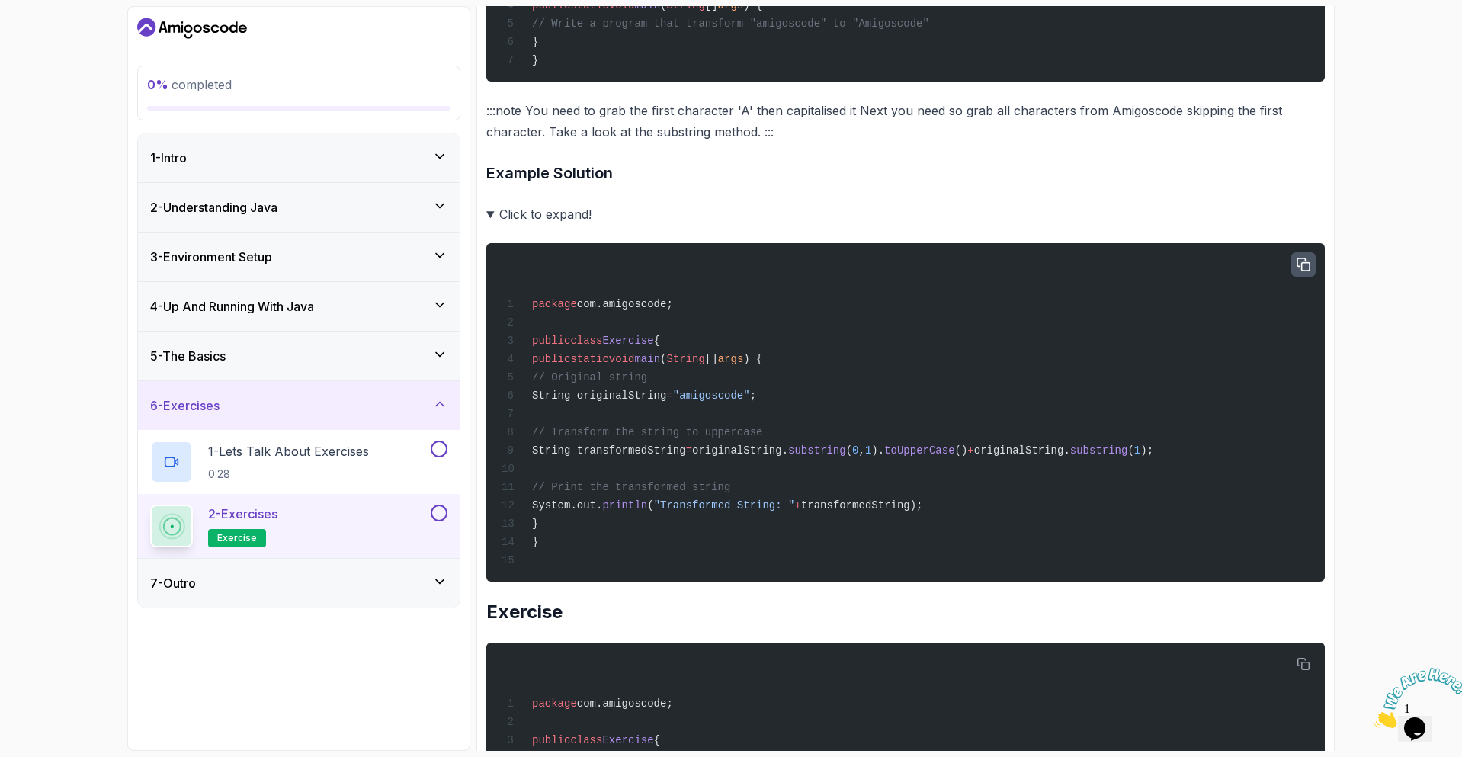
click at [1306, 271] on icon "button" at bounding box center [1303, 264] width 12 height 12
drag, startPoint x: 963, startPoint y: 557, endPoint x: 581, endPoint y: 442, distance: 399.5
click at [581, 442] on div "package com.amigoscode; public class Exercise { public static void main ( Strin…" at bounding box center [905, 412] width 814 height 320
copy code "String originalString = "amigoscode" ; // Transform the string to uppercase Str…"
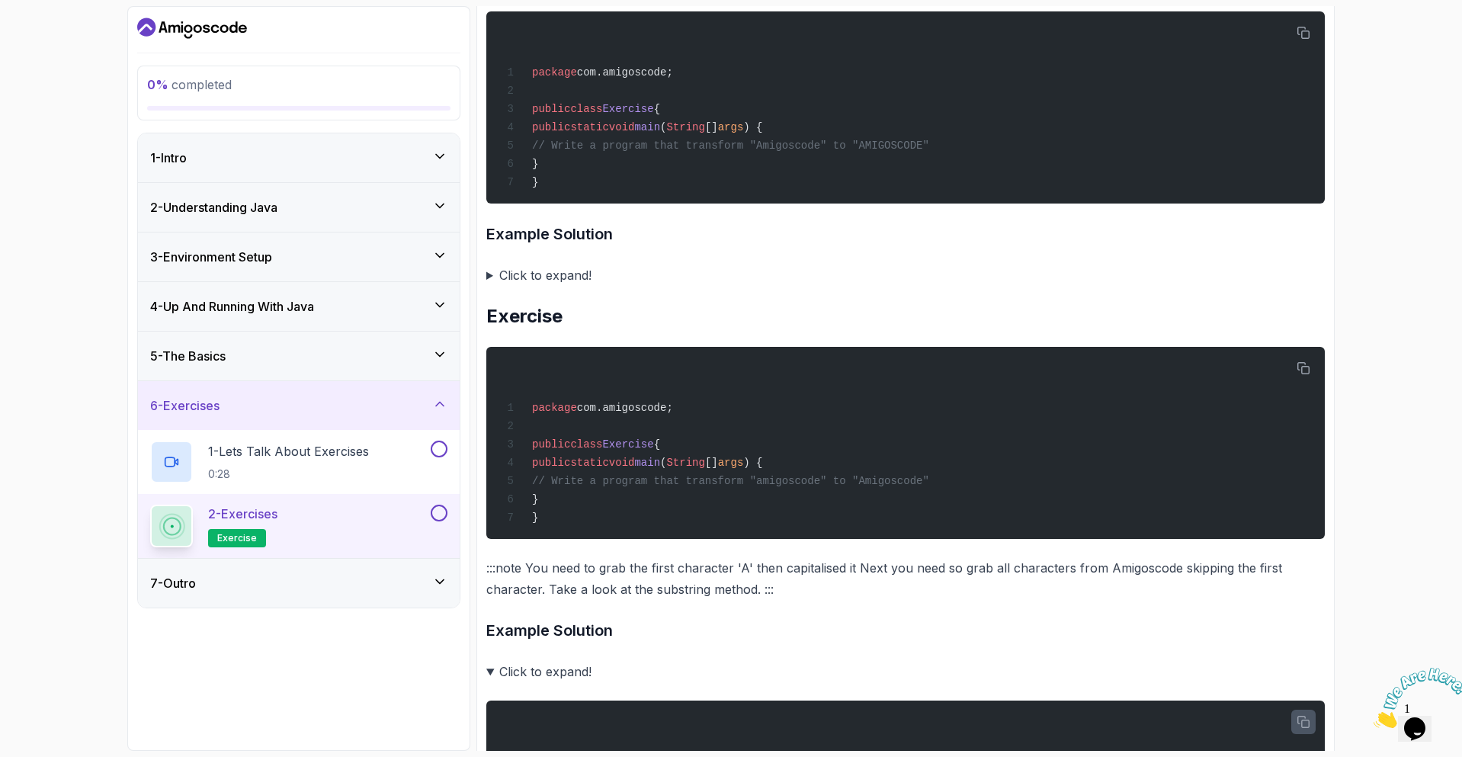
click at [328, 572] on div "7 - Outro" at bounding box center [299, 583] width 322 height 49
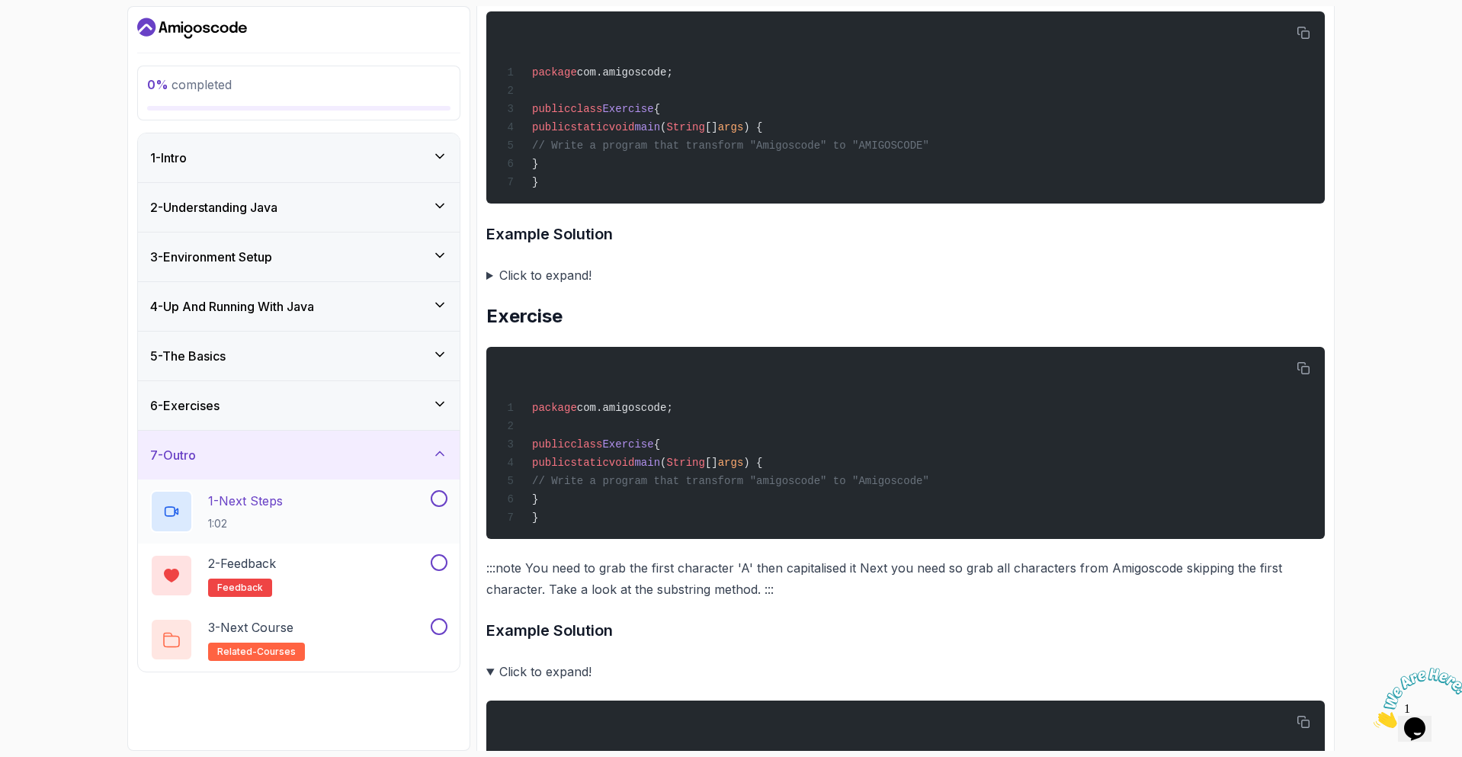
click at [289, 504] on div "1 - Next Steps 1:02" at bounding box center [288, 511] width 277 height 43
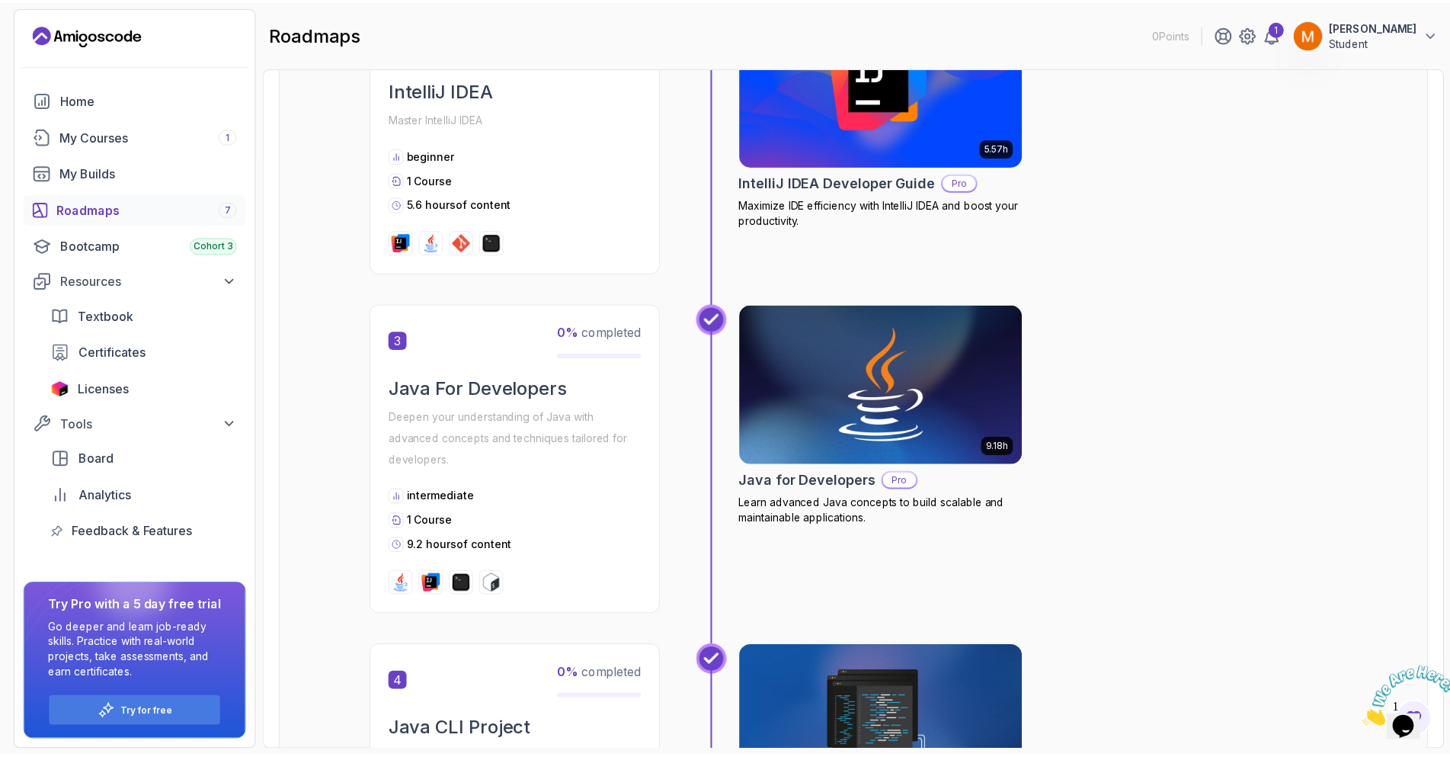
scroll to position [914, 0]
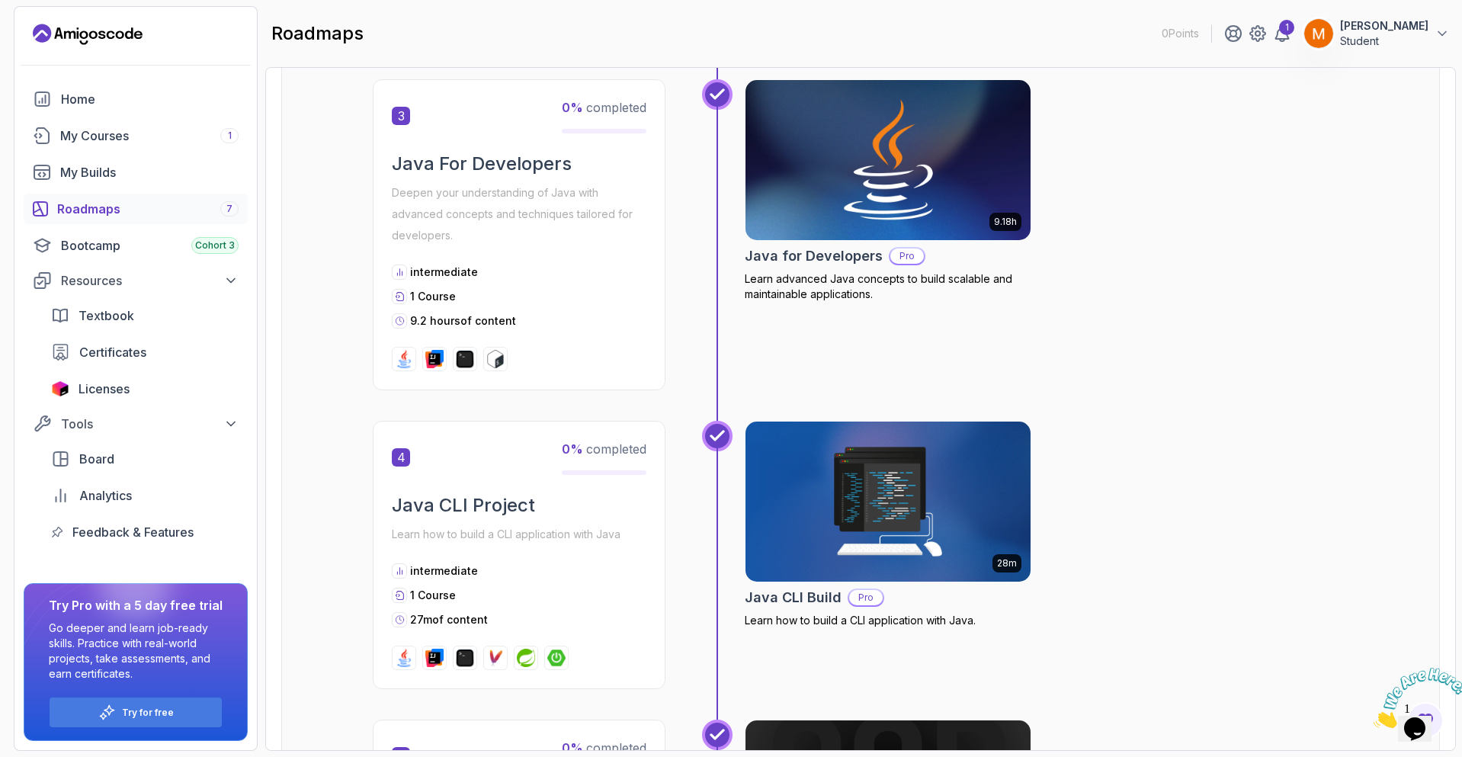
click at [918, 180] on img at bounding box center [887, 160] width 299 height 168
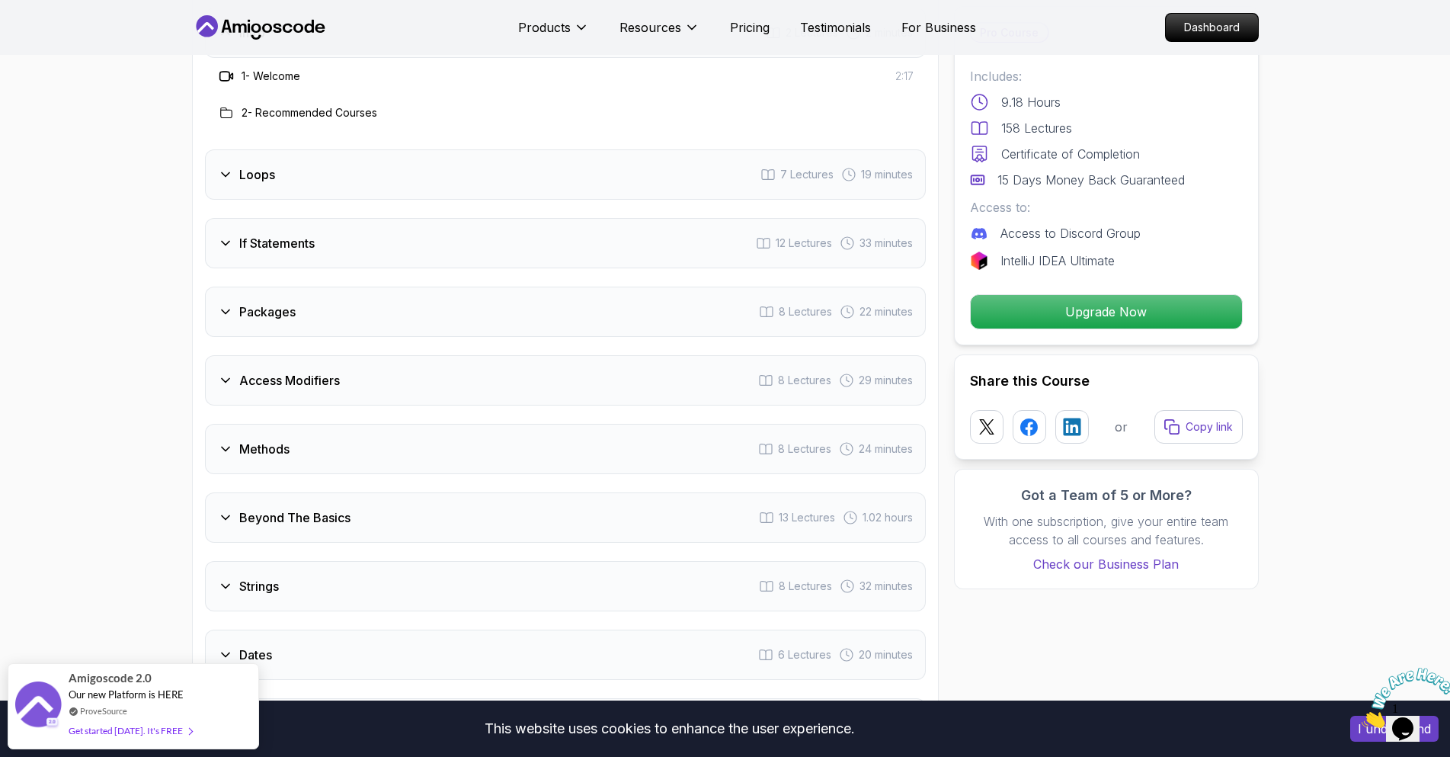
scroll to position [2057, 0]
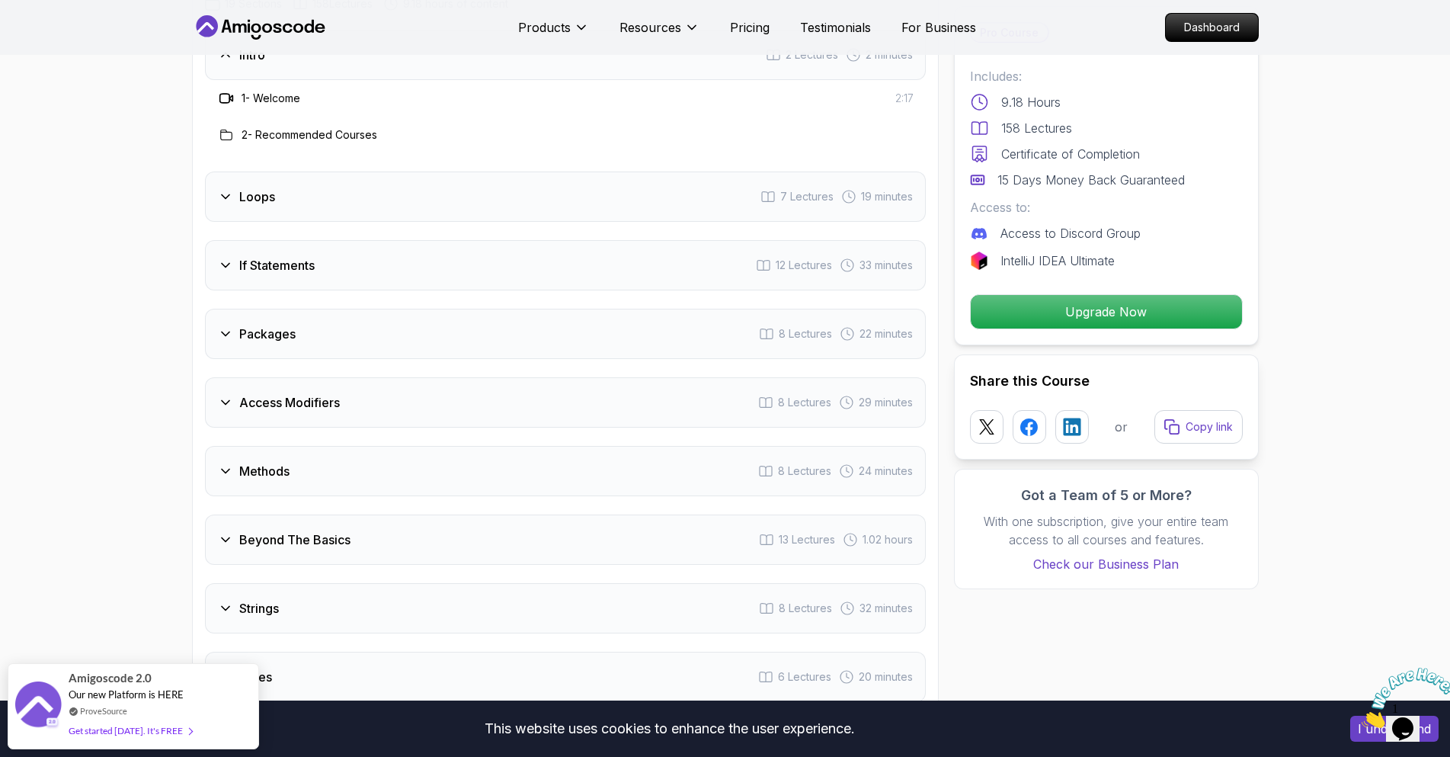
click at [218, 393] on div "Access Modifiers" at bounding box center [279, 402] width 122 height 18
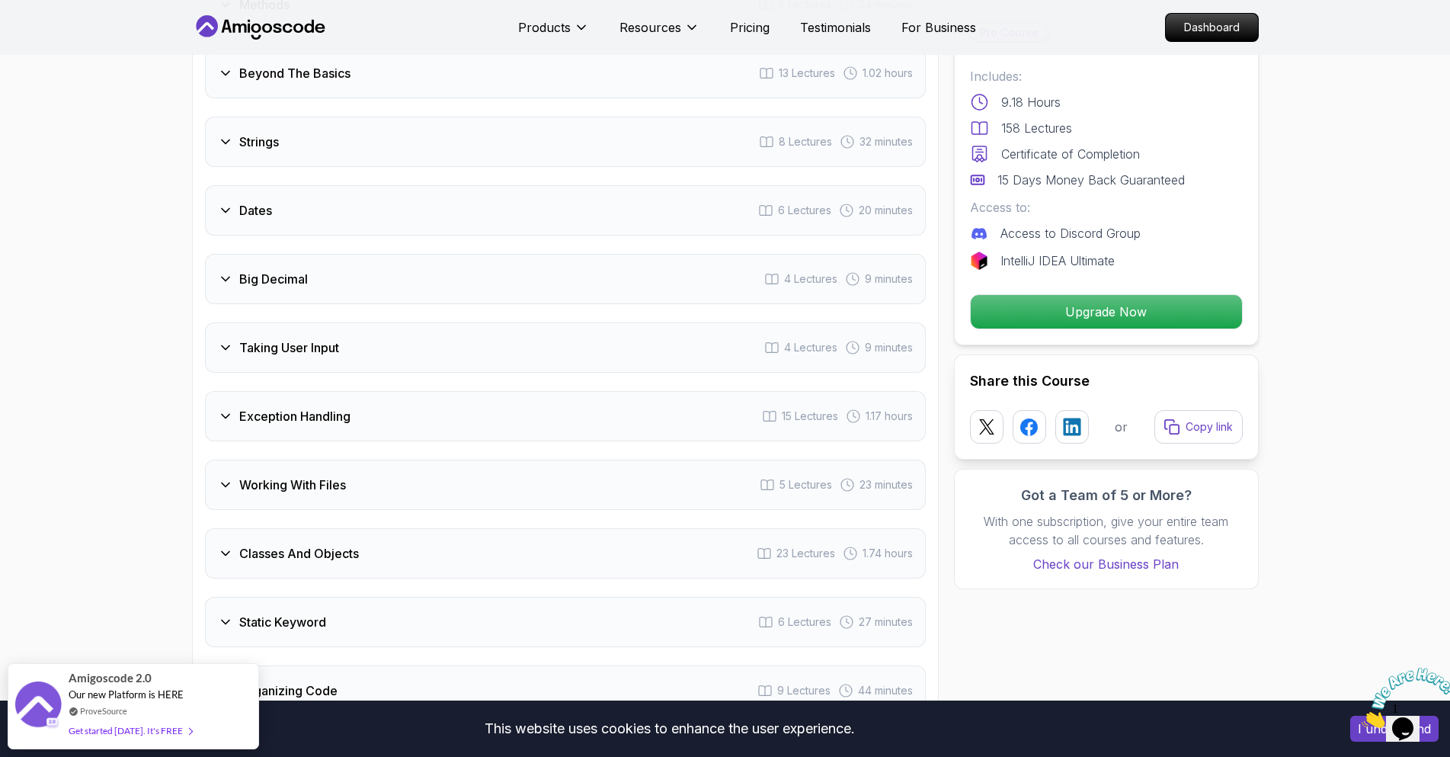
scroll to position [2972, 0]
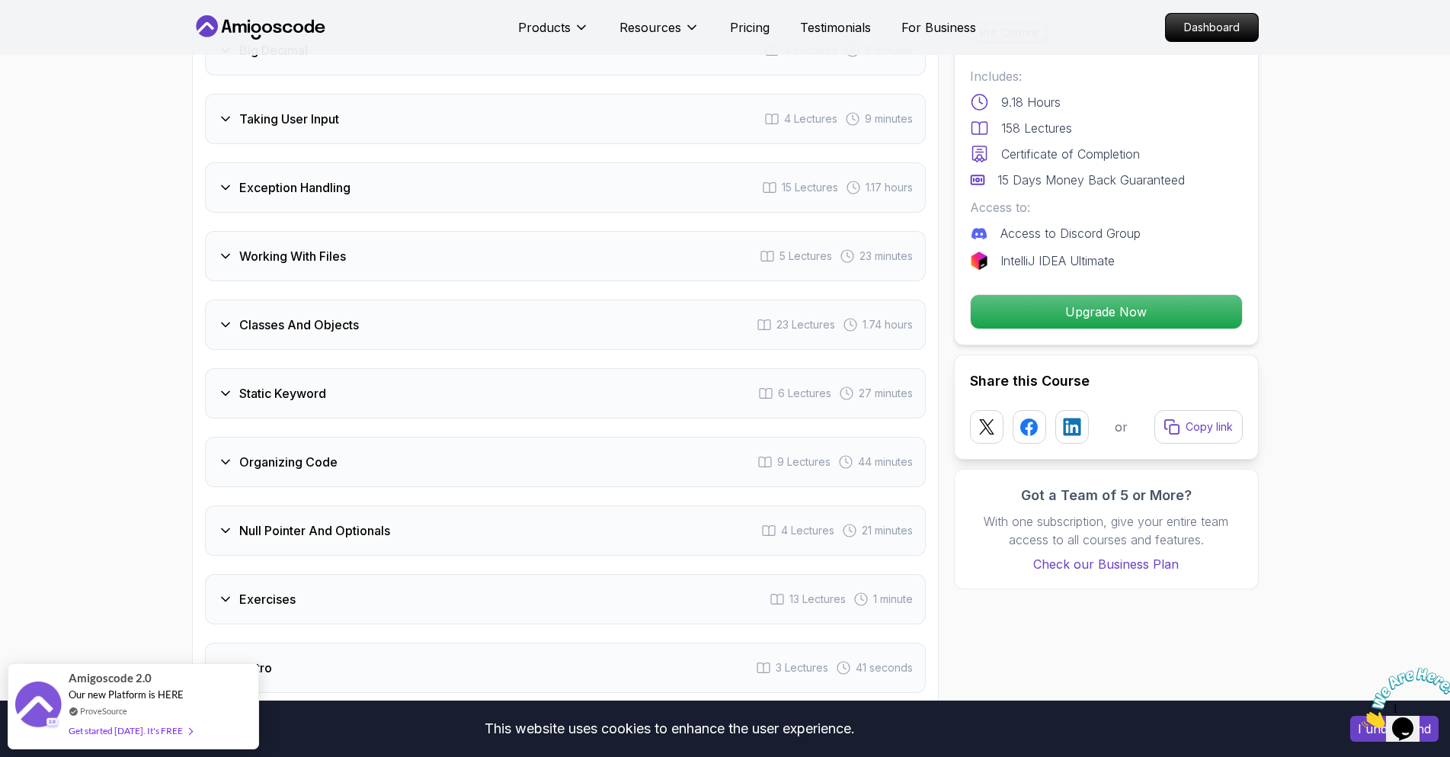
click at [221, 317] on icon at bounding box center [225, 324] width 15 height 15
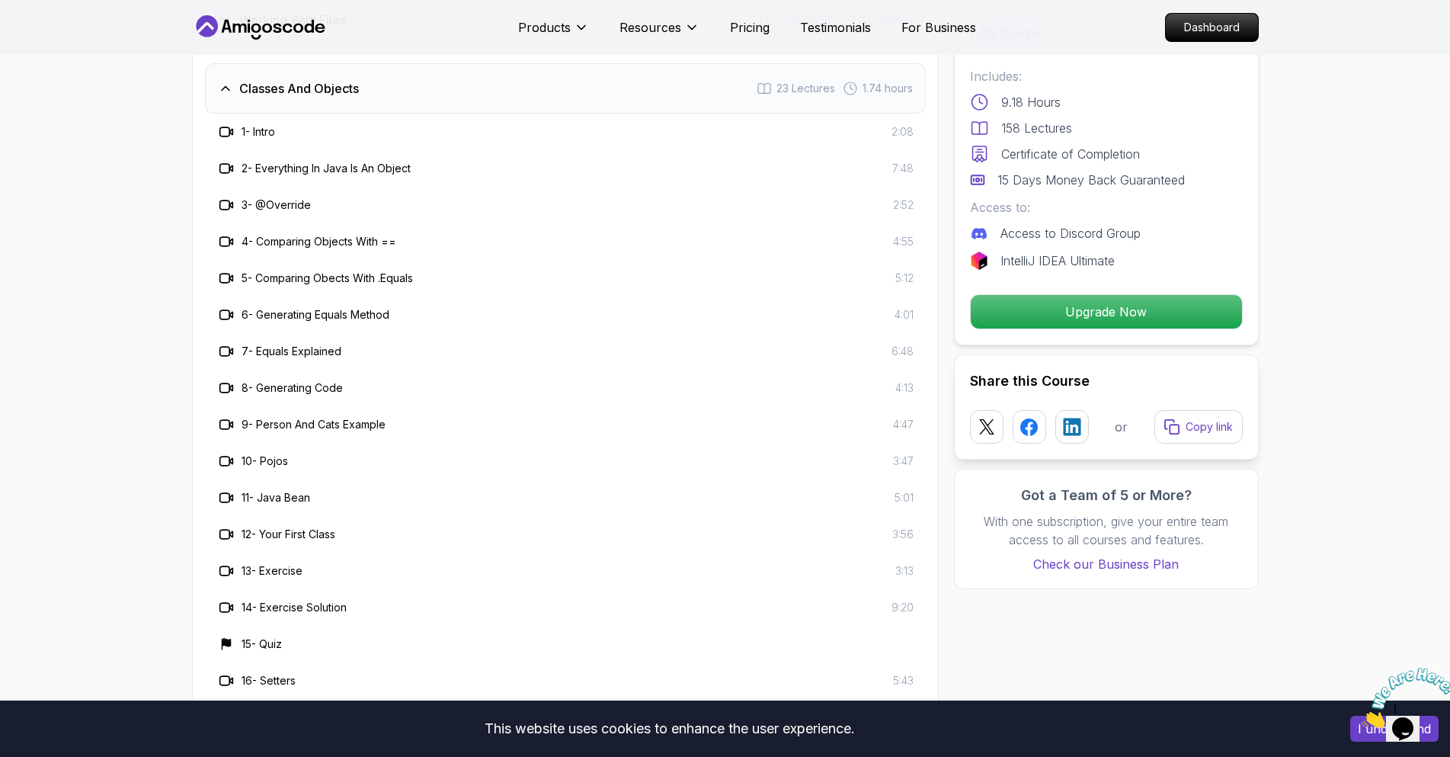
scroll to position [2908, 0]
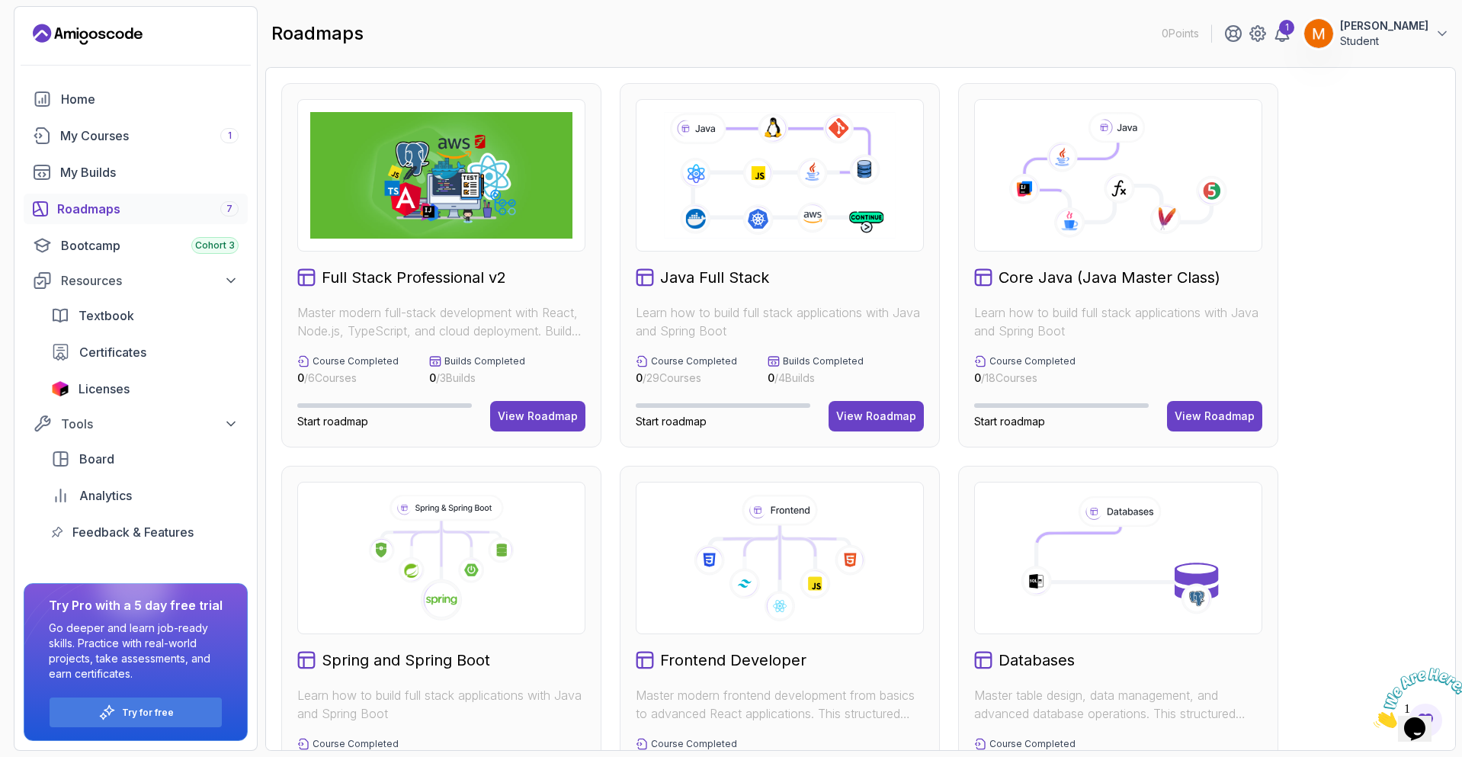
scroll to position [457, 0]
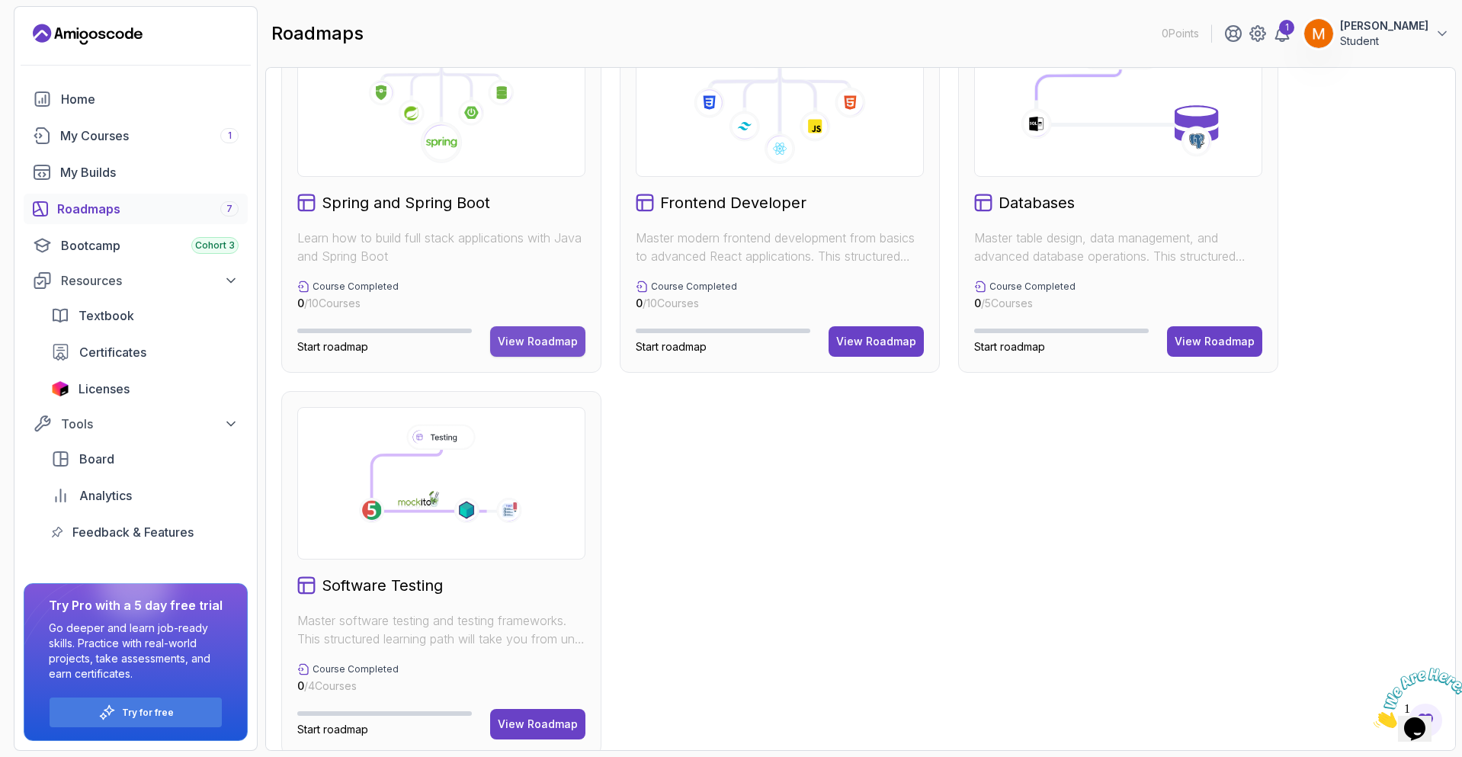
click at [557, 335] on div "View Roadmap" at bounding box center [538, 341] width 80 height 15
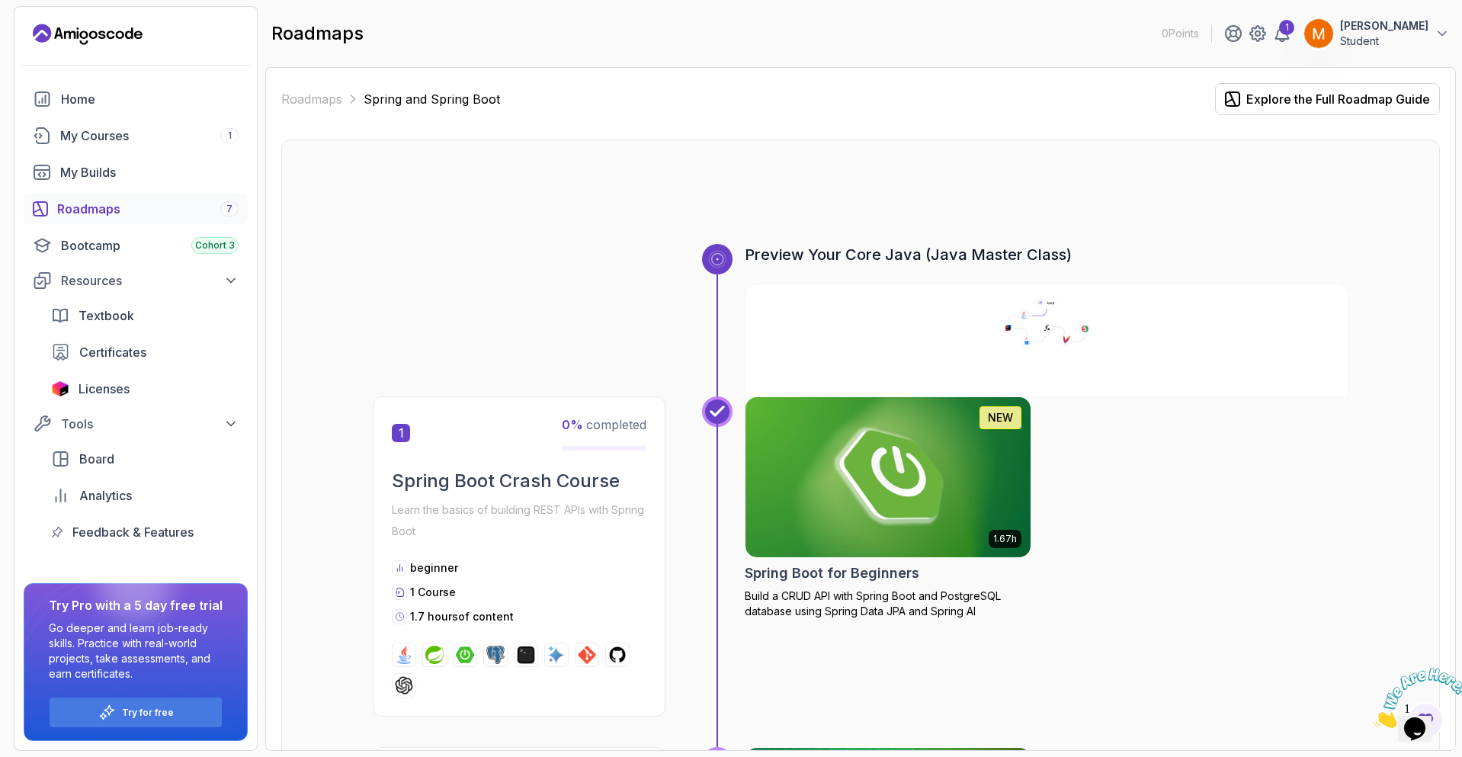
click at [923, 491] on img at bounding box center [887, 477] width 299 height 168
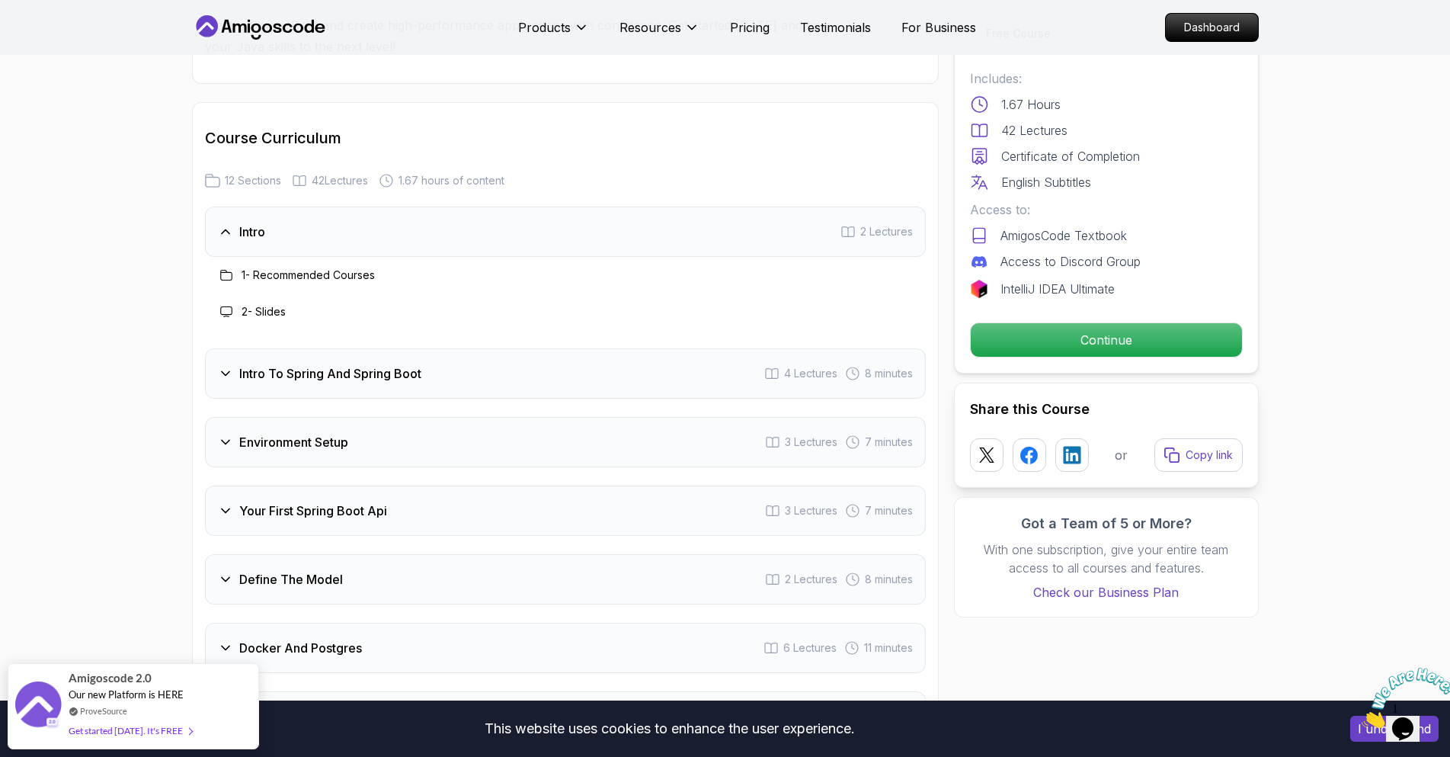
scroll to position [1829, 0]
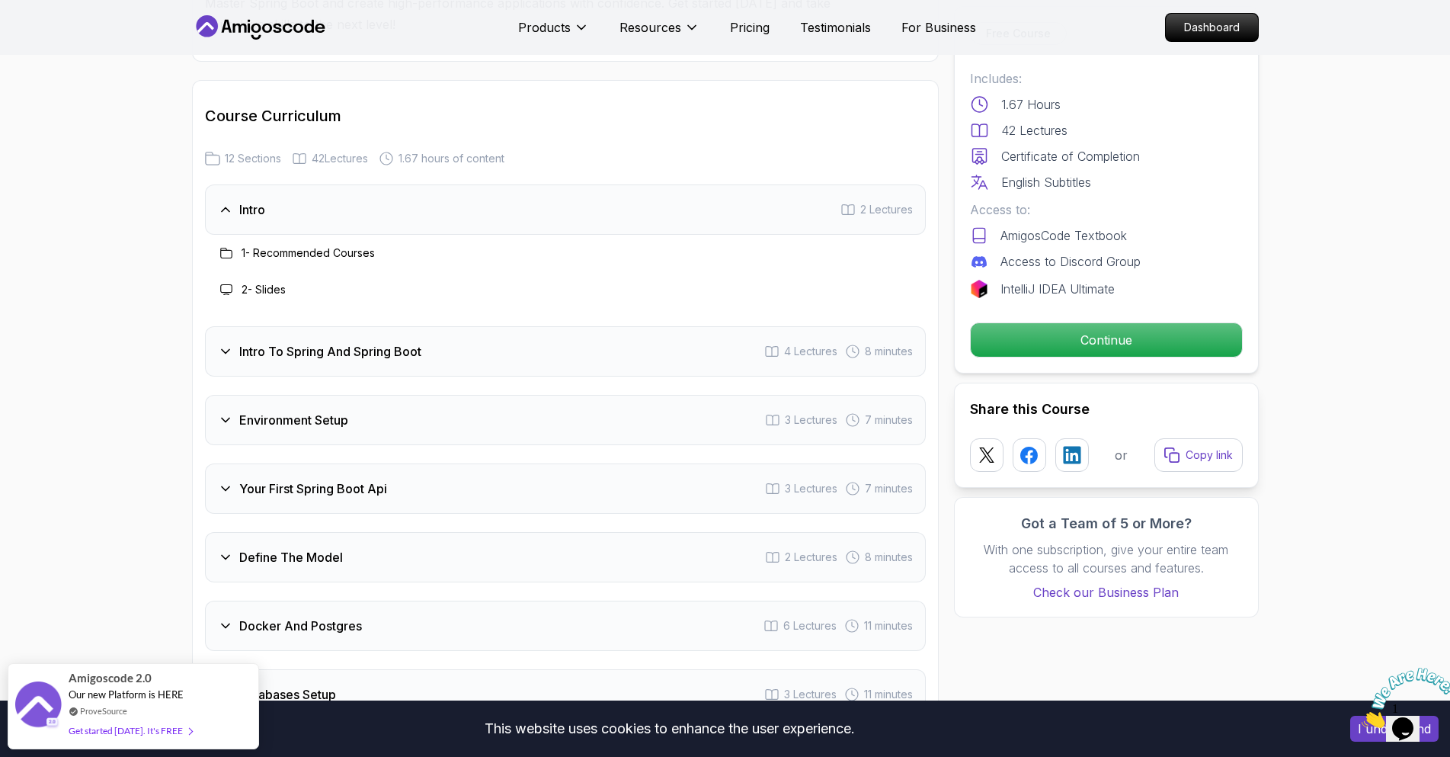
click at [230, 344] on icon at bounding box center [225, 351] width 15 height 15
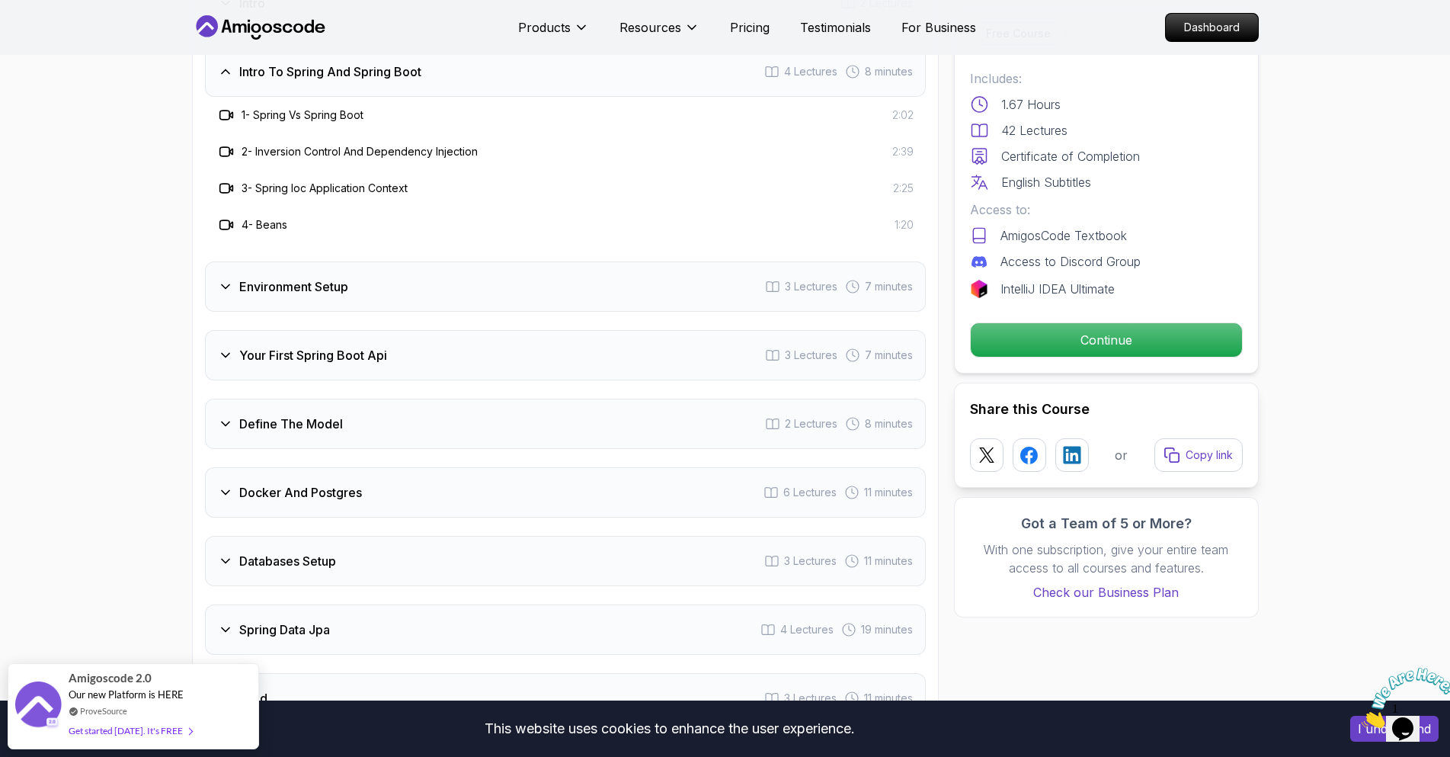
scroll to position [2057, 0]
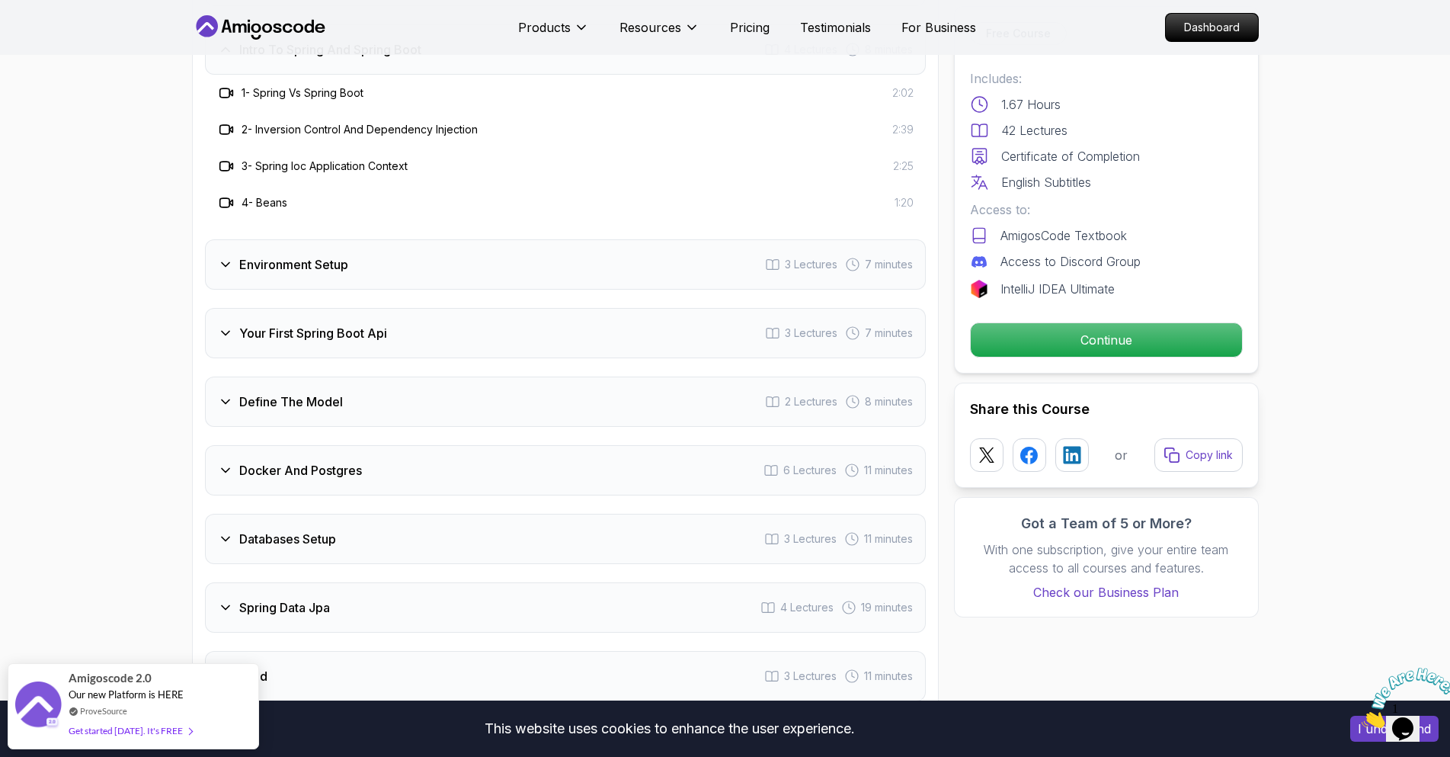
click at [304, 239] on div "Environment Setup 3 Lectures 7 minutes" at bounding box center [565, 264] width 721 height 50
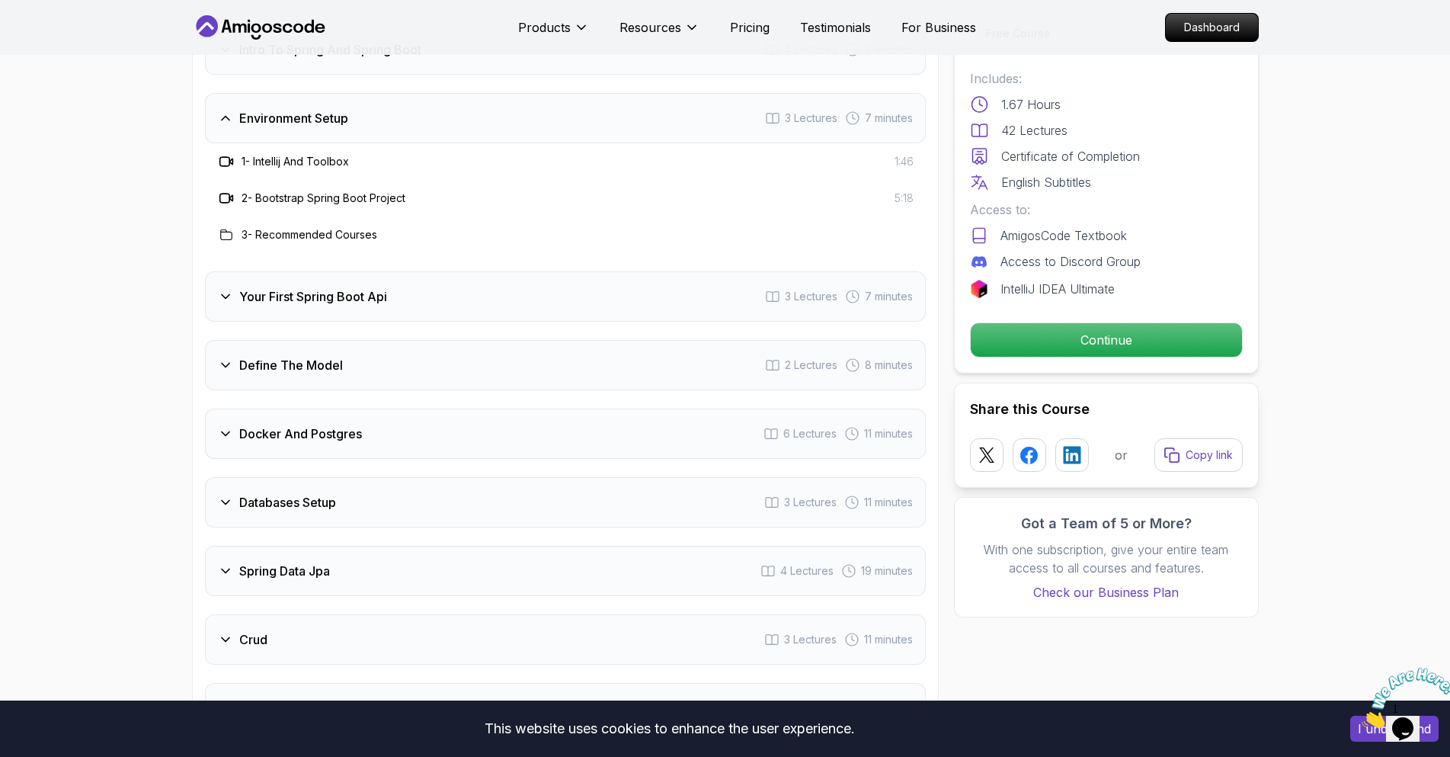
click at [269, 287] on h3 "Your First Spring Boot Api" at bounding box center [313, 296] width 148 height 18
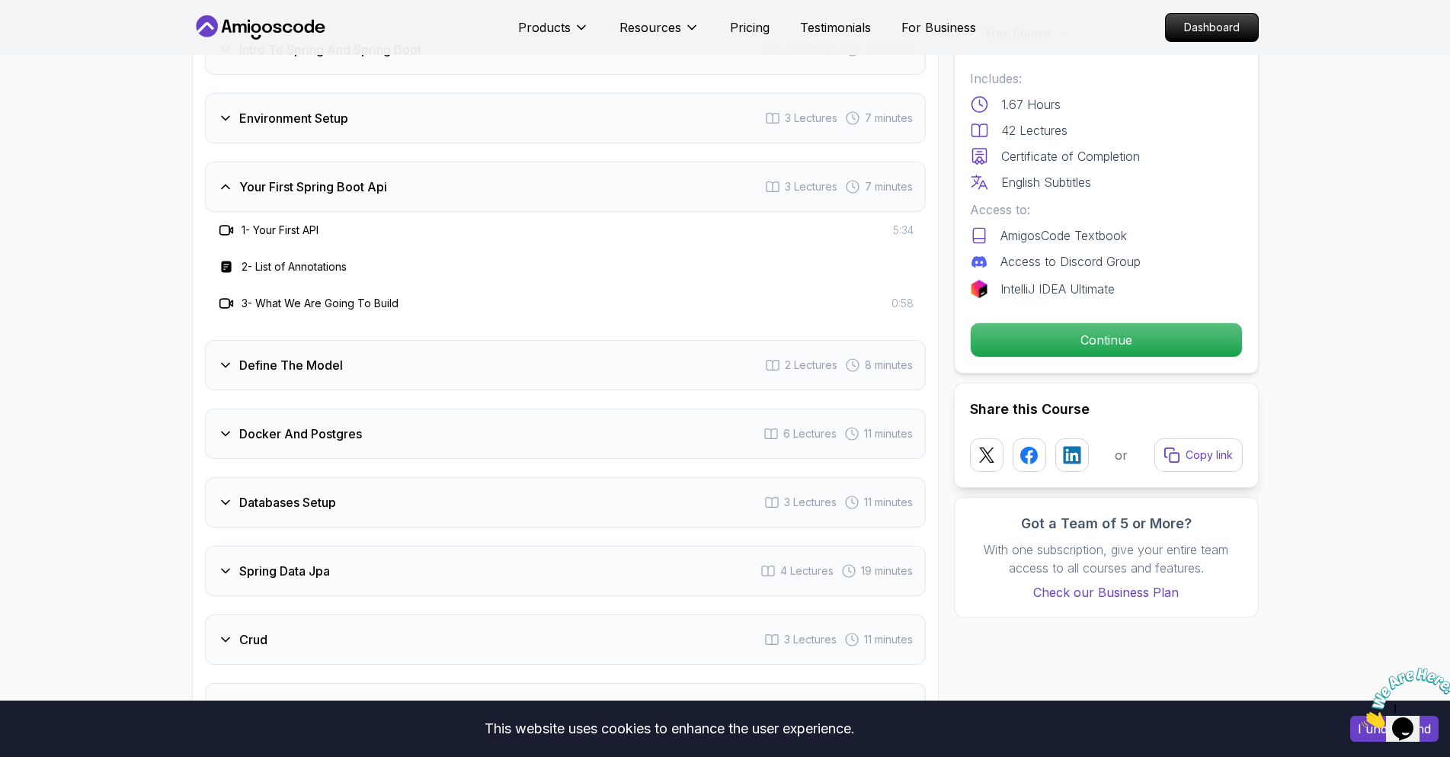
click at [276, 356] on h3 "Define The Model" at bounding box center [291, 365] width 104 height 18
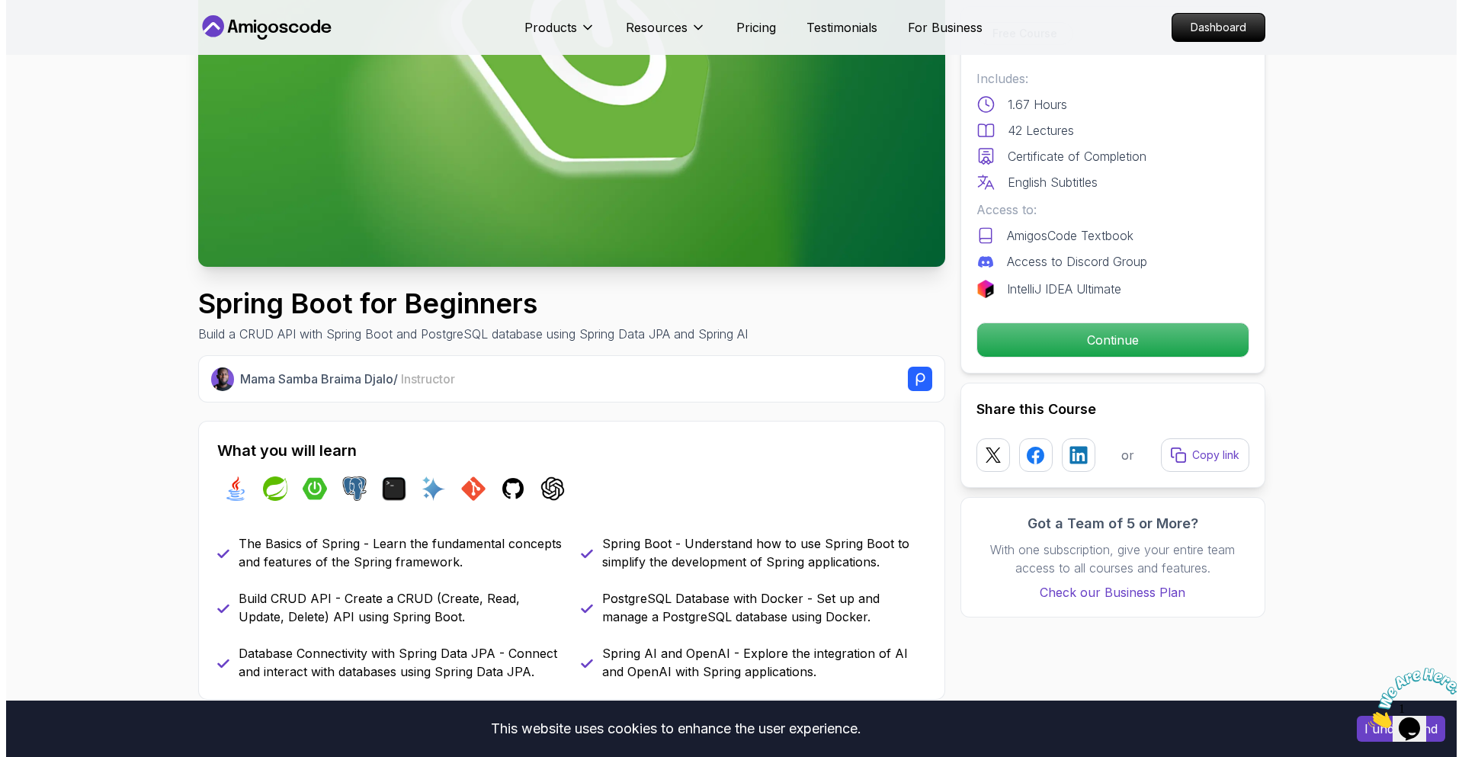
scroll to position [0, 0]
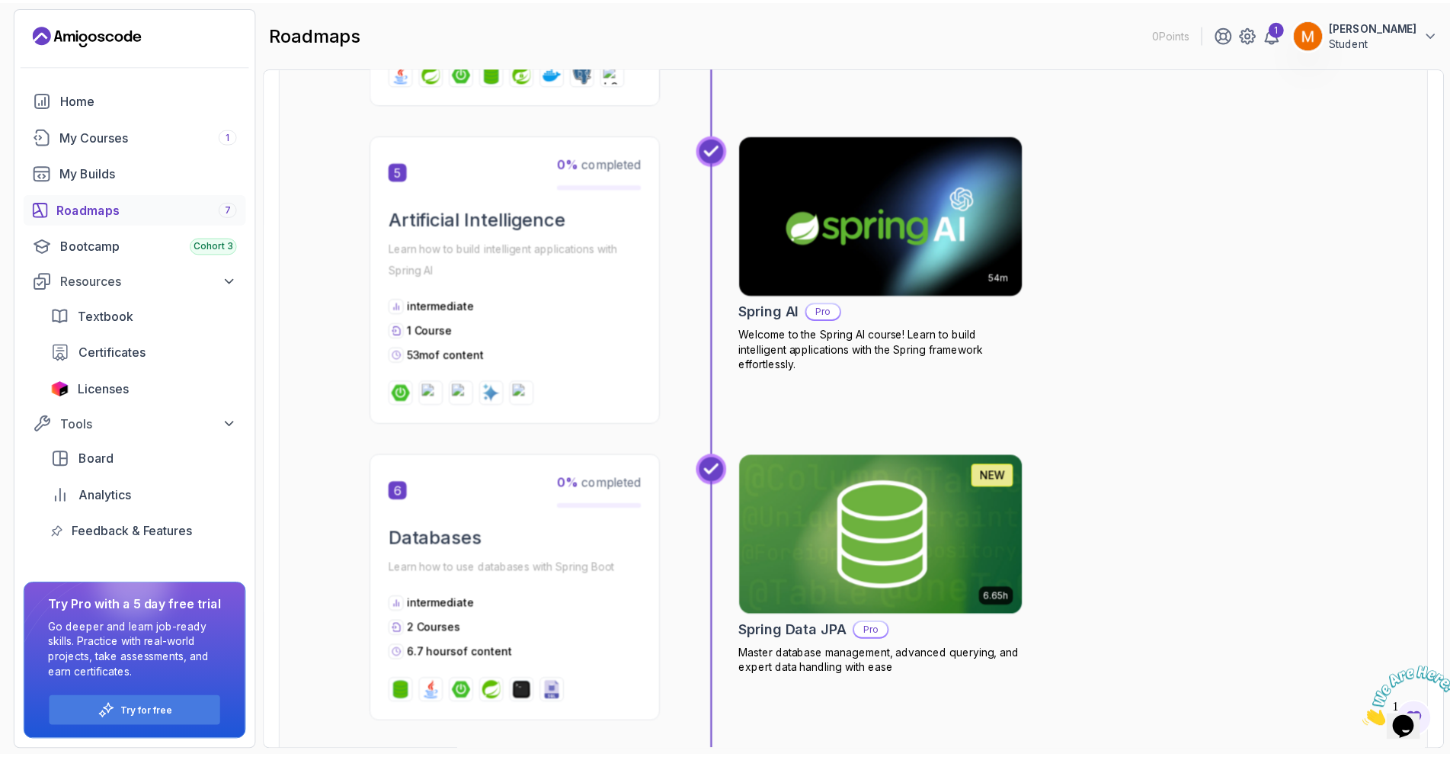
scroll to position [1143, 0]
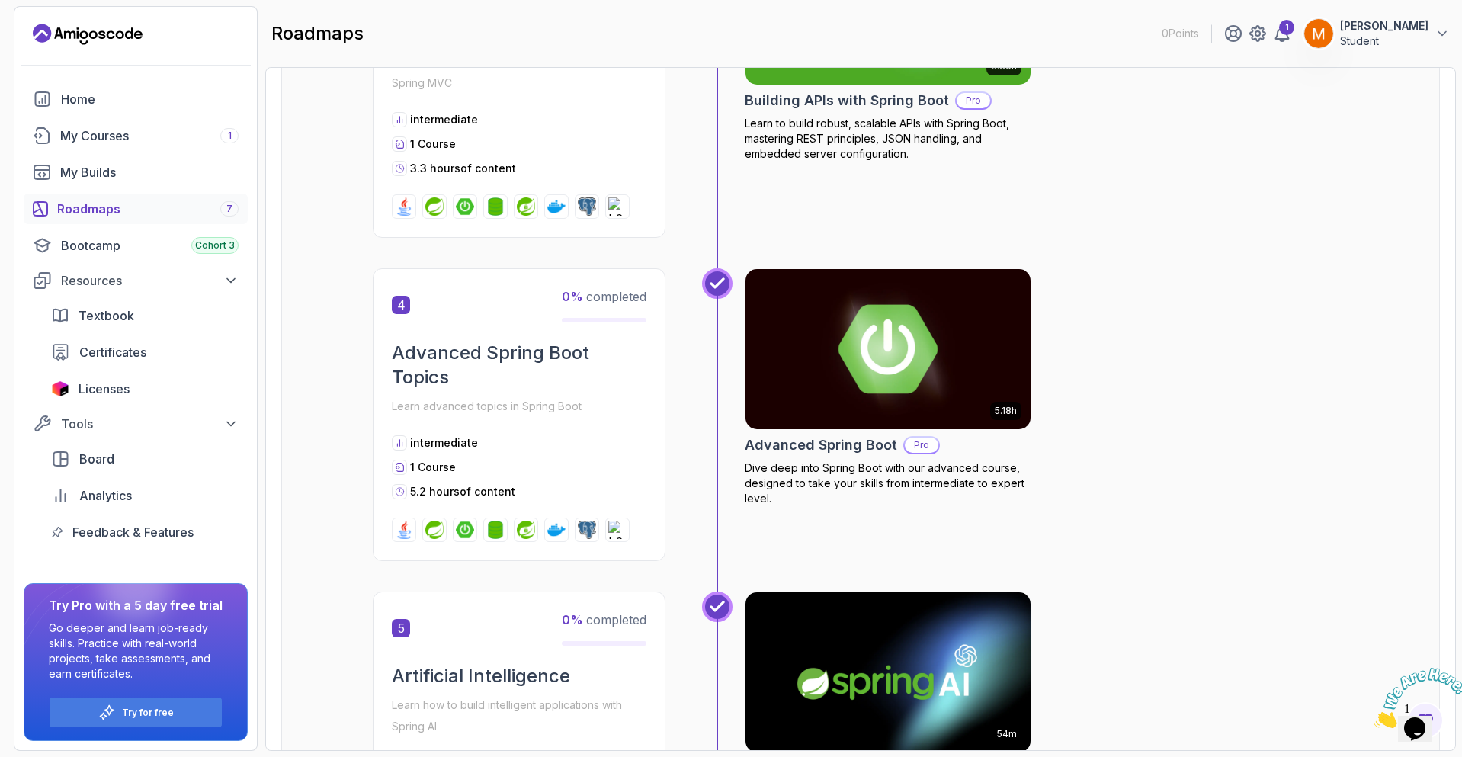
click at [912, 359] on img at bounding box center [887, 349] width 299 height 168
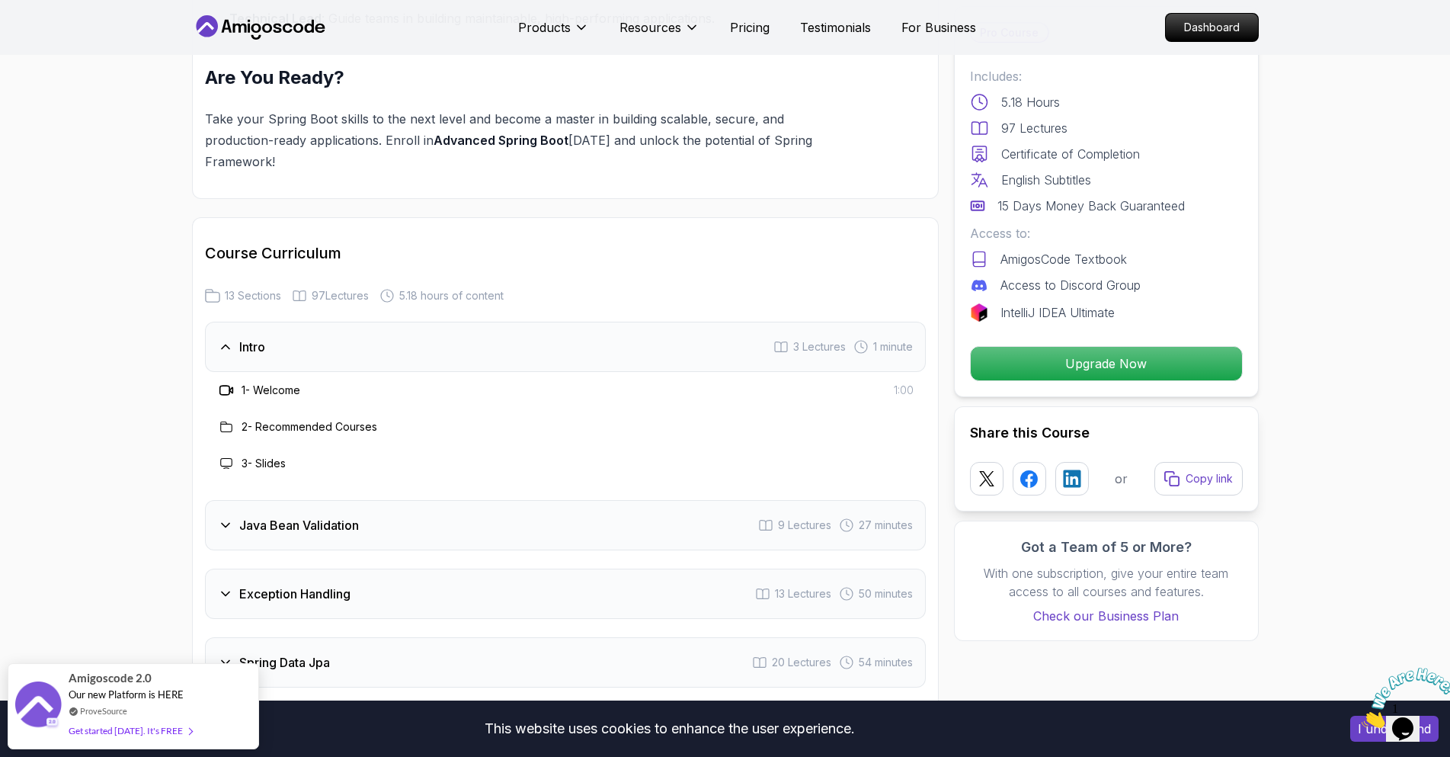
scroll to position [2057, 0]
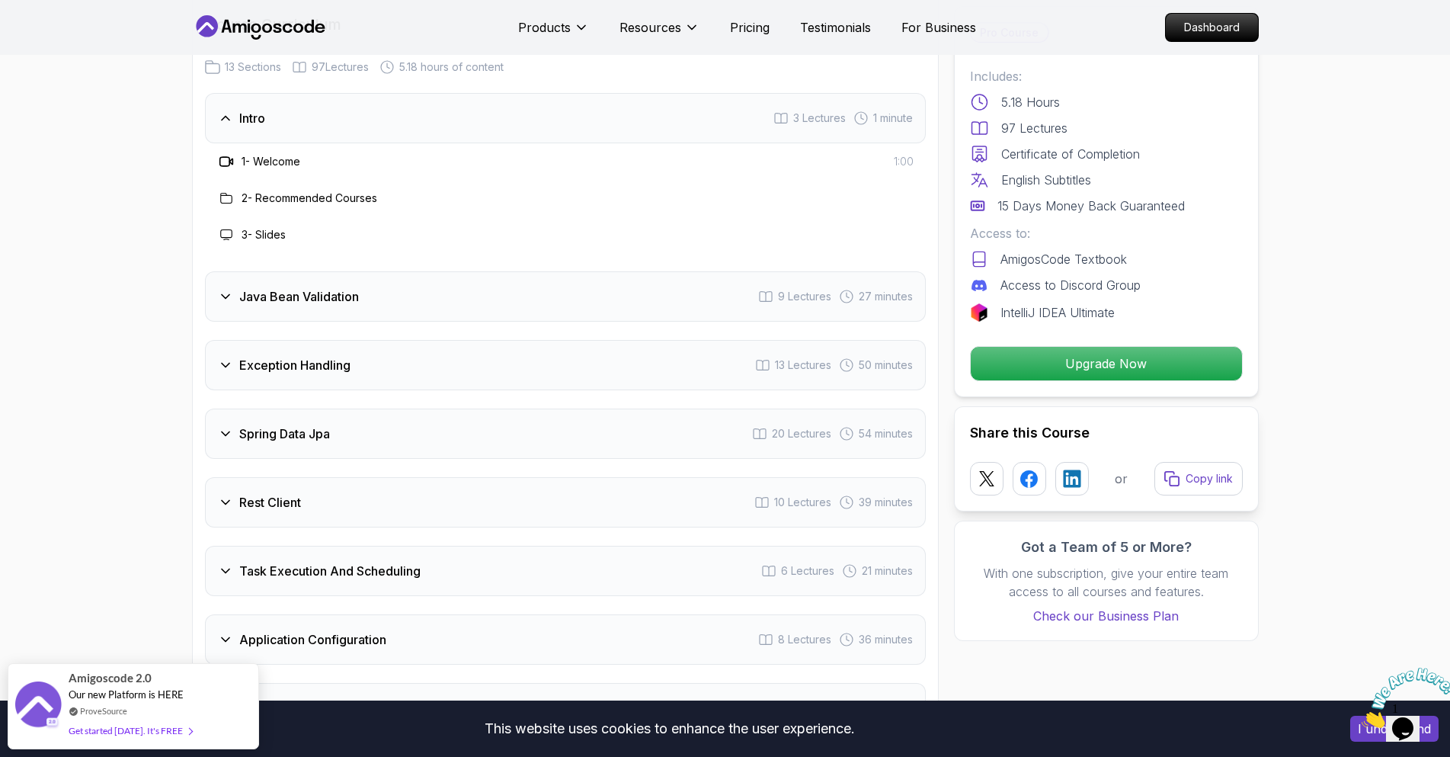
click at [228, 289] on icon at bounding box center [225, 296] width 15 height 15
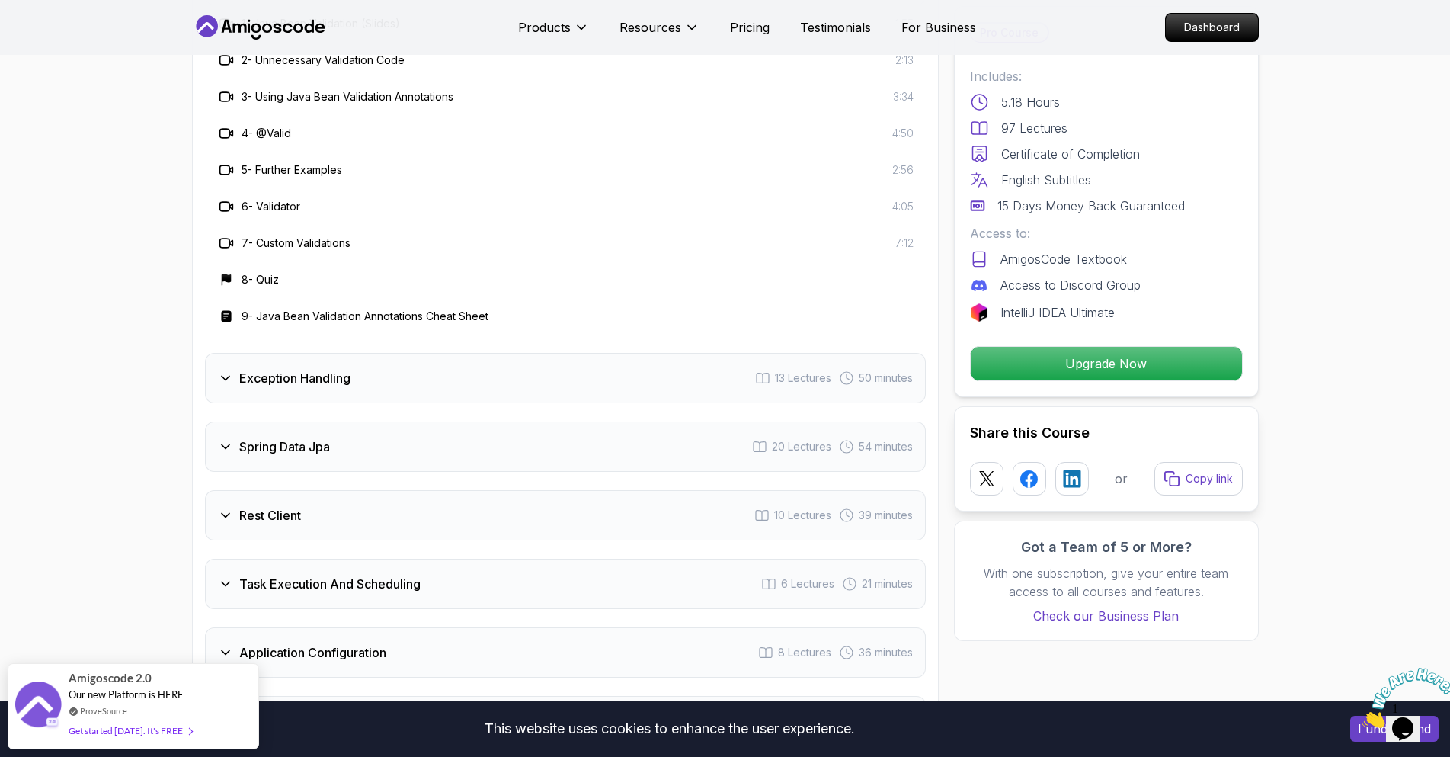
scroll to position [2286, 0]
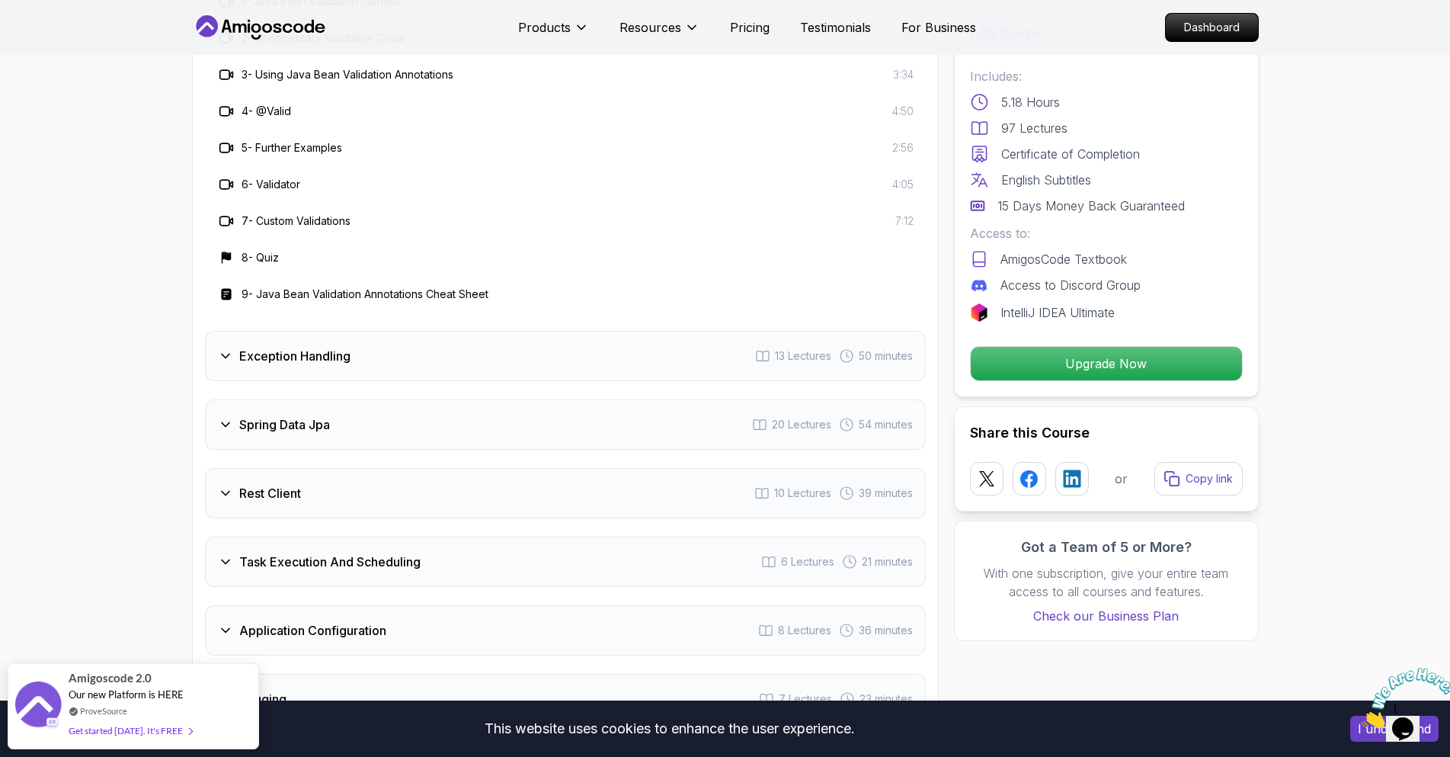
click at [287, 347] on h3 "Exception Handling" at bounding box center [294, 356] width 111 height 18
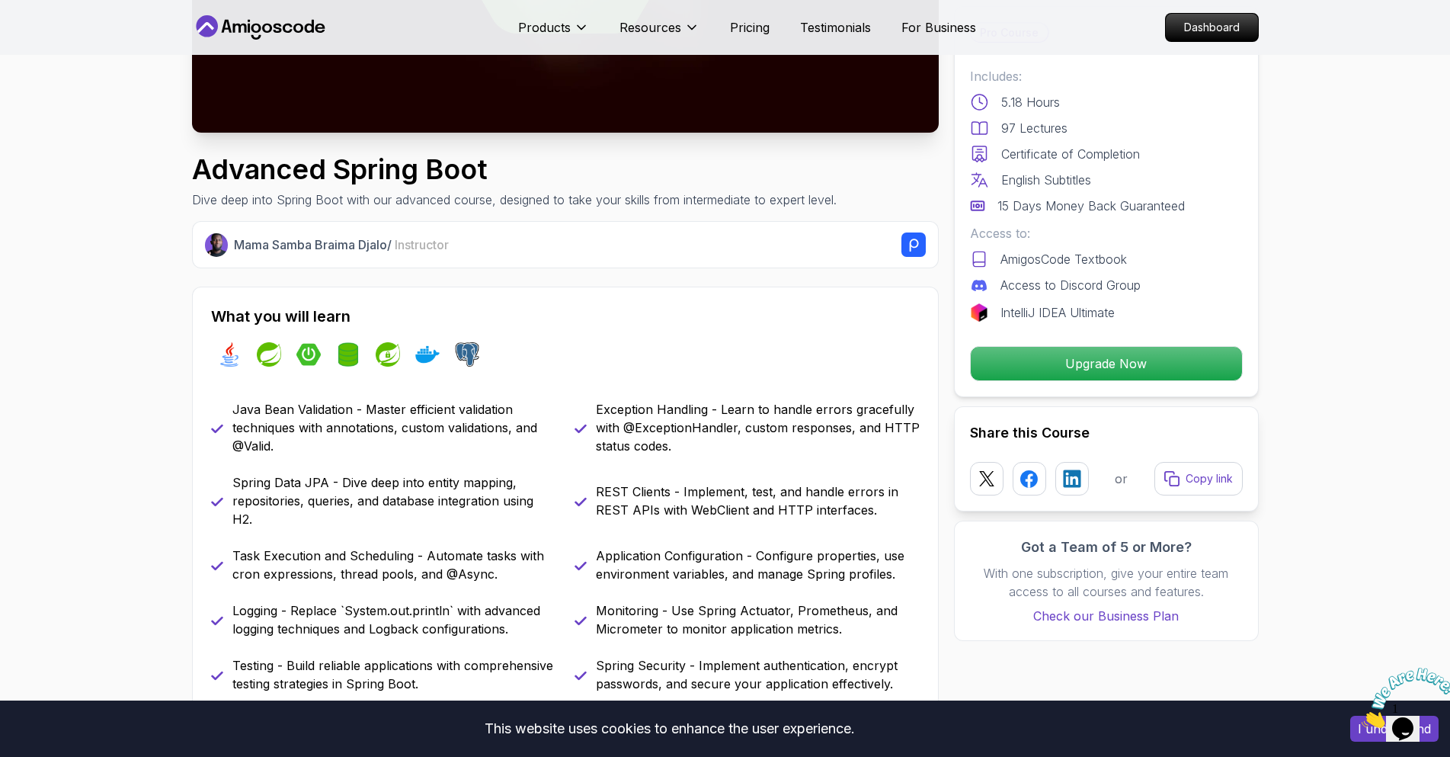
scroll to position [0, 0]
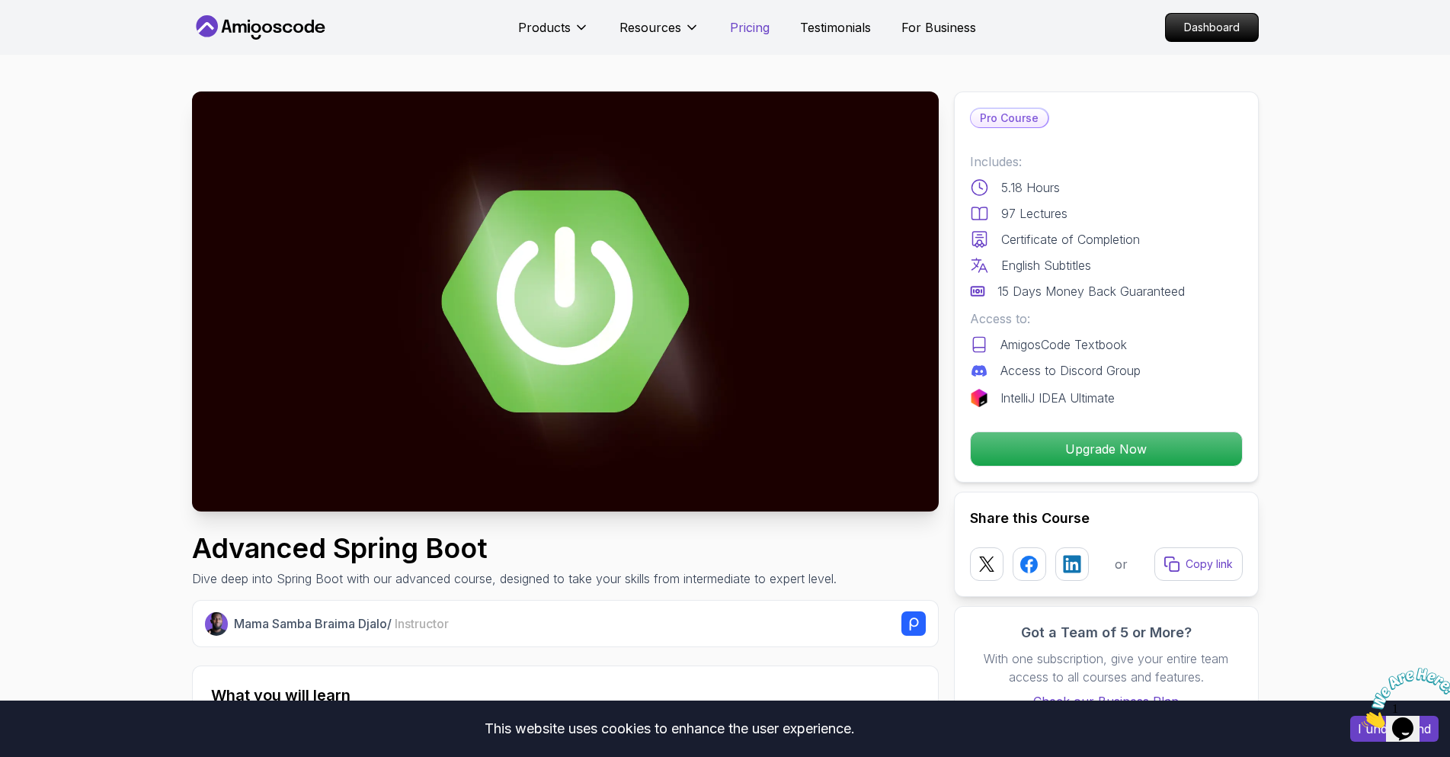
click at [749, 25] on p "Pricing" at bounding box center [750, 27] width 40 height 18
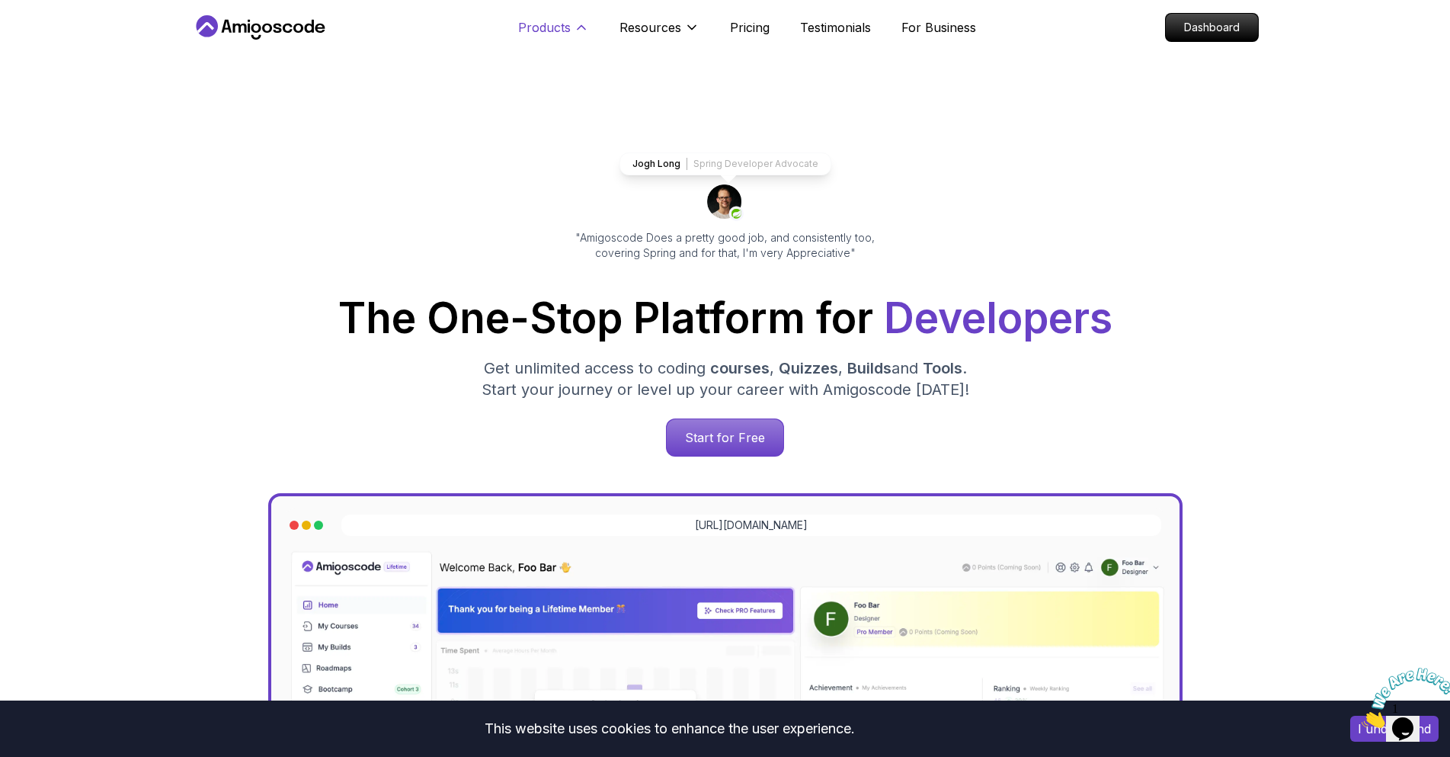
click at [539, 32] on p "Products" at bounding box center [544, 27] width 53 height 18
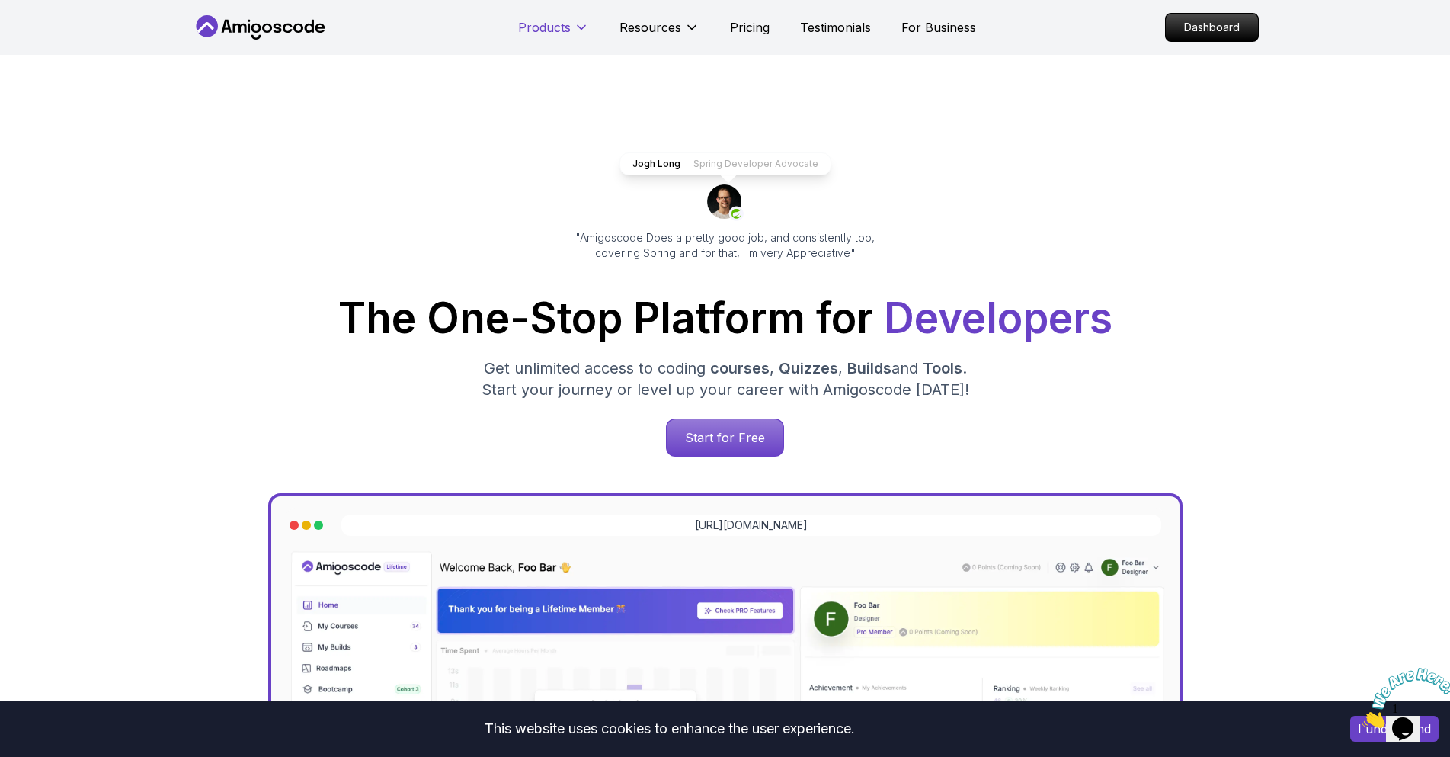
click at [564, 30] on p "Products" at bounding box center [544, 27] width 53 height 18
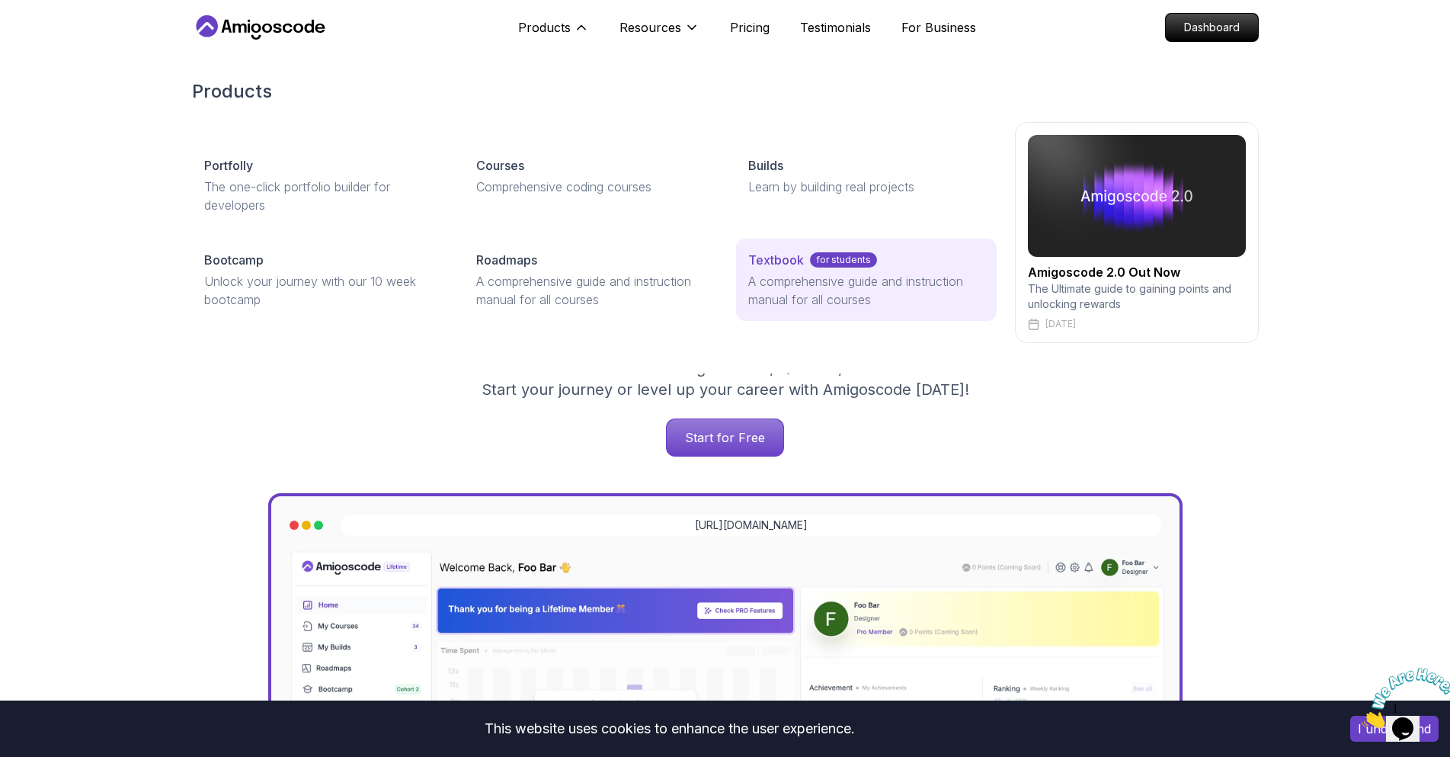
click at [776, 251] on p "Textbook" at bounding box center [776, 260] width 56 height 18
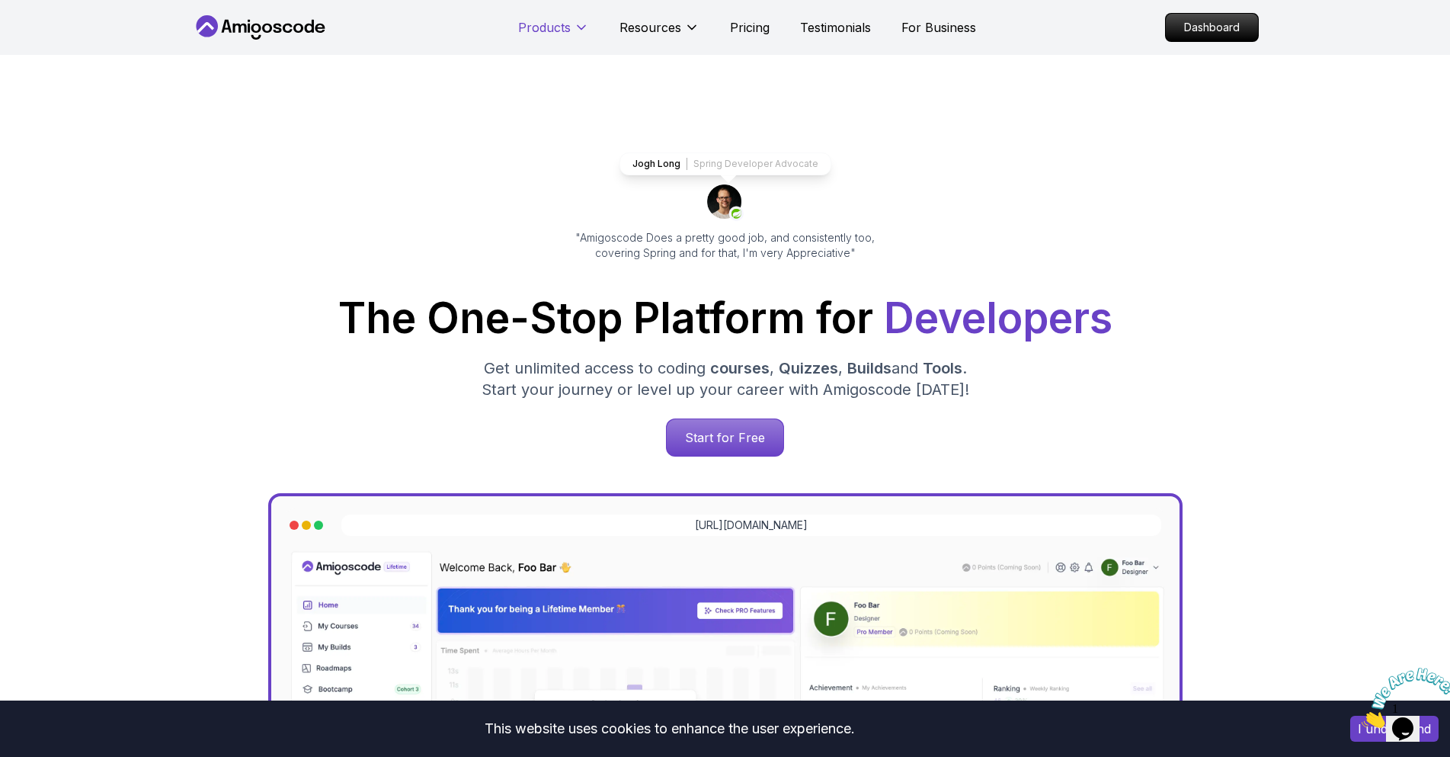
click at [580, 28] on icon at bounding box center [581, 27] width 15 height 15
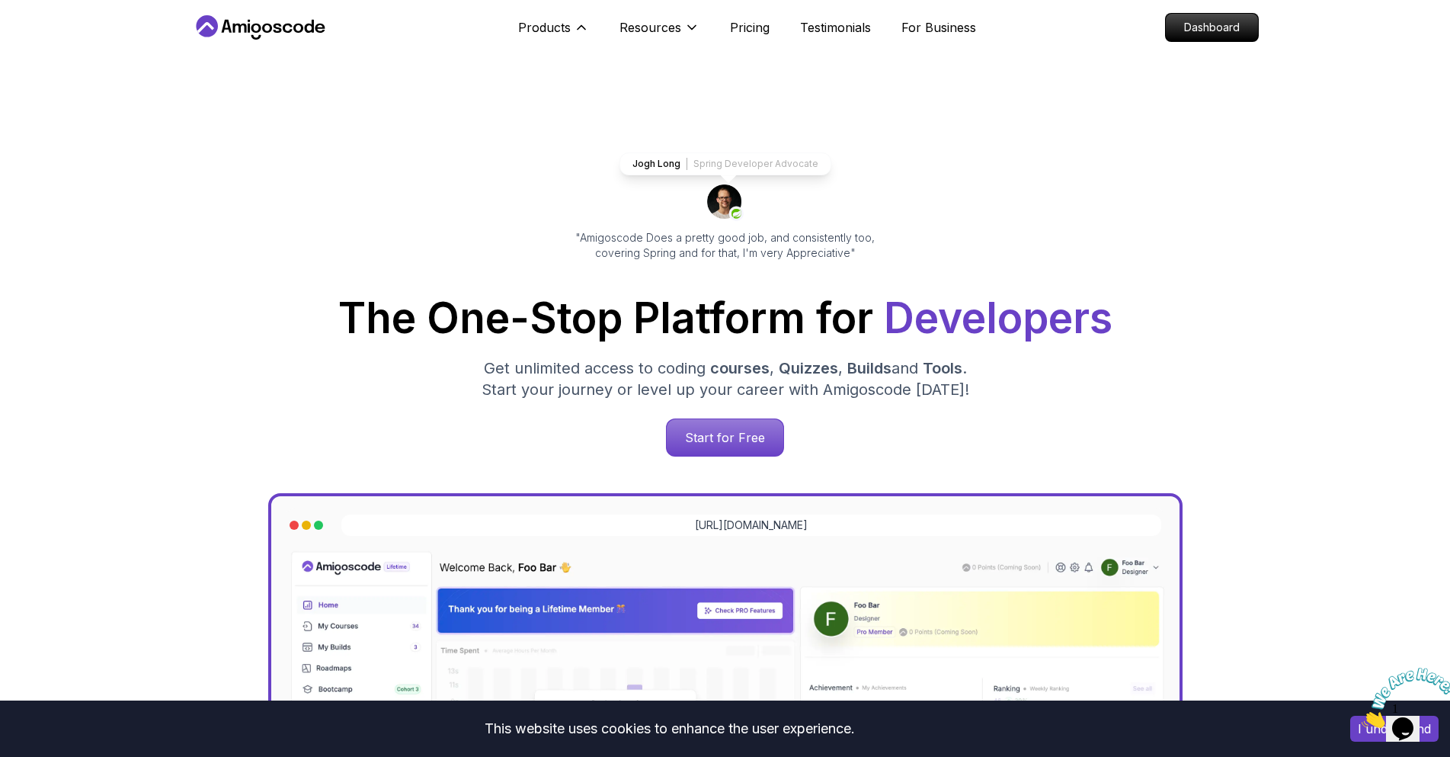
click at [573, 15] on div "Products Products Portfolly The one-click portfolio builder for developers Cour…" at bounding box center [553, 27] width 71 height 30
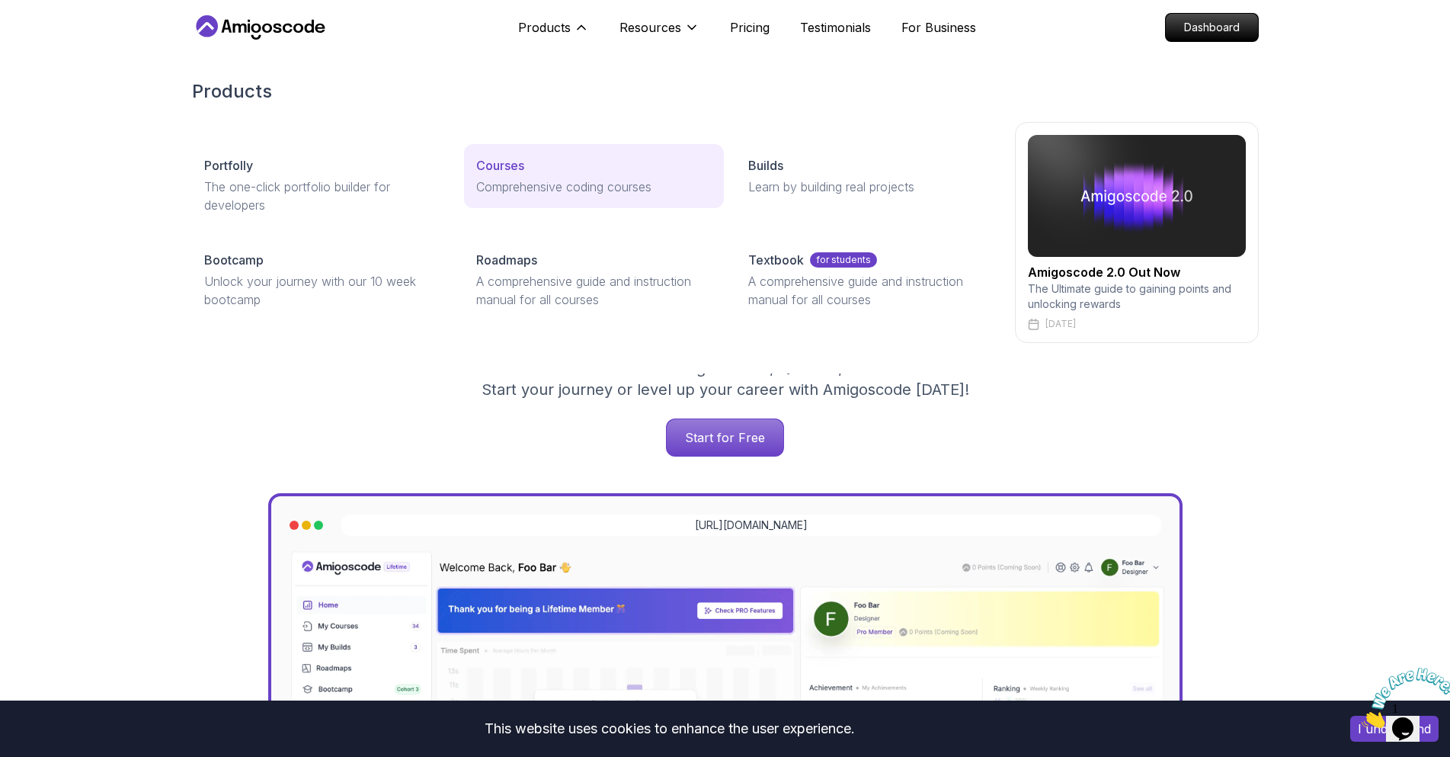
click at [518, 177] on link "Courses Comprehensive coding courses" at bounding box center [594, 176] width 260 height 64
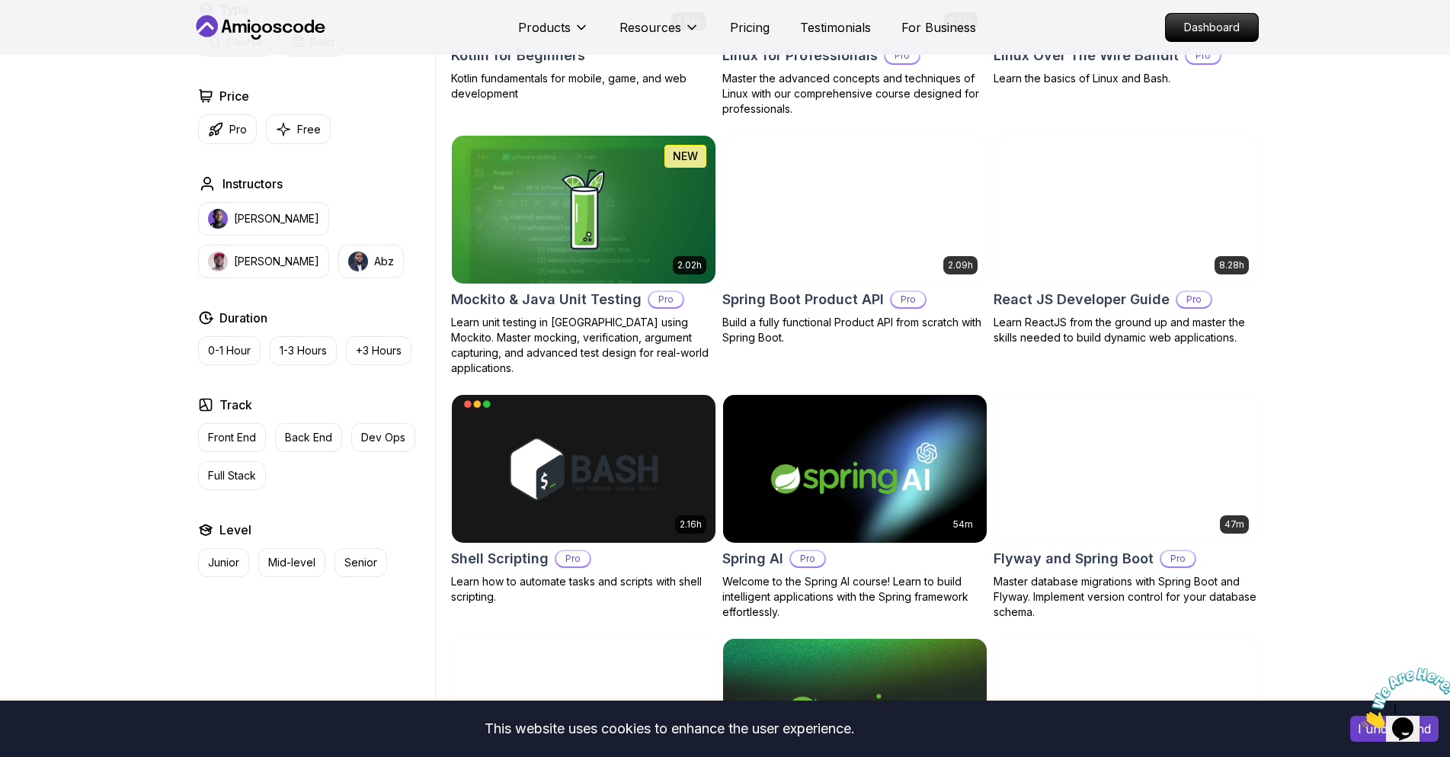
scroll to position [3200, 0]
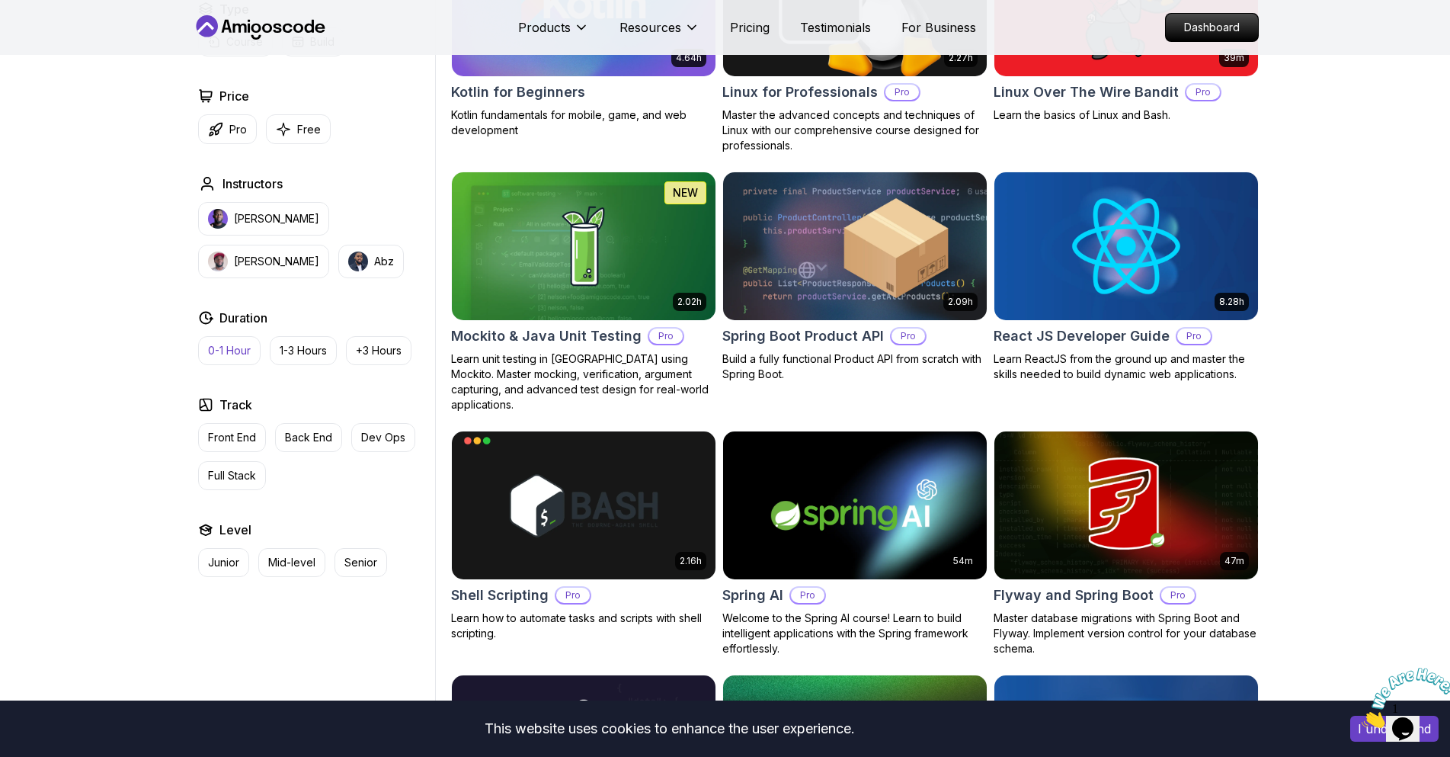
click at [220, 436] on p "Front End" at bounding box center [232, 437] width 48 height 15
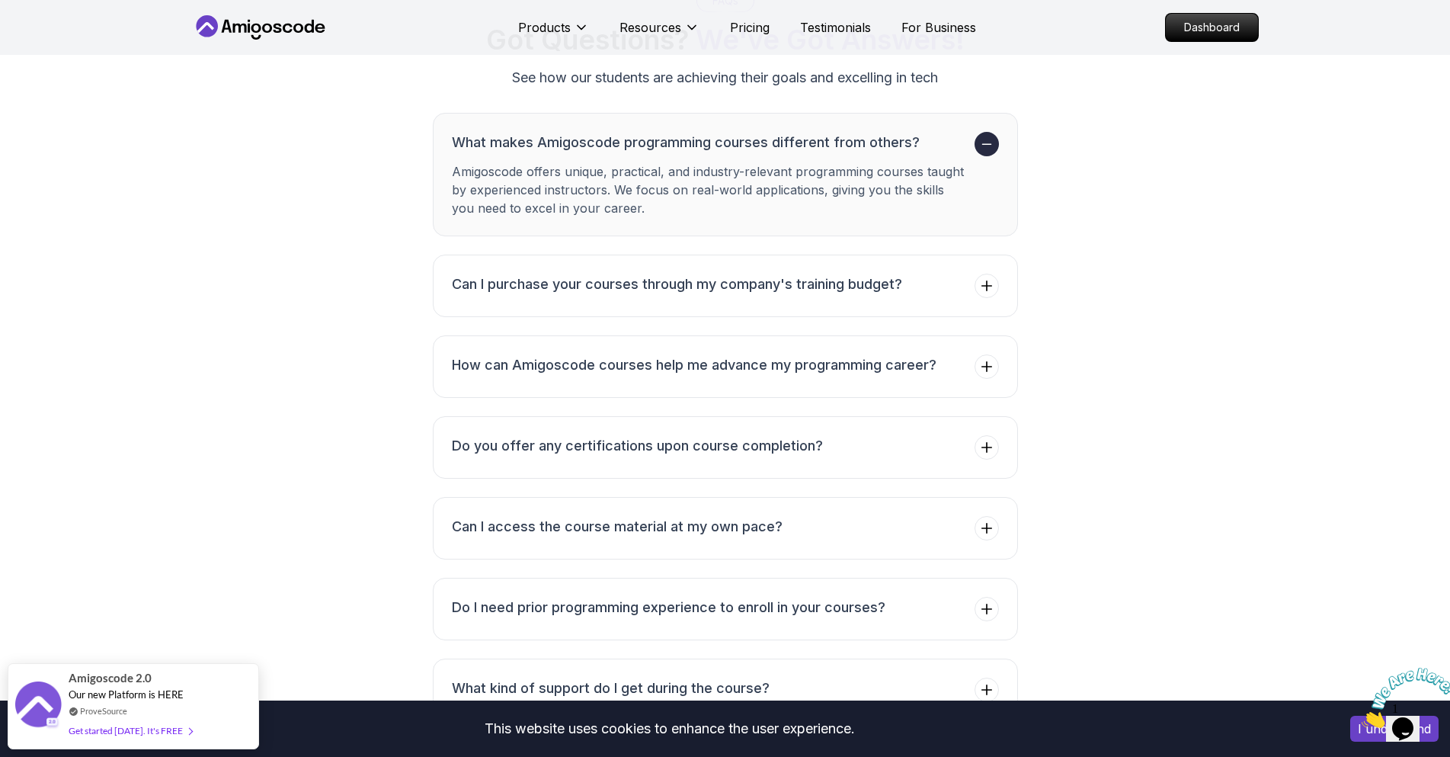
scroll to position [2057, 0]
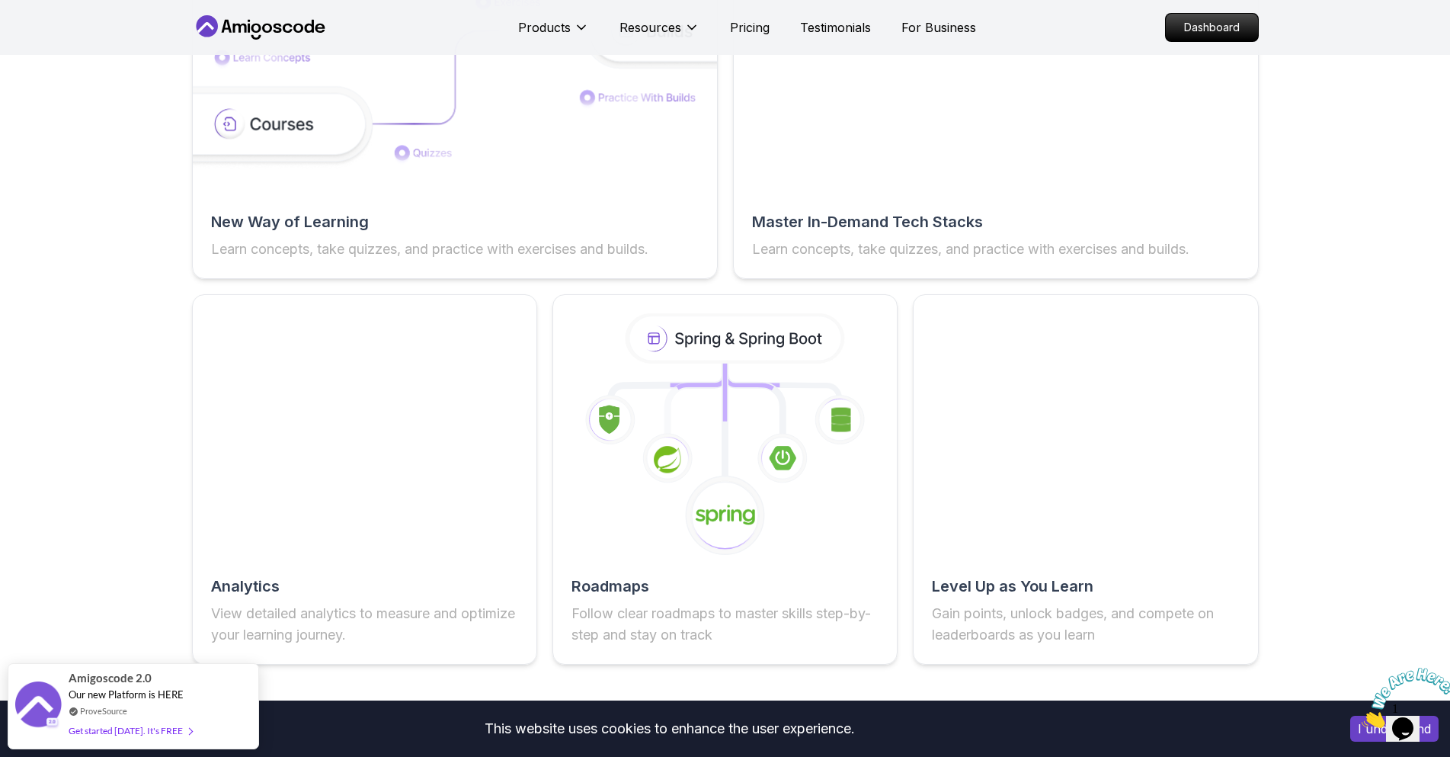
scroll to position [2515, 0]
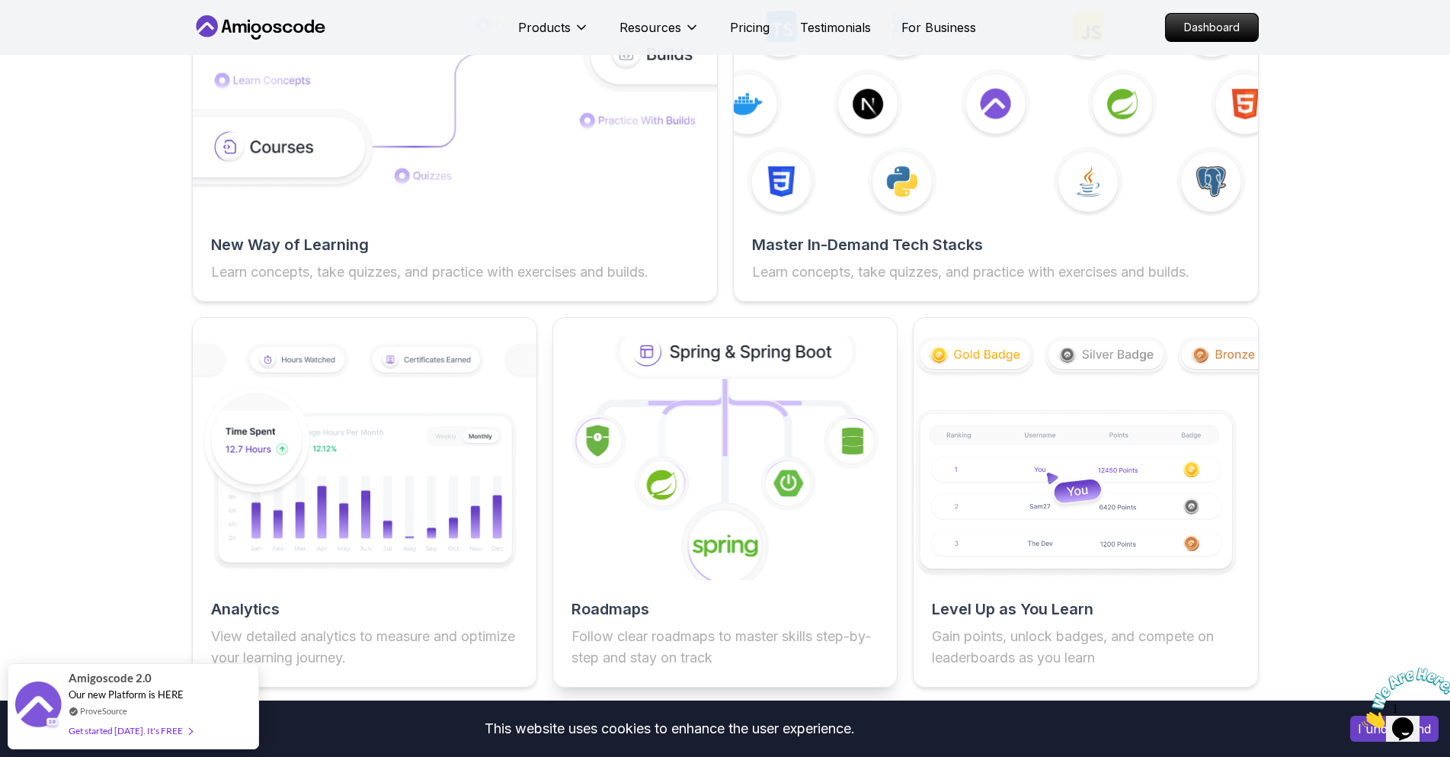
click at [717, 357] on icon at bounding box center [736, 352] width 233 height 50
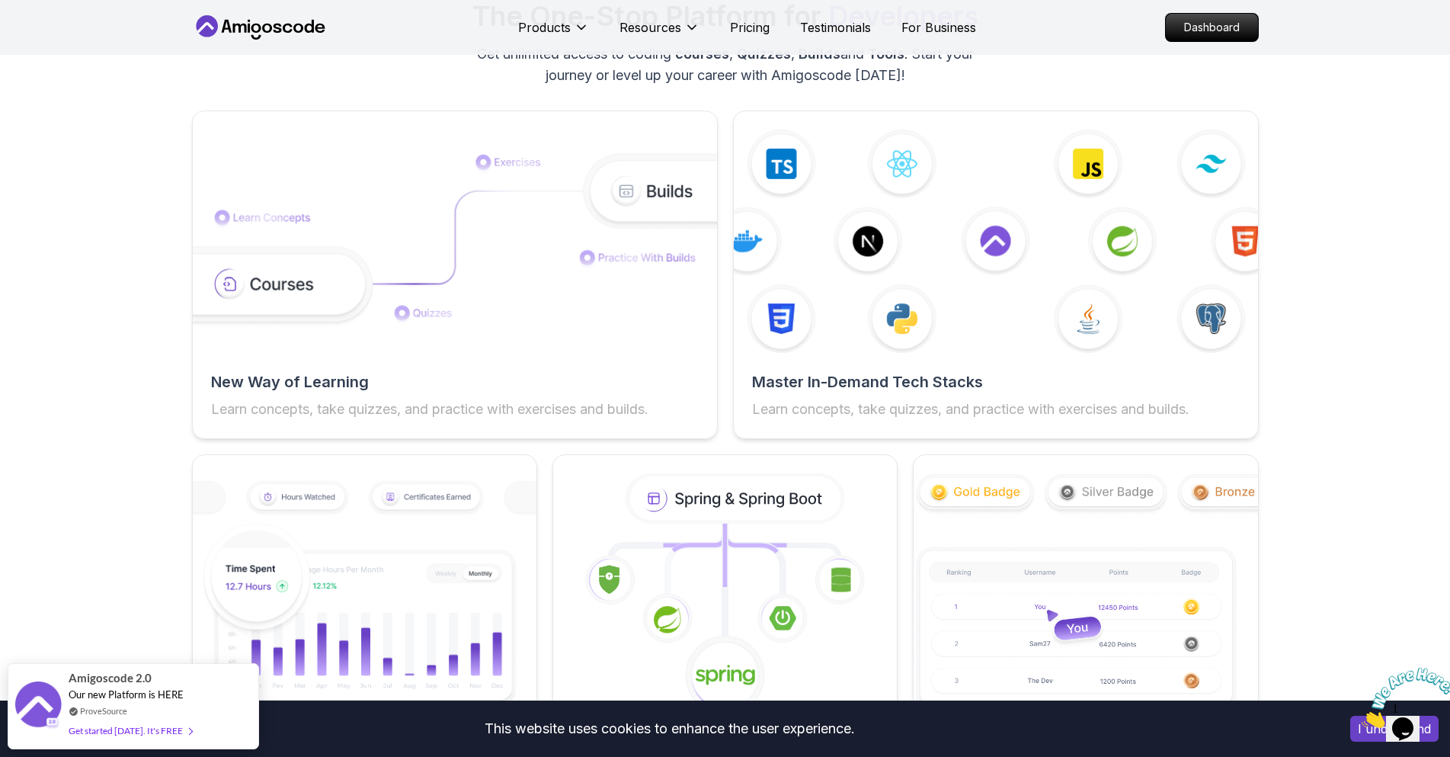
scroll to position [2286, 0]
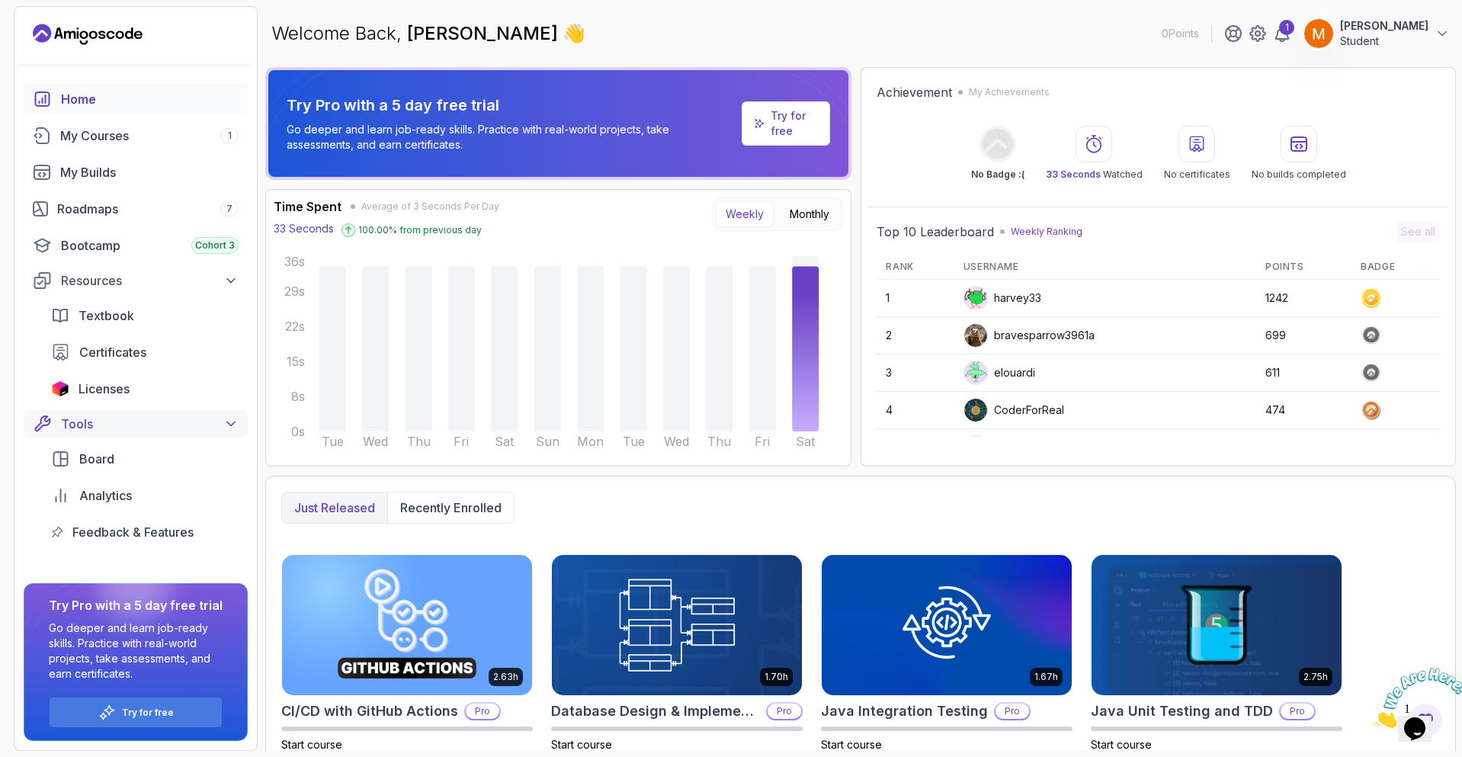
click at [228, 421] on icon at bounding box center [230, 423] width 15 height 15
click at [208, 279] on div "Resources" at bounding box center [150, 280] width 178 height 18
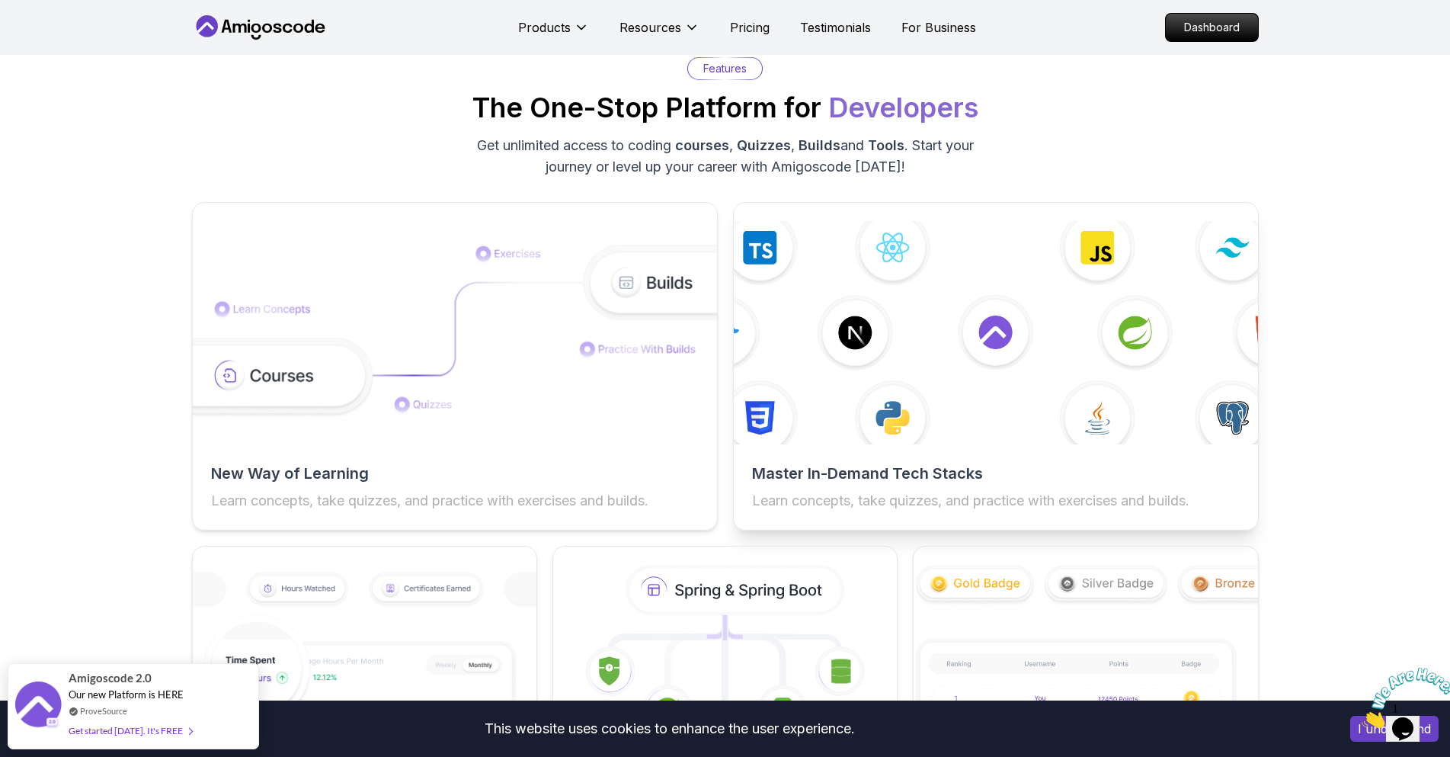
click at [935, 478] on h2 "Master In-Demand Tech Stacks" at bounding box center [996, 473] width 488 height 21
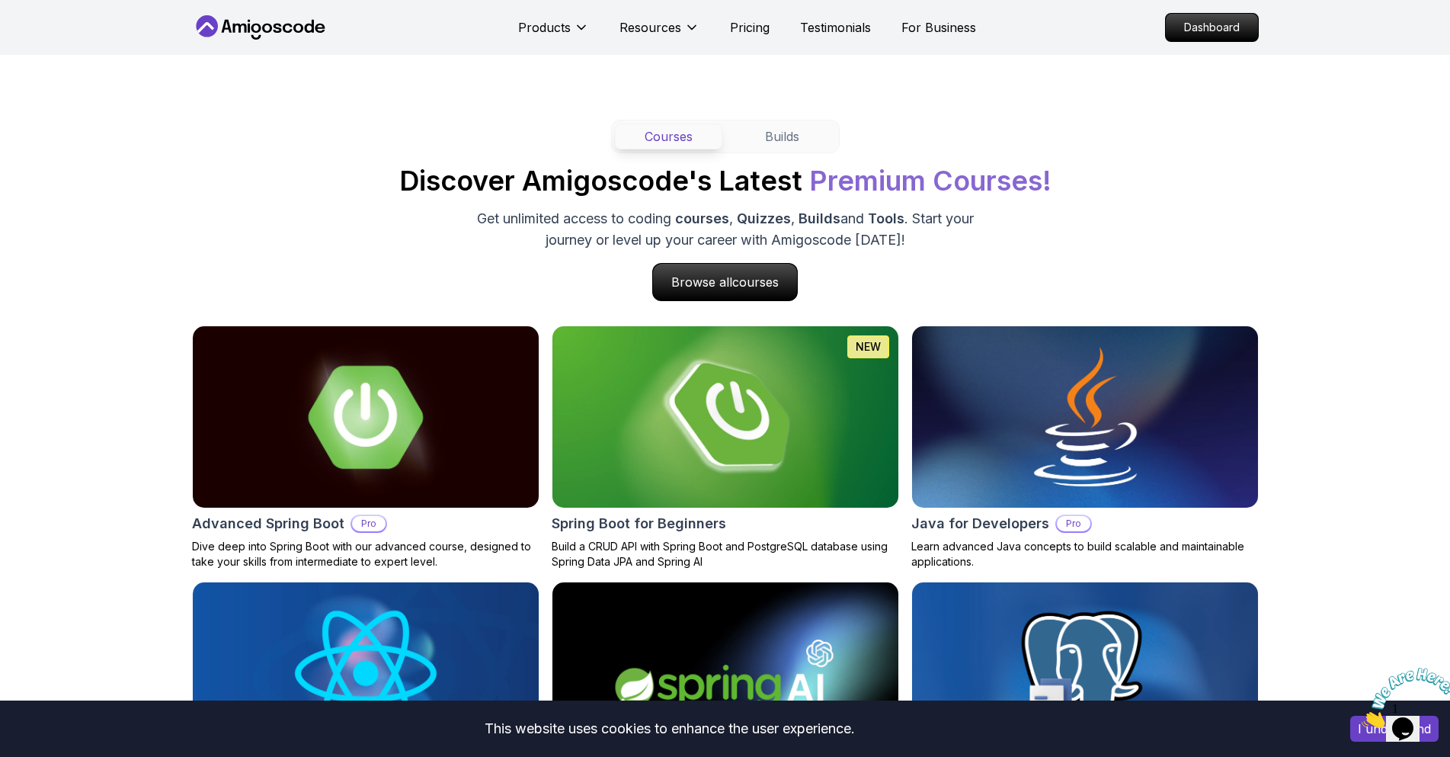
scroll to position [914, 0]
